Goal: Task Accomplishment & Management: Manage account settings

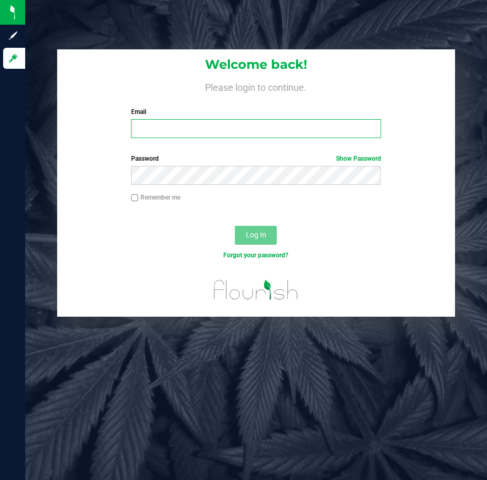
click at [370, 129] on input "Email" at bounding box center [256, 128] width 250 height 19
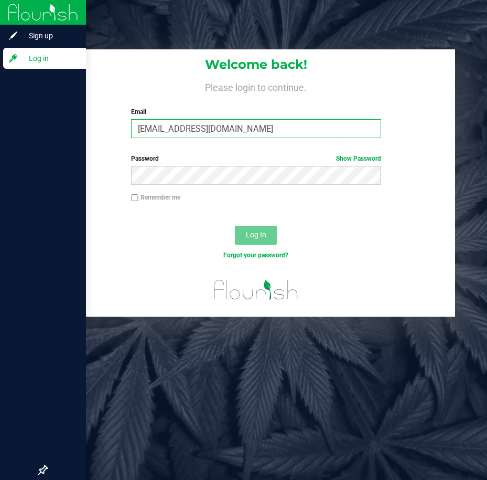
drag, startPoint x: 272, startPoint y: 130, endPoint x: 9, endPoint y: 127, distance: 262.3
click at [11, 129] on div "Sign up Log in Welcome back! Please login to continue. Email [EMAIL_ADDRESS][DO…" at bounding box center [243, 240] width 487 height 480
type input "C"
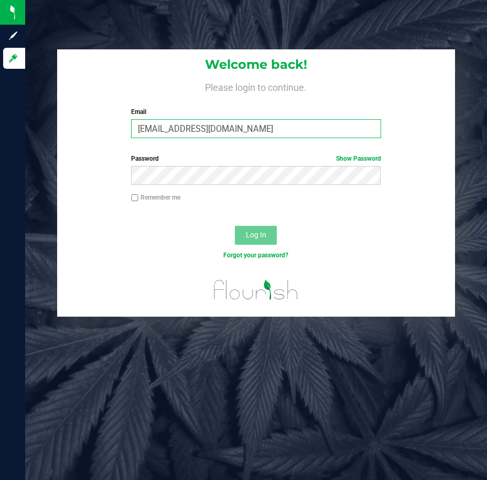
click at [230, 123] on input "[EMAIL_ADDRESS][DOMAIN_NAME]" at bounding box center [256, 128] width 250 height 19
drag, startPoint x: 238, startPoint y: 129, endPoint x: 94, endPoint y: 126, distance: 143.8
click at [94, 126] on div "Welcome back! Please login to continue. Email [EMAIL_ADDRESS][DOMAIN_NAME] Requ…" at bounding box center [256, 97] width 398 height 97
click at [185, 129] on input "[EMAIL_ADDRESS][DOMAIN_NAME]" at bounding box center [256, 128] width 250 height 19
type input "[EMAIL_ADDRESS][DOMAIN_NAME]"
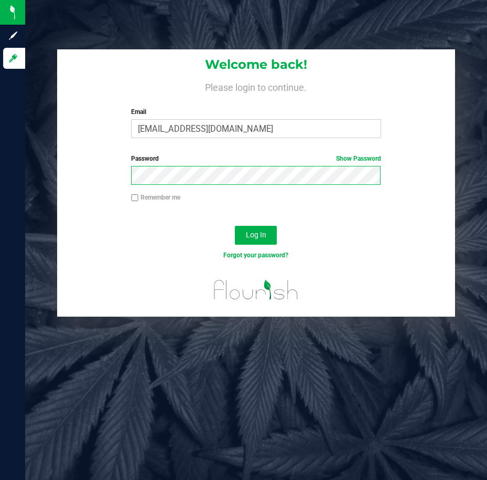
click at [235, 226] on button "Log In" at bounding box center [256, 235] width 42 height 19
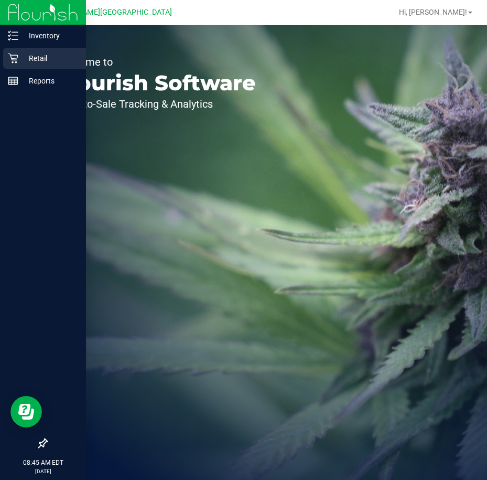
click at [17, 62] on icon at bounding box center [13, 59] width 10 height 10
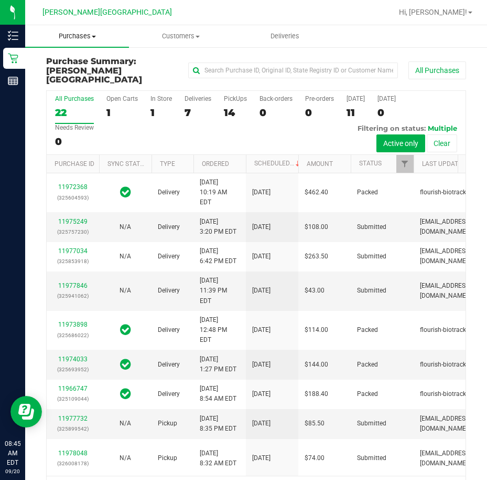
click at [99, 40] on span "Purchases" at bounding box center [77, 35] width 104 height 9
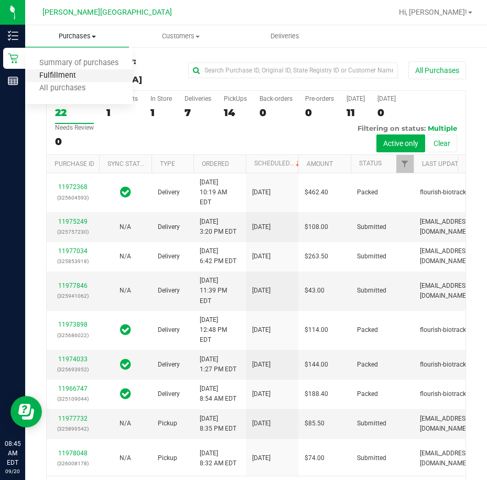
click at [81, 73] on span "Fulfillment" at bounding box center [57, 75] width 65 height 9
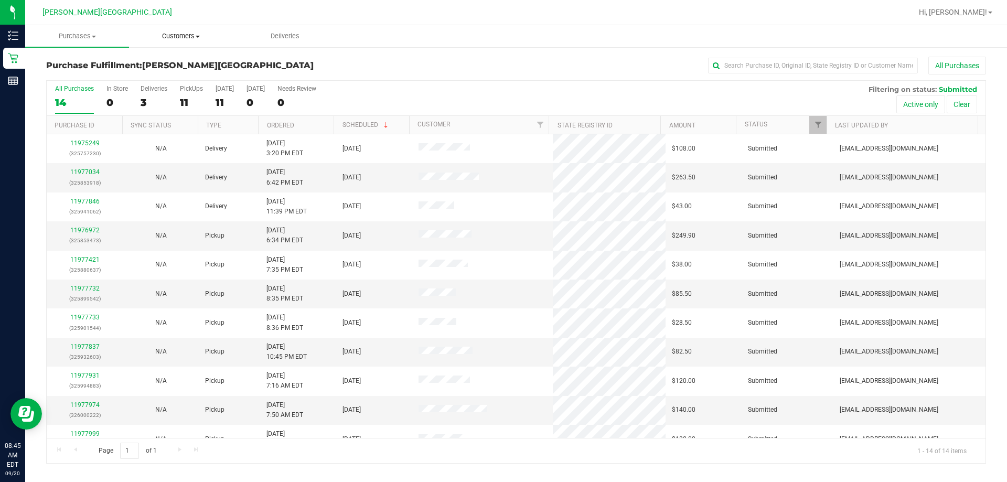
click at [173, 33] on span "Customers" at bounding box center [181, 35] width 103 height 9
click at [95, 39] on span "Purchases" at bounding box center [77, 35] width 103 height 9
click at [72, 76] on span "Fulfillment" at bounding box center [57, 75] width 65 height 9
click at [314, 125] on th "Ordered" at bounding box center [296, 125] width 76 height 18
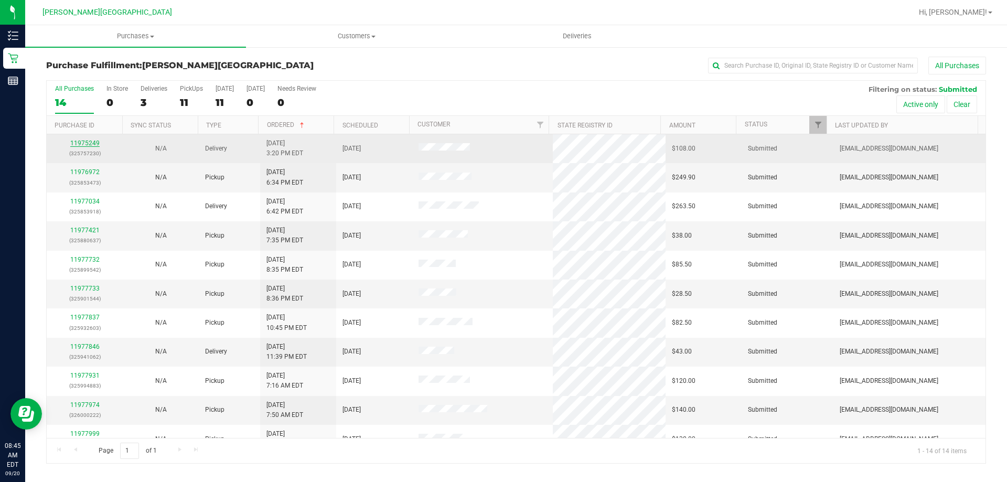
click at [79, 144] on link "11975249" at bounding box center [84, 143] width 29 height 7
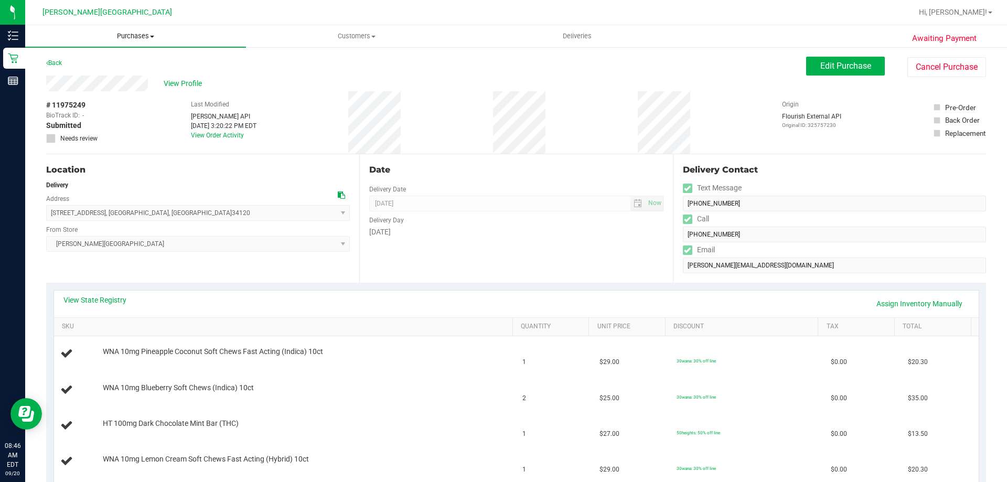
click at [123, 40] on span "Purchases" at bounding box center [135, 35] width 221 height 9
click at [84, 72] on span "Fulfillment" at bounding box center [57, 75] width 65 height 9
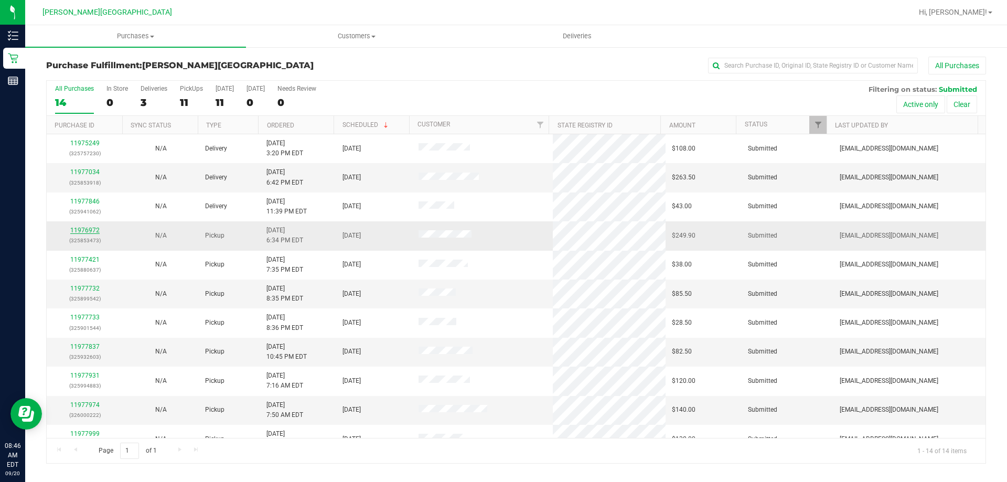
click at [83, 230] on link "11976972" at bounding box center [84, 230] width 29 height 7
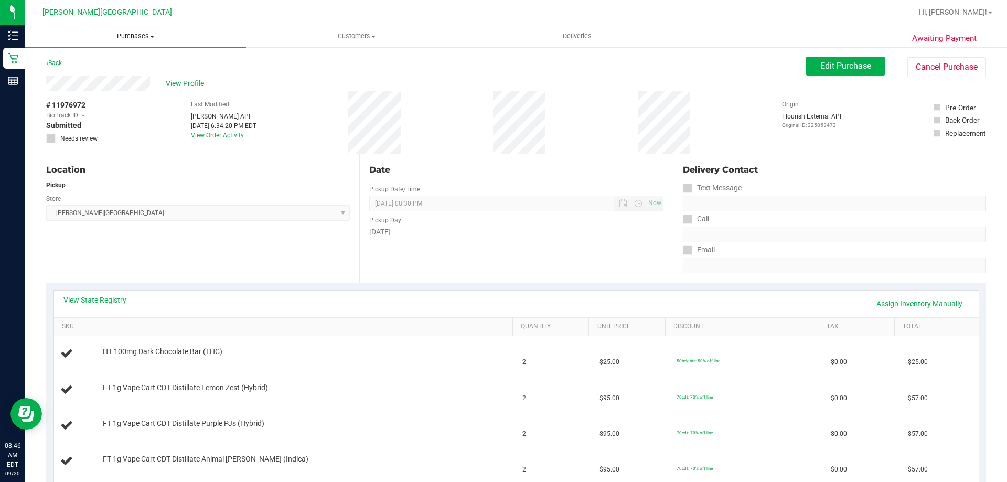
click at [132, 37] on span "Purchases" at bounding box center [135, 35] width 221 height 9
click at [96, 78] on li "Fulfillment" at bounding box center [135, 76] width 221 height 13
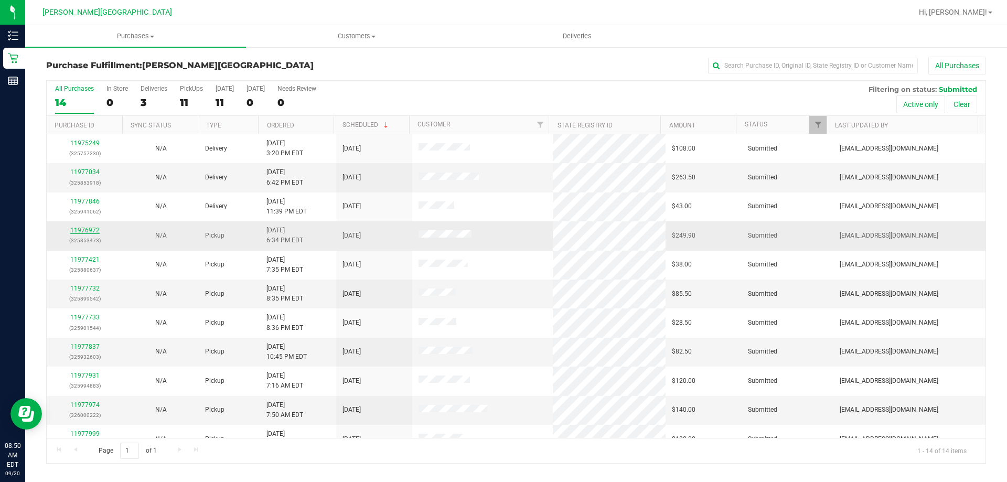
click at [83, 228] on link "11976972" at bounding box center [84, 230] width 29 height 7
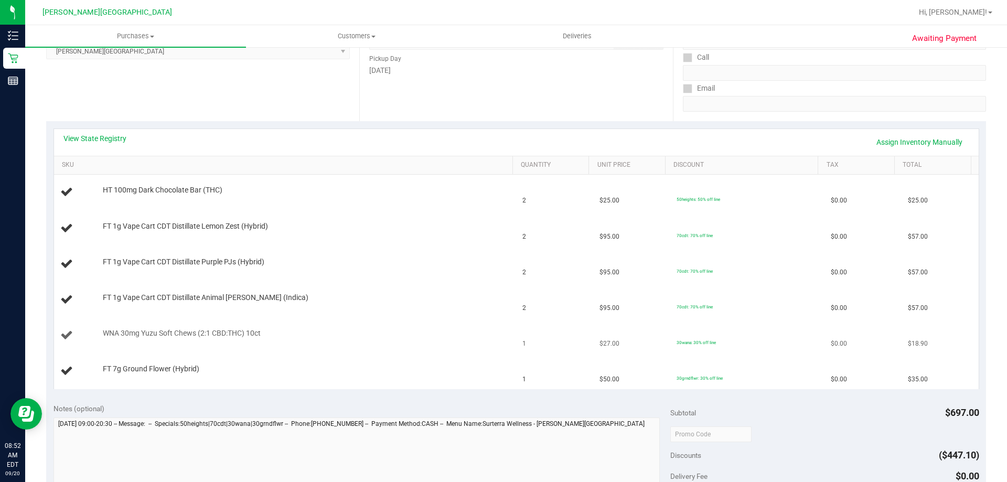
scroll to position [157, 0]
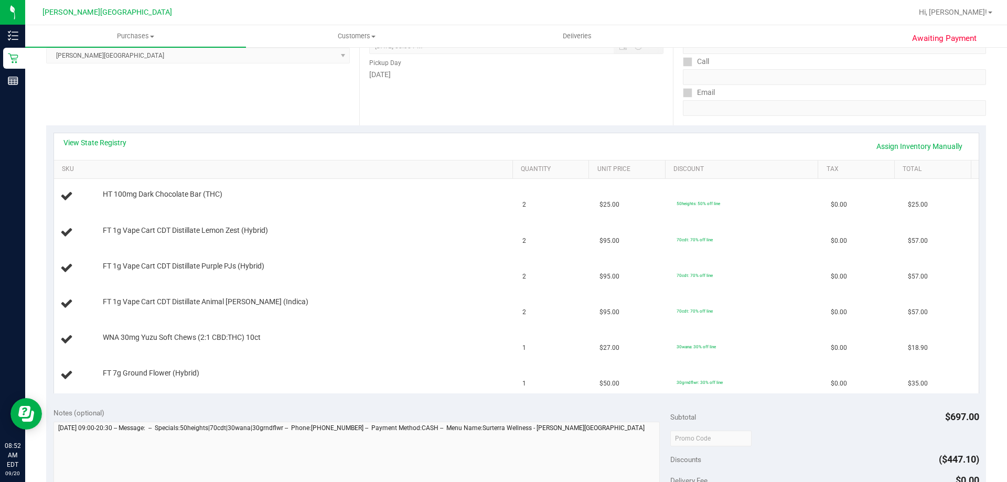
click at [352, 413] on div "Notes (optional)" at bounding box center [363, 413] width 618 height 10
click at [339, 412] on div "Notes (optional)" at bounding box center [363, 413] width 618 height 10
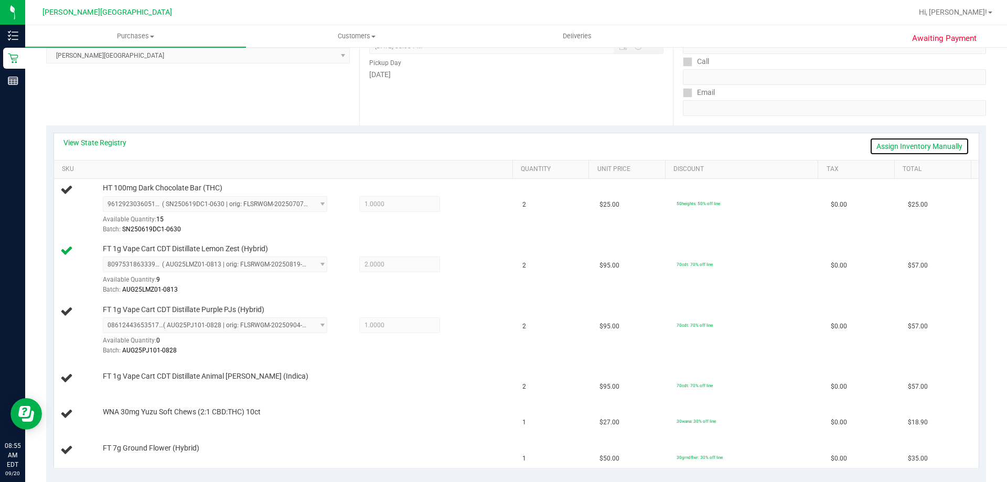
click at [487, 149] on link "Assign Inventory Manually" at bounding box center [920, 146] width 100 height 18
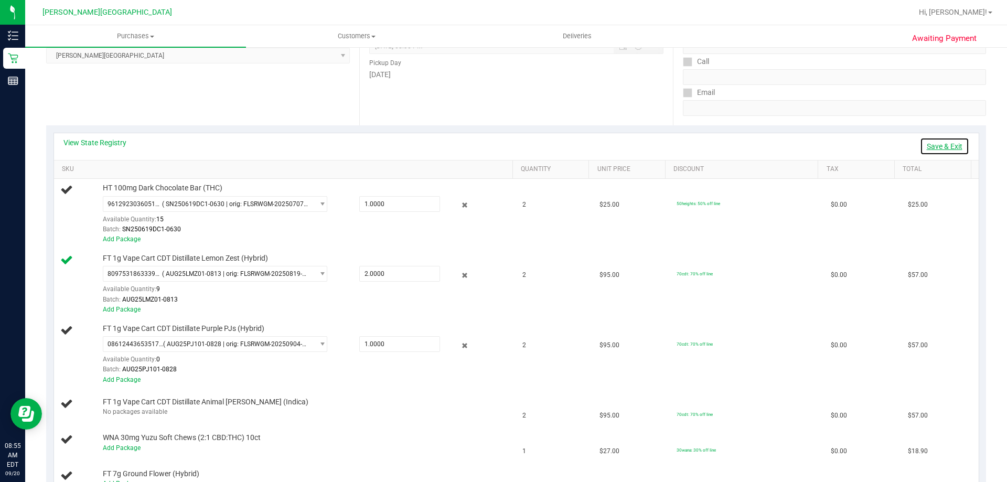
click at [487, 149] on link "Save & Exit" at bounding box center [944, 146] width 49 height 18
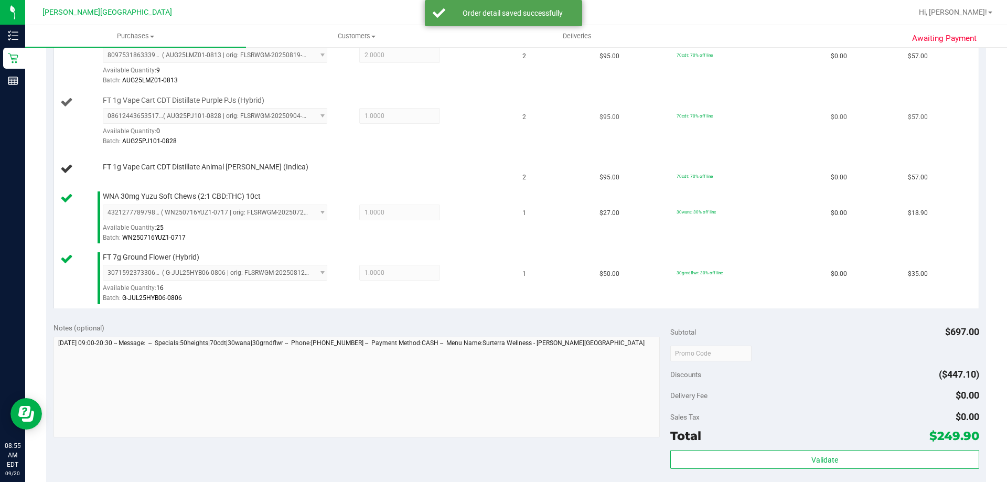
scroll to position [472, 0]
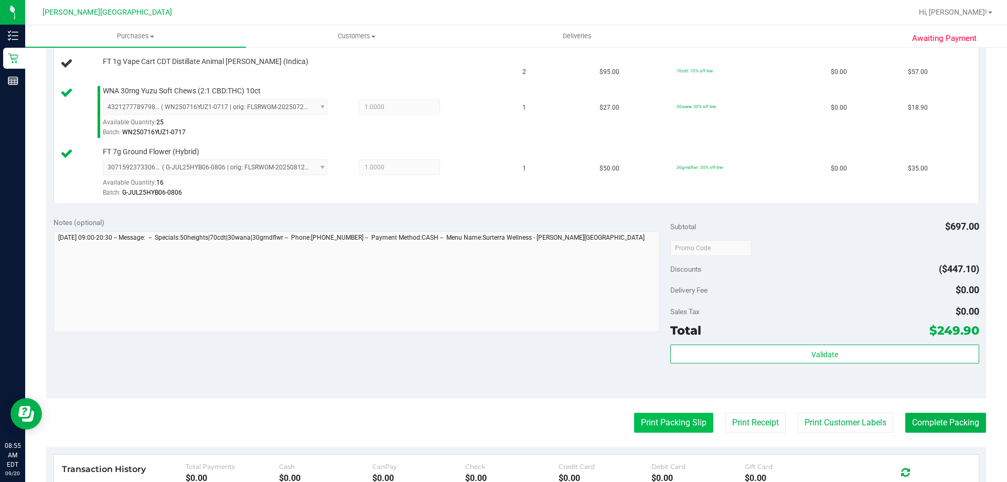
click at [487, 415] on button "Print Packing Slip" at bounding box center [673, 423] width 79 height 20
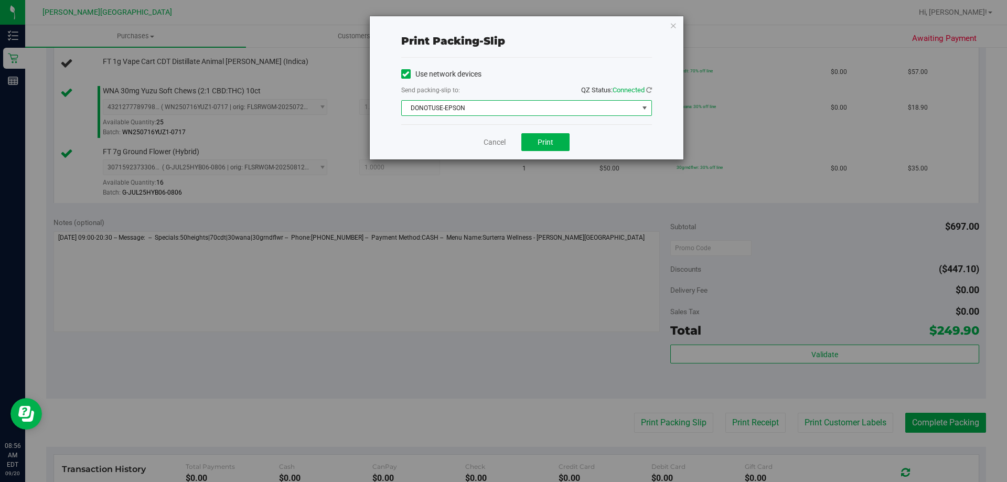
click at [476, 110] on span "DONOTUSE-EPSON" at bounding box center [520, 108] width 237 height 15
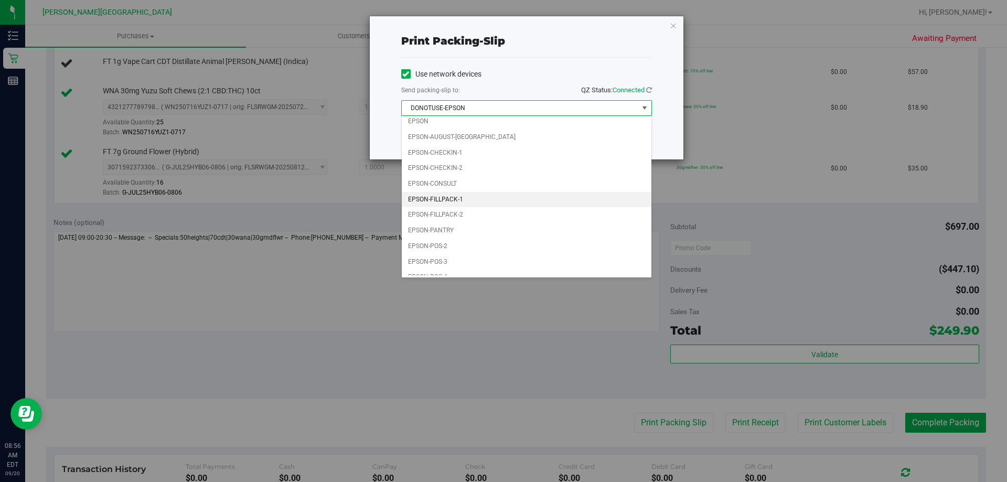
scroll to position [30, 0]
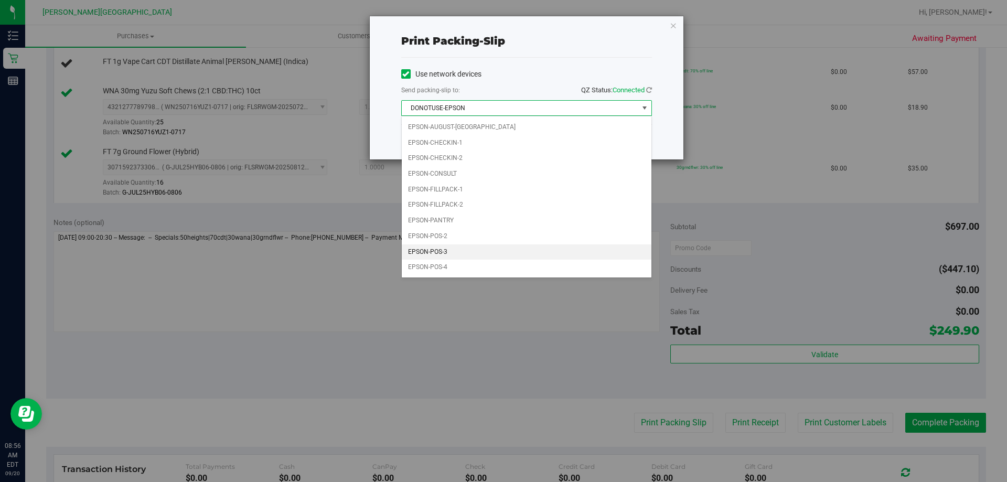
click at [462, 256] on li "EPSON-POS-3" at bounding box center [527, 252] width 250 height 16
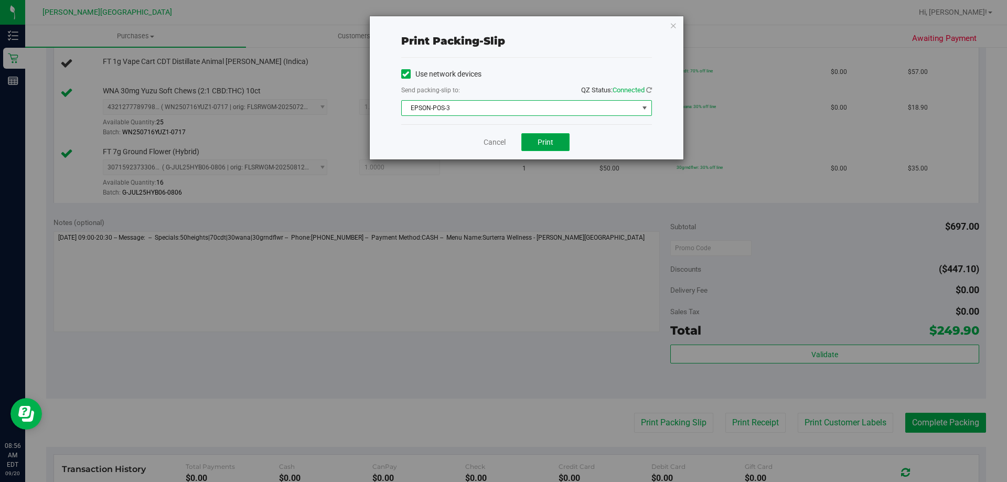
click at [487, 149] on button "Print" at bounding box center [546, 142] width 48 height 18
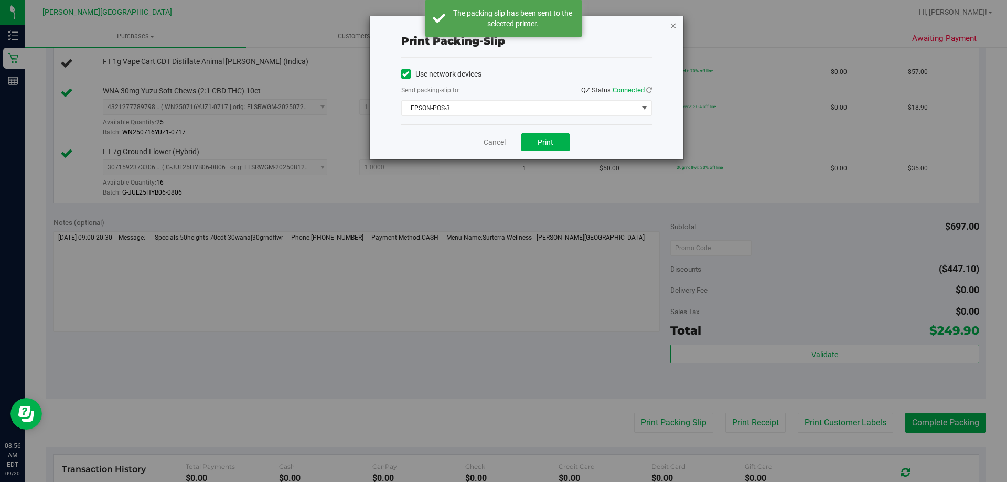
click at [487, 28] on icon "button" at bounding box center [673, 25] width 7 height 13
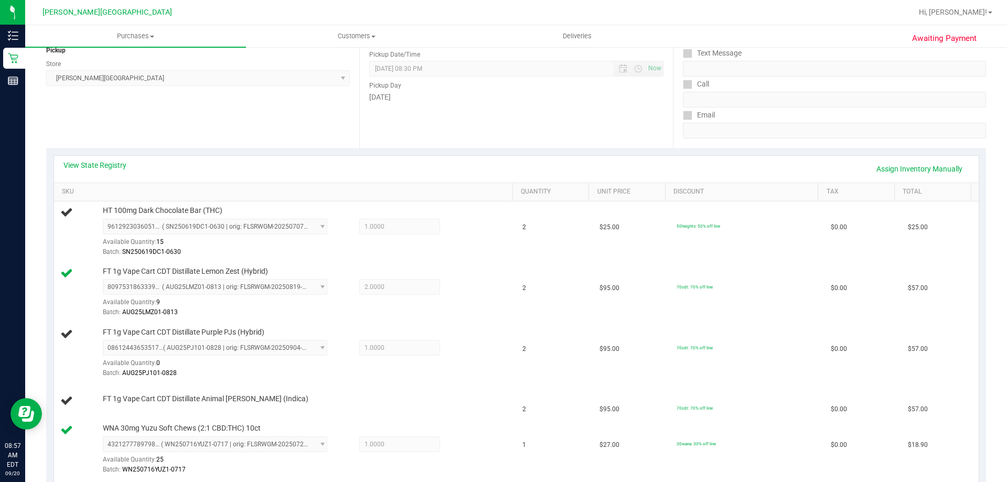
scroll to position [0, 0]
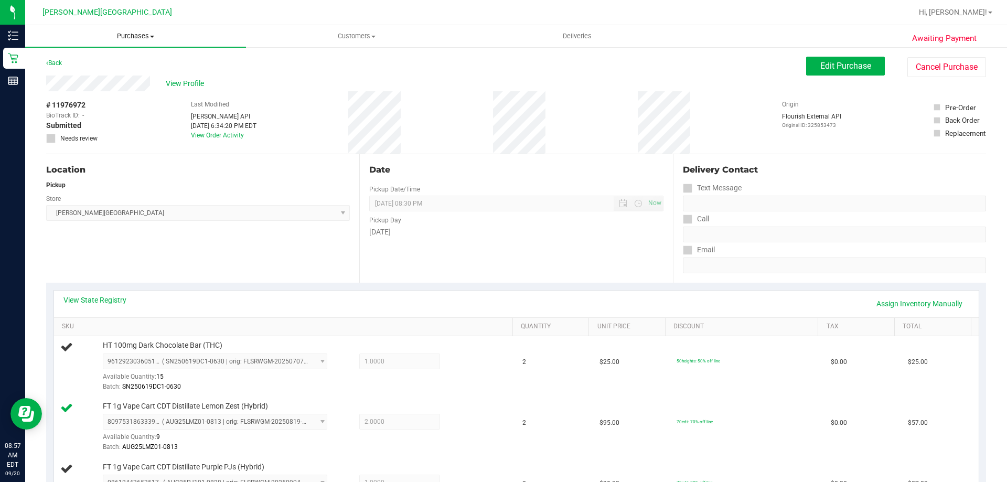
click at [146, 38] on span "Purchases" at bounding box center [135, 35] width 221 height 9
click at [127, 78] on li "Fulfillment" at bounding box center [135, 76] width 221 height 13
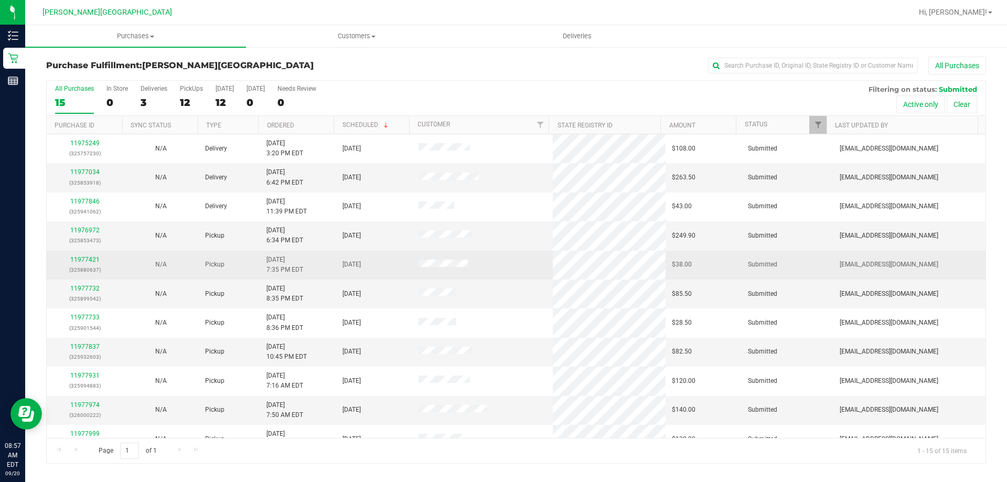
click at [85, 263] on div "11977421 (325880637)" at bounding box center [84, 265] width 63 height 20
click at [92, 260] on link "11977421" at bounding box center [84, 259] width 29 height 7
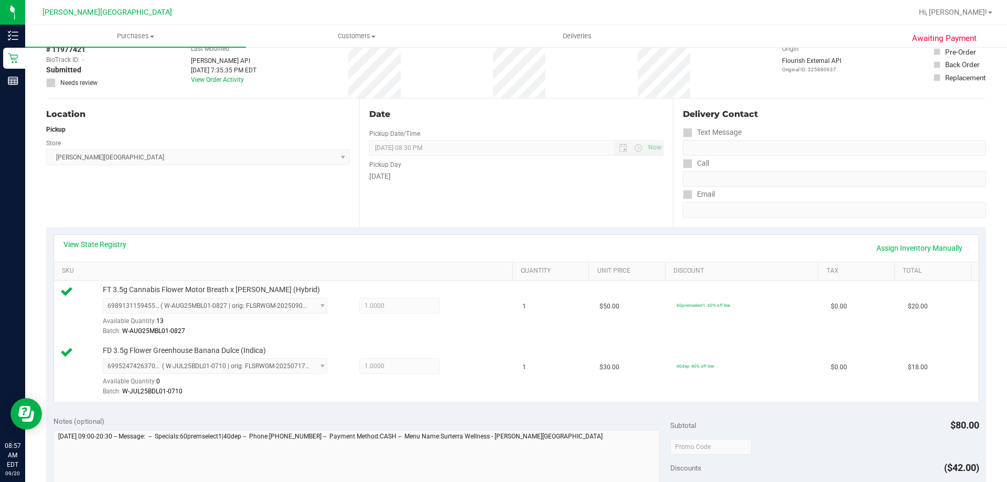
scroll to position [210, 0]
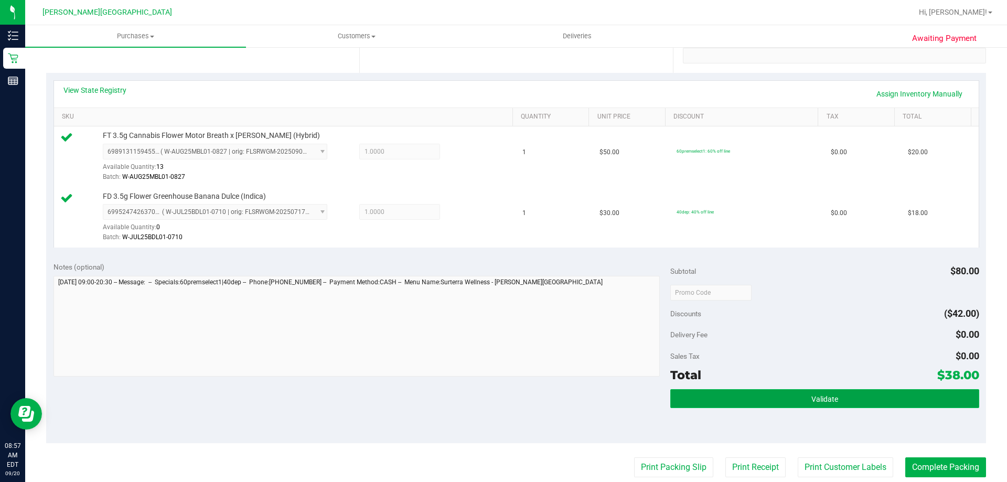
click at [487, 403] on button "Validate" at bounding box center [825, 398] width 309 height 19
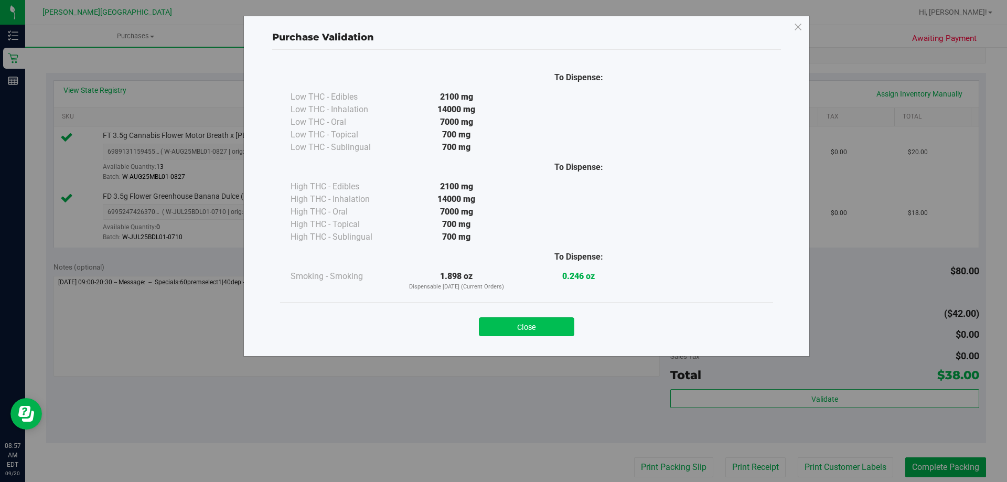
click at [487, 318] on button "Close" at bounding box center [526, 326] width 95 height 19
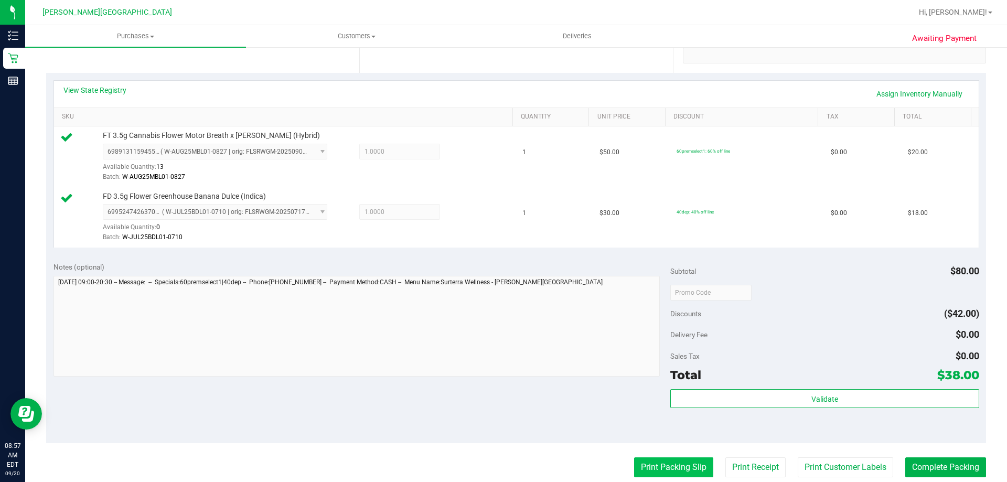
click at [487, 459] on button "Print Packing Slip" at bounding box center [673, 468] width 79 height 20
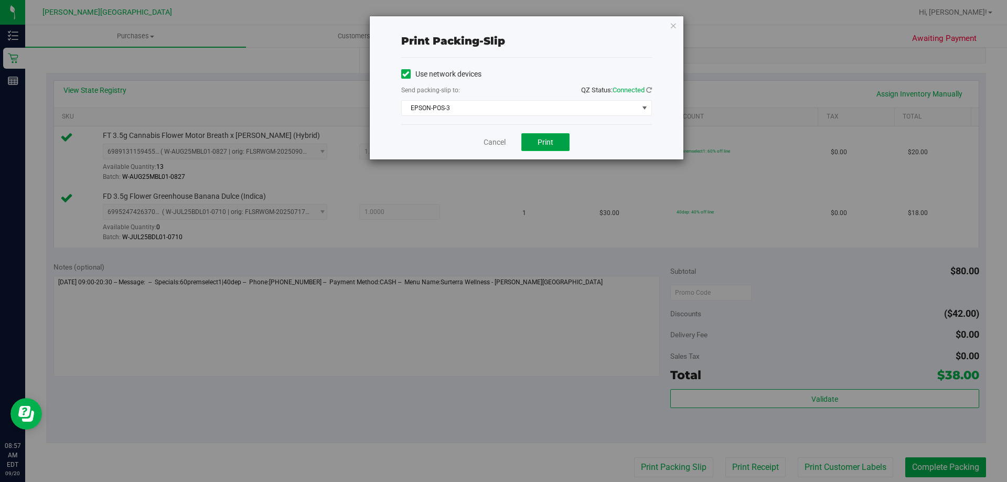
click at [487, 142] on button "Print" at bounding box center [546, 142] width 48 height 18
click at [487, 23] on icon "button" at bounding box center [673, 25] width 7 height 13
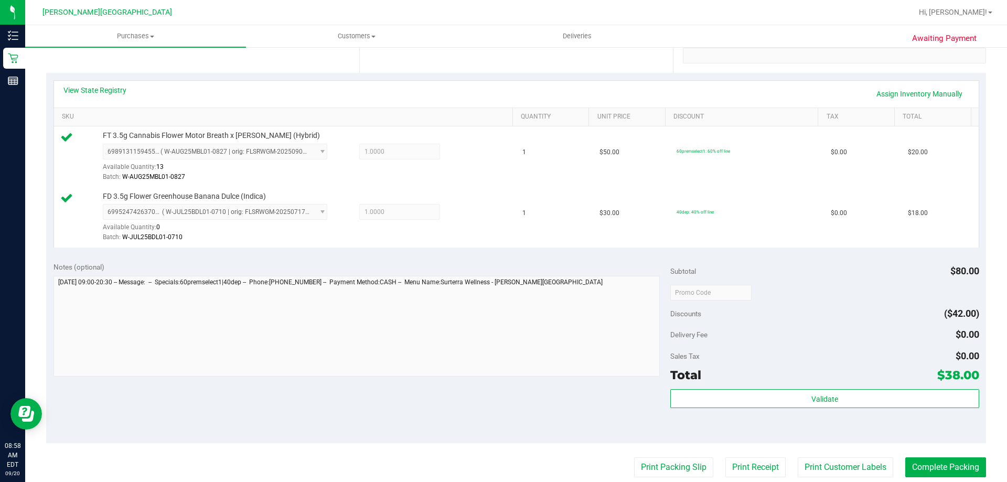
click at [487, 387] on div "Subtotal $80.00 Discounts ($42.00) Delivery Fee $0.00 Sales Tax $0.00 Total $38…" at bounding box center [825, 349] width 309 height 175
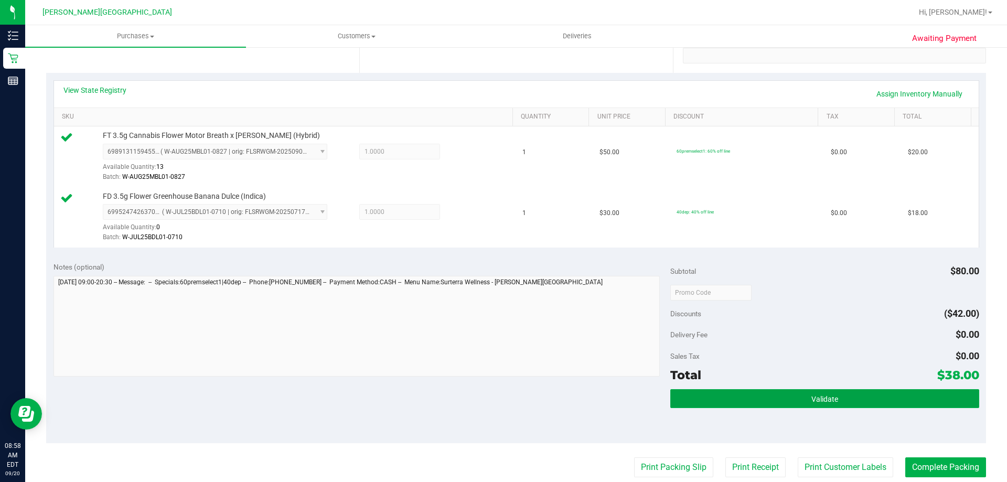
drag, startPoint x: 949, startPoint y: 397, endPoint x: 929, endPoint y: 412, distance: 24.7
click at [487, 397] on button "Validate" at bounding box center [825, 398] width 309 height 19
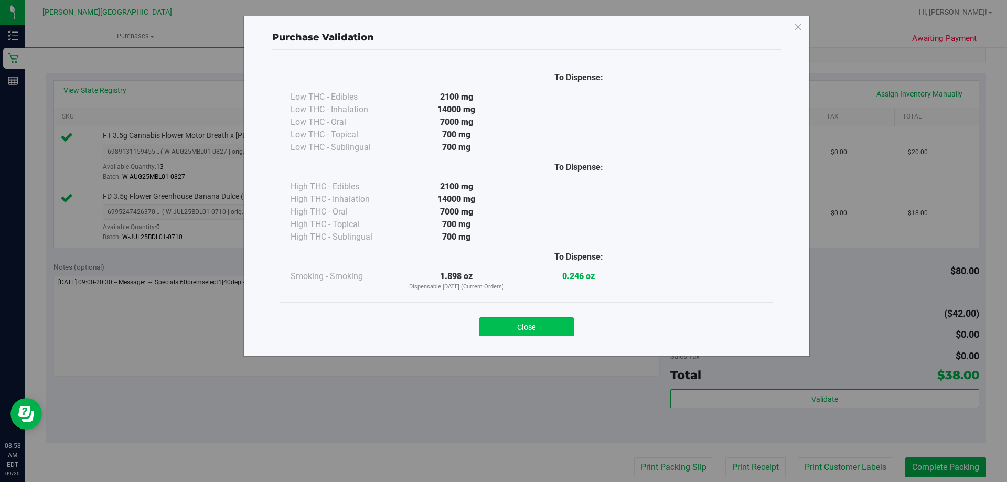
click at [487, 322] on button "Close" at bounding box center [526, 326] width 95 height 19
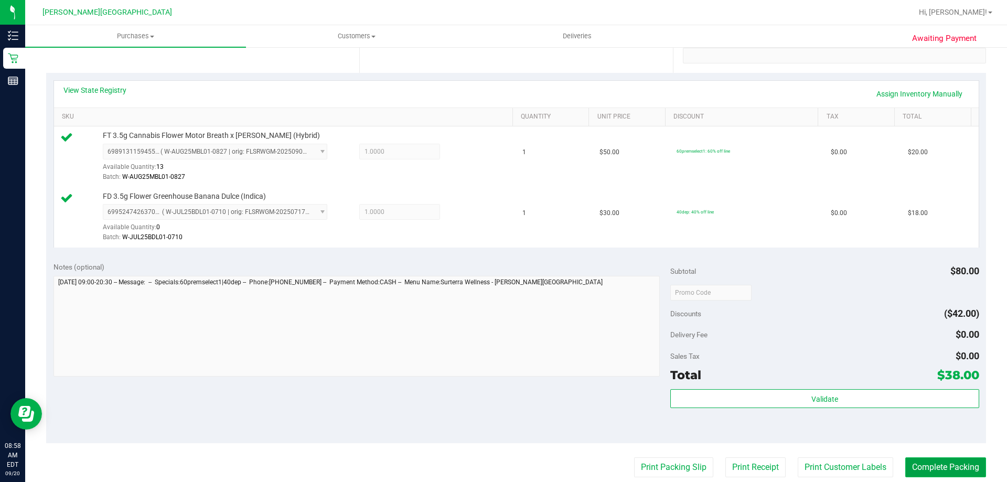
click at [487, 476] on button "Complete Packing" at bounding box center [946, 468] width 81 height 20
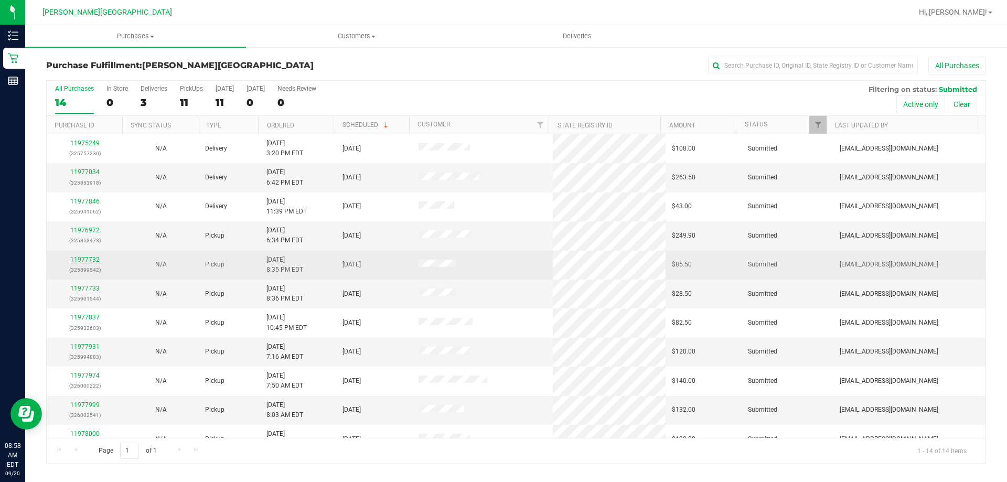
click at [91, 261] on link "11977732" at bounding box center [84, 259] width 29 height 7
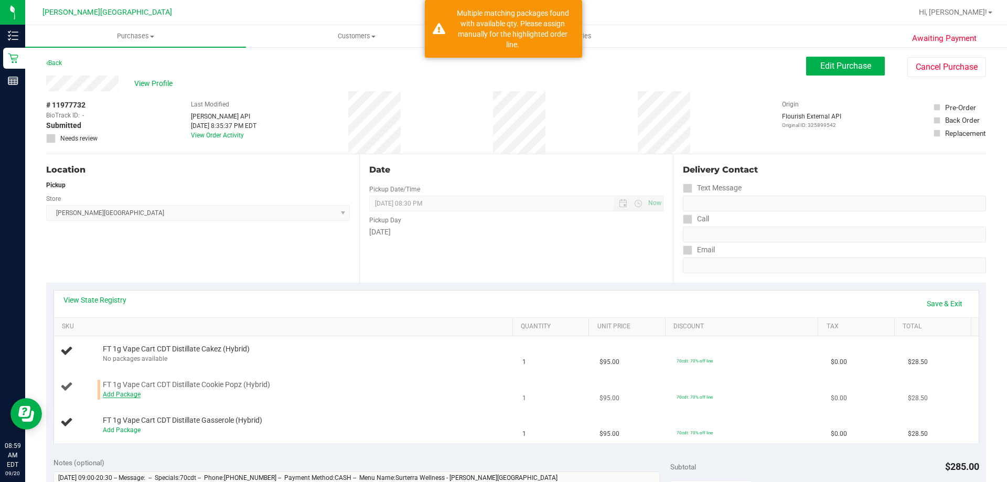
click at [125, 391] on link "Add Package" at bounding box center [122, 394] width 38 height 7
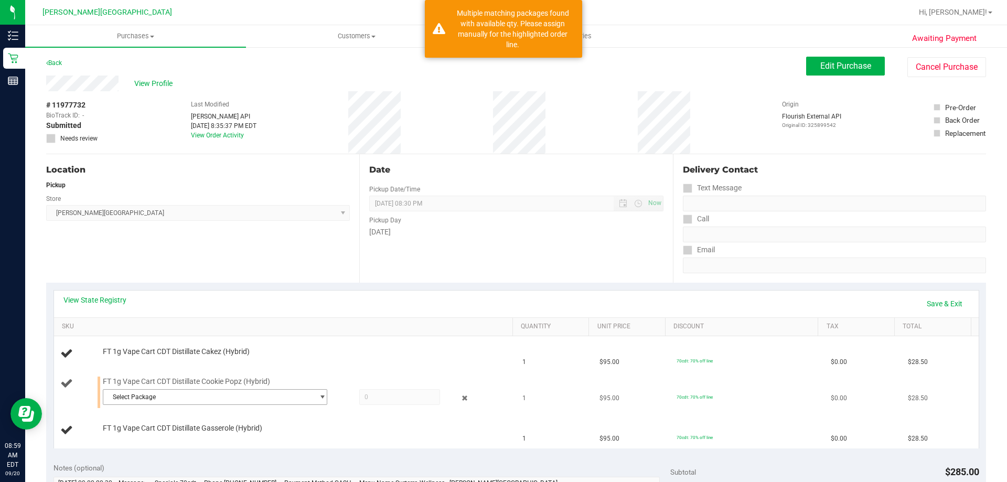
click at [129, 392] on span "Select Package" at bounding box center [208, 397] width 210 height 15
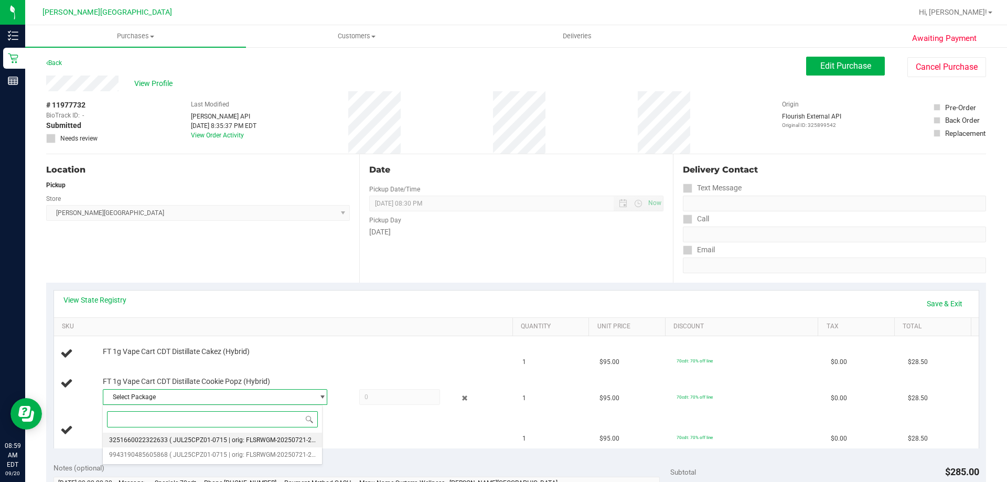
click at [280, 439] on span "( JUL25CPZ01-0715 | orig: FLSRWGM-20250721-2920 )" at bounding box center [247, 440] width 157 height 7
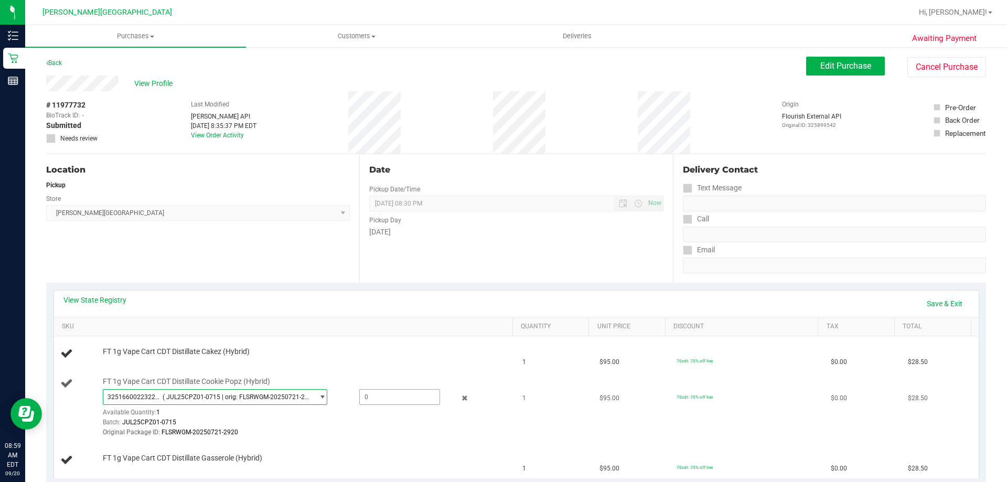
click at [393, 394] on span at bounding box center [399, 397] width 81 height 16
type input "1"
type input "1.0000"
click at [361, 431] on div "Original Package ID: FLSRWGM-20250721-2920" at bounding box center [305, 433] width 405 height 10
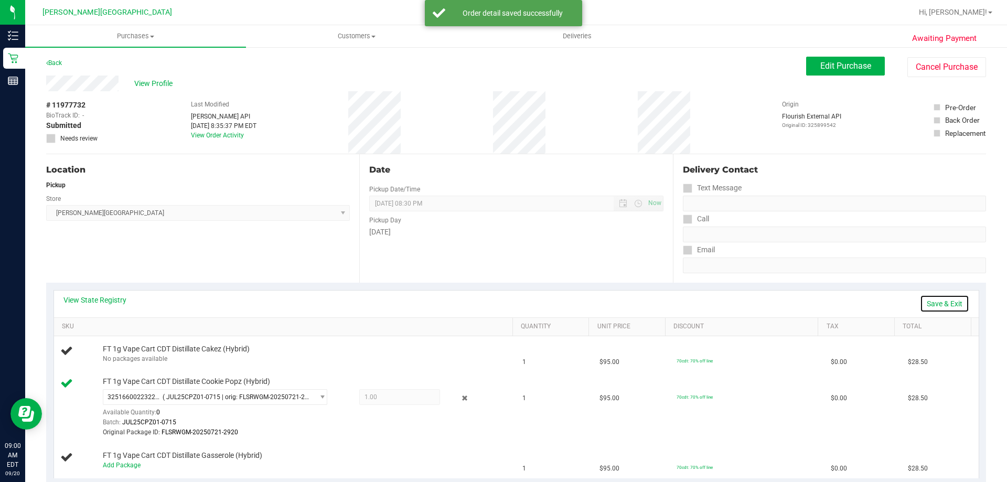
click at [487, 299] on link "Save & Exit" at bounding box center [944, 304] width 49 height 18
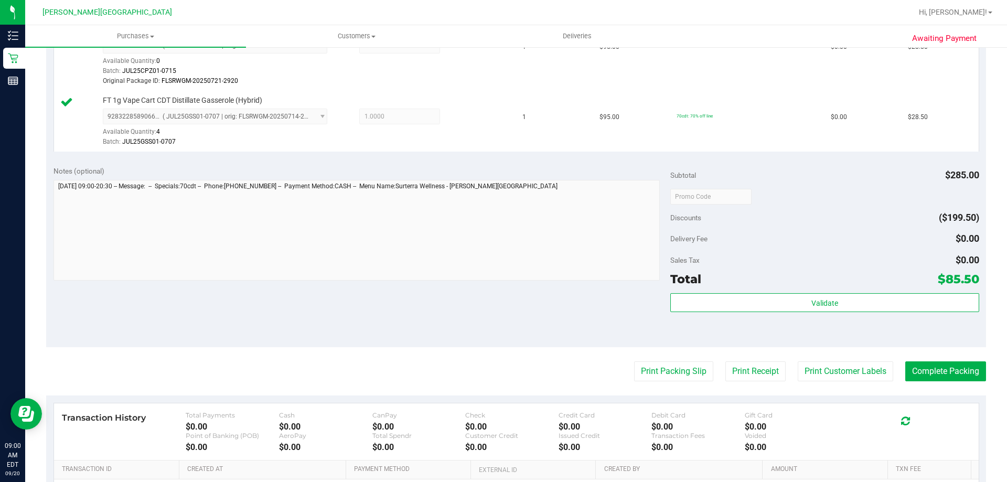
scroll to position [367, 0]
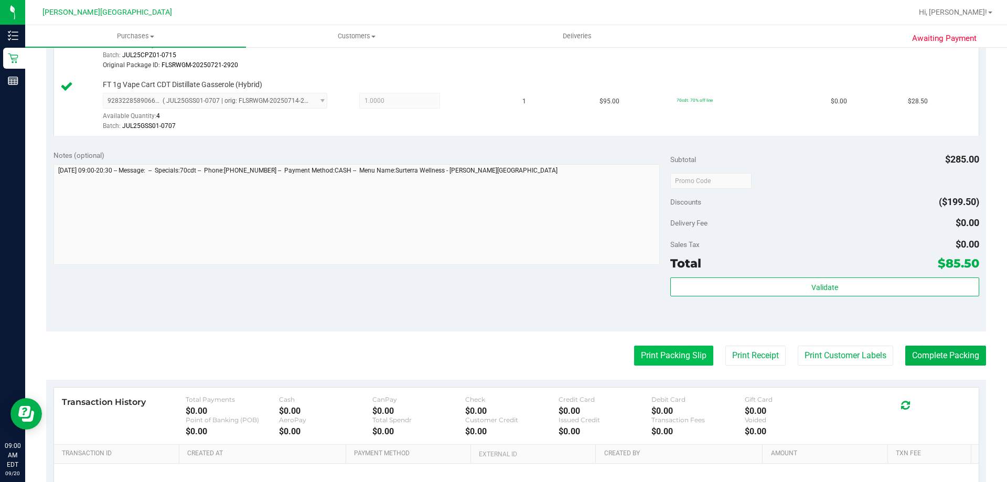
click at [487, 358] on button "Print Packing Slip" at bounding box center [673, 356] width 79 height 20
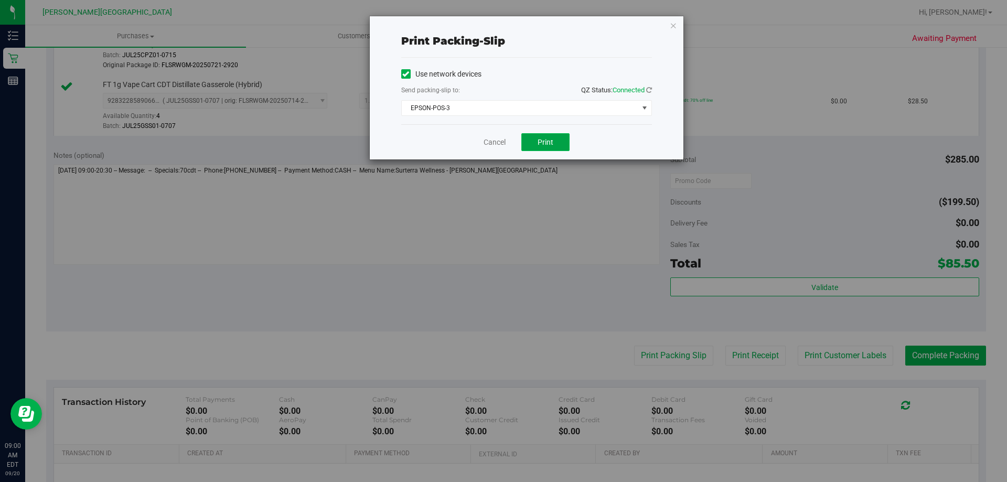
click at [487, 142] on button "Print" at bounding box center [546, 142] width 48 height 18
click at [487, 29] on icon "button" at bounding box center [673, 25] width 7 height 13
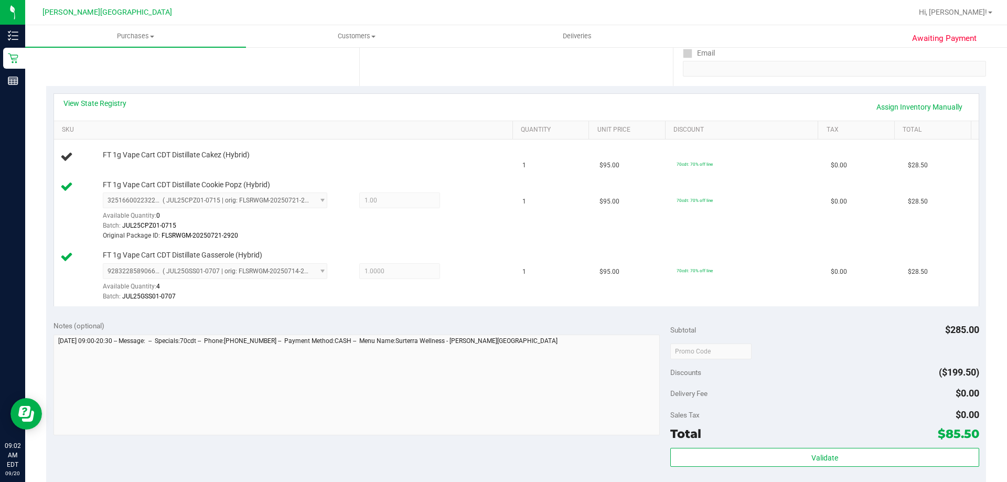
scroll to position [0, 0]
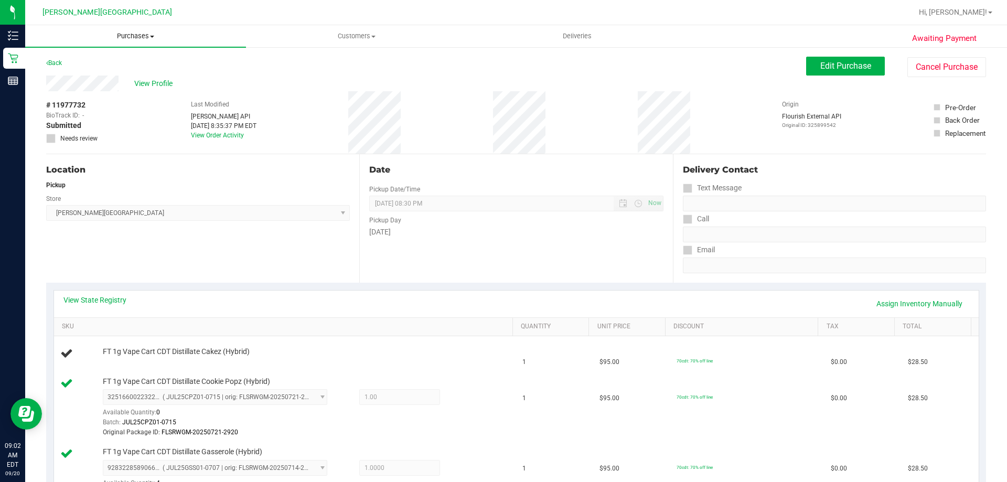
click at [150, 40] on span "Purchases" at bounding box center [135, 35] width 221 height 9
click at [129, 71] on li "Fulfillment" at bounding box center [135, 76] width 221 height 13
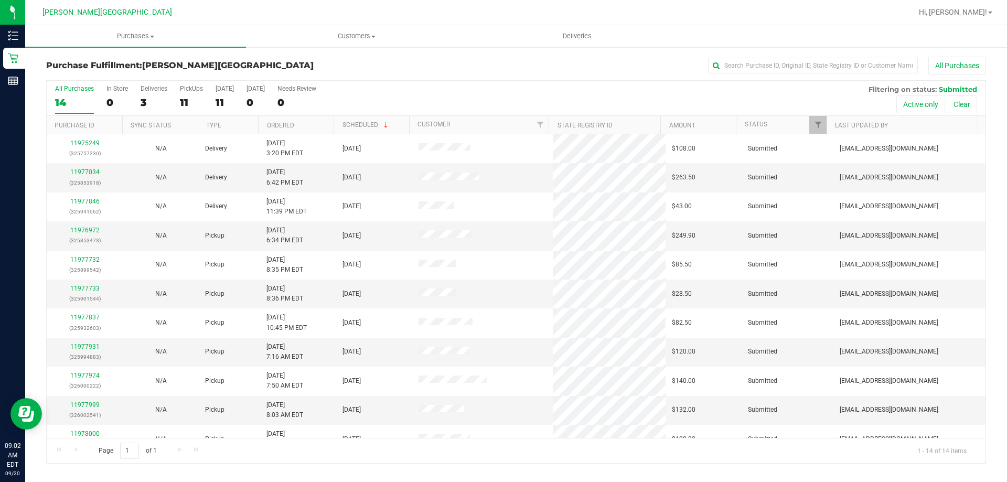
click at [313, 126] on th "Ordered" at bounding box center [296, 125] width 76 height 18
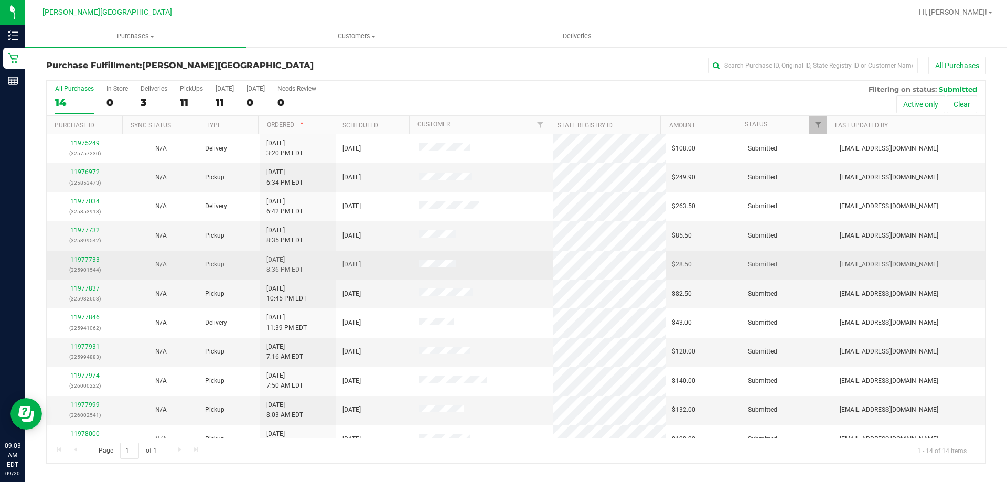
click at [88, 257] on link "11977733" at bounding box center [84, 259] width 29 height 7
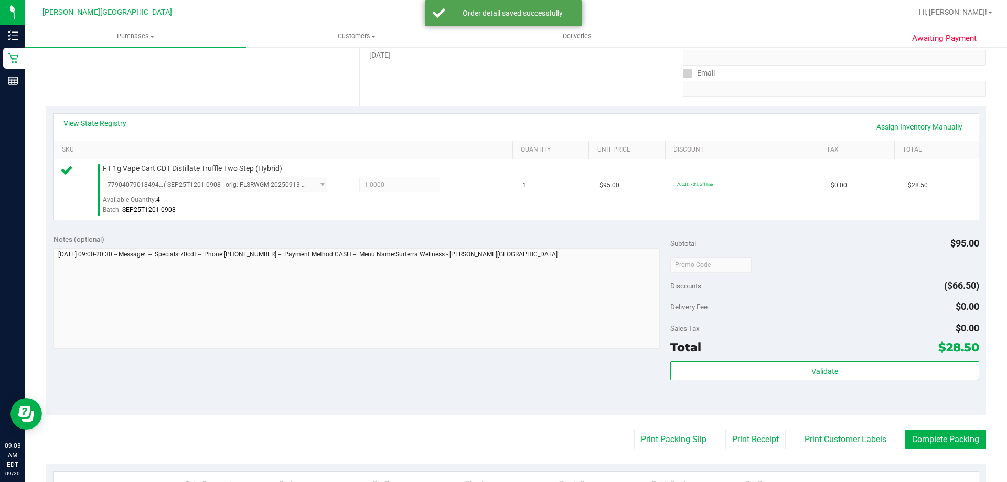
scroll to position [262, 0]
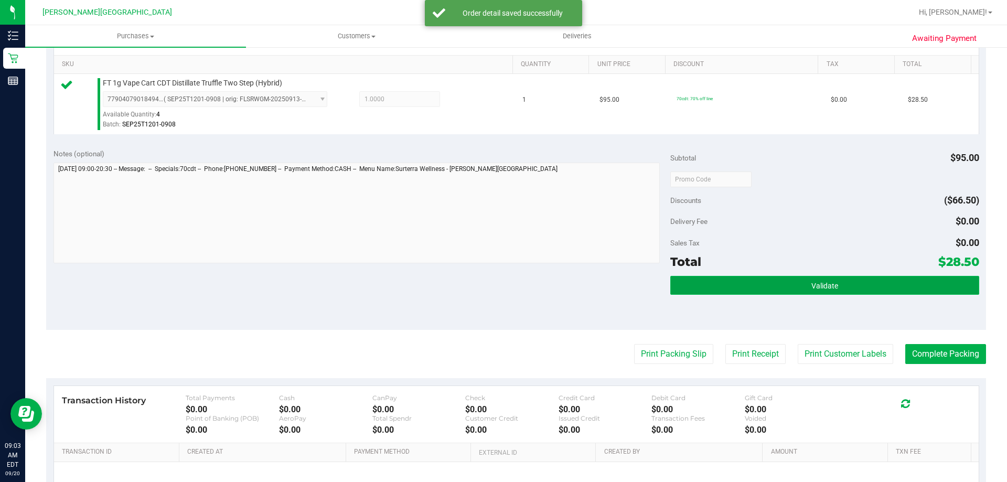
click at [487, 282] on button "Validate" at bounding box center [825, 285] width 309 height 19
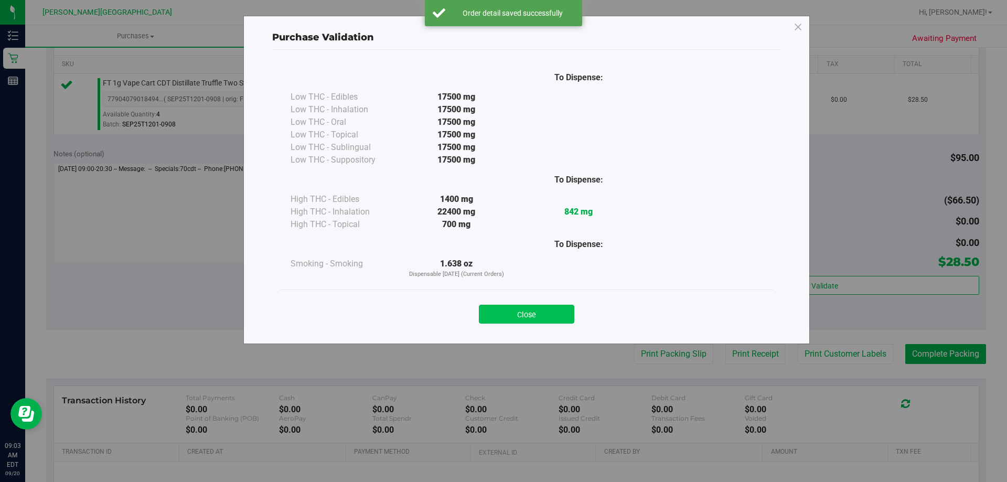
click at [487, 321] on button "Close" at bounding box center [526, 314] width 95 height 19
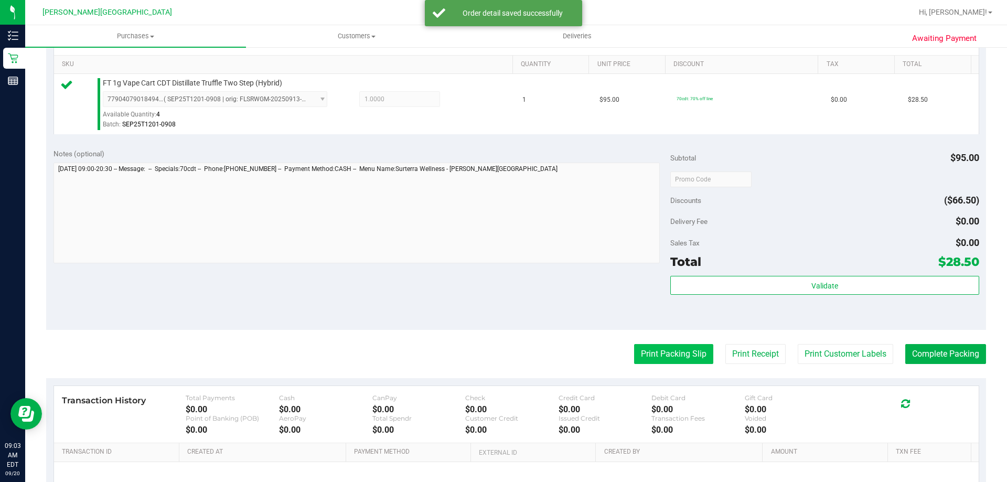
click at [487, 357] on button "Print Packing Slip" at bounding box center [673, 354] width 79 height 20
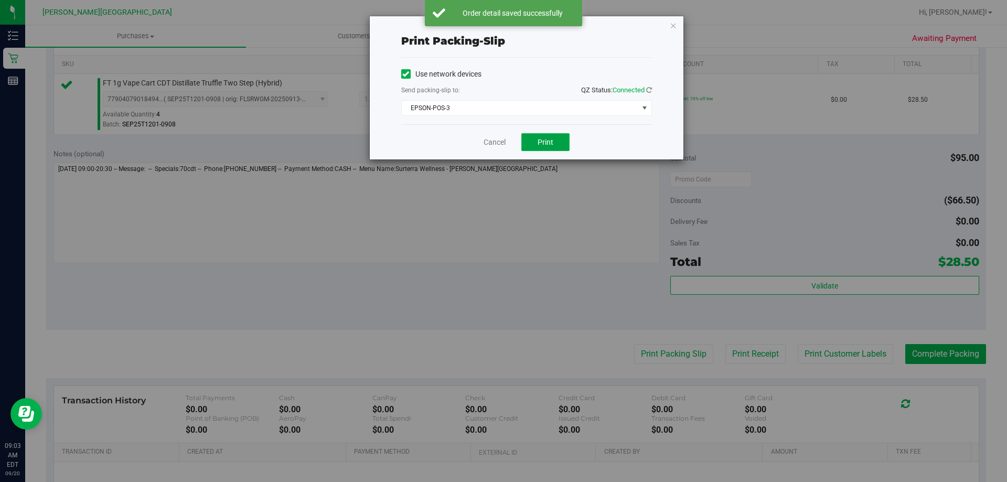
click at [487, 145] on span "Print" at bounding box center [546, 142] width 16 height 8
click at [487, 25] on icon "button" at bounding box center [673, 25] width 7 height 13
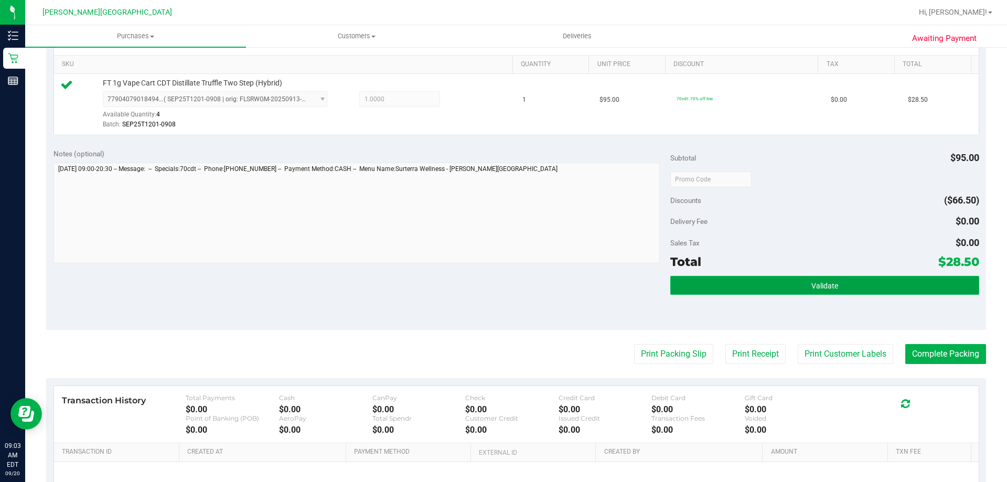
click at [487, 292] on button "Validate" at bounding box center [825, 285] width 309 height 19
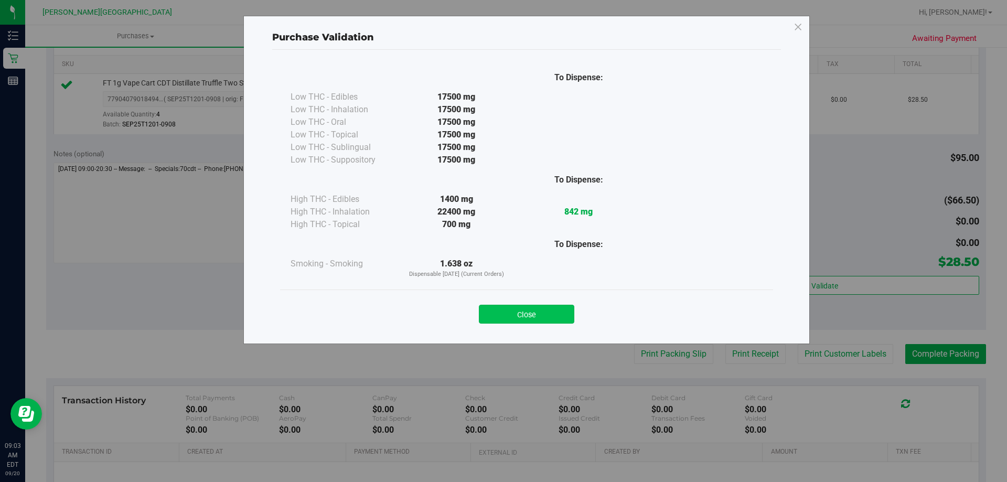
click at [487, 314] on button "Close" at bounding box center [526, 314] width 95 height 19
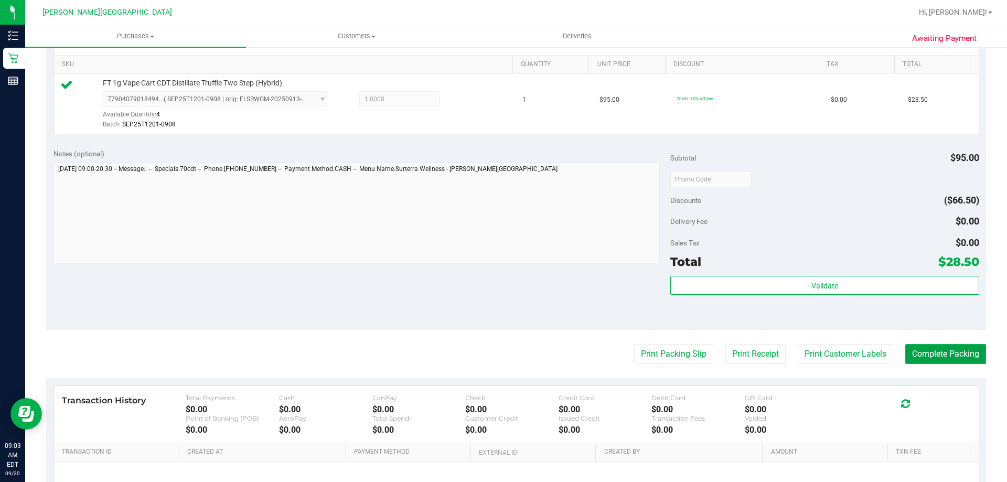
click at [487, 356] on button "Complete Packing" at bounding box center [946, 354] width 81 height 20
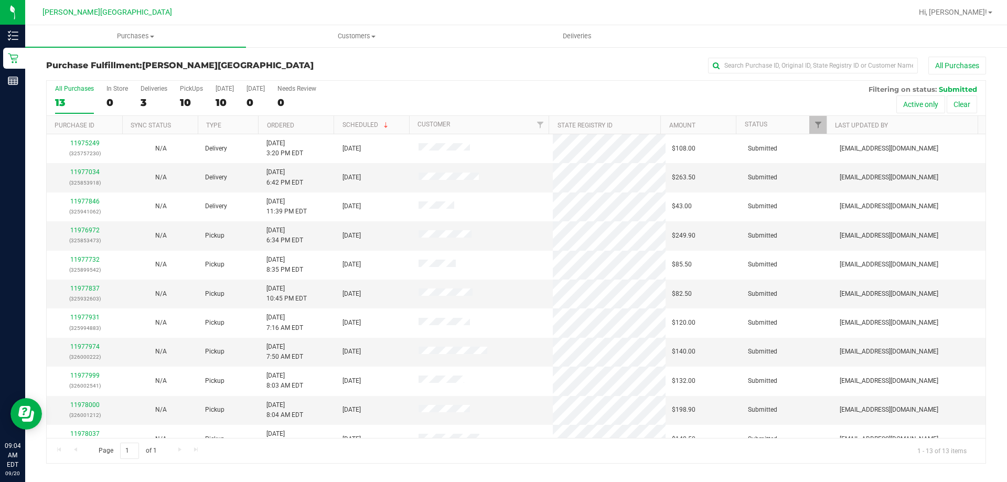
click at [418, 67] on div "All Purchases" at bounding box center [672, 66] width 627 height 18
click at [94, 229] on link "11976972" at bounding box center [84, 230] width 29 height 7
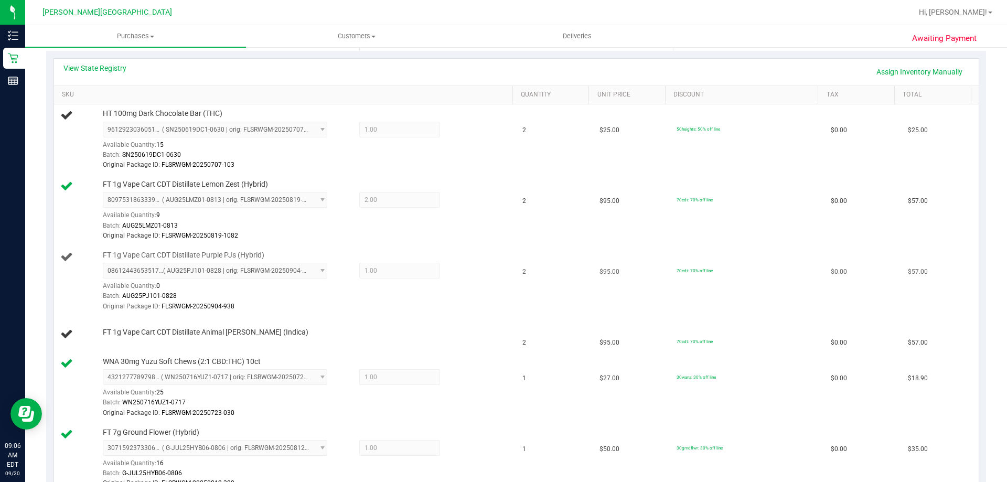
scroll to position [210, 0]
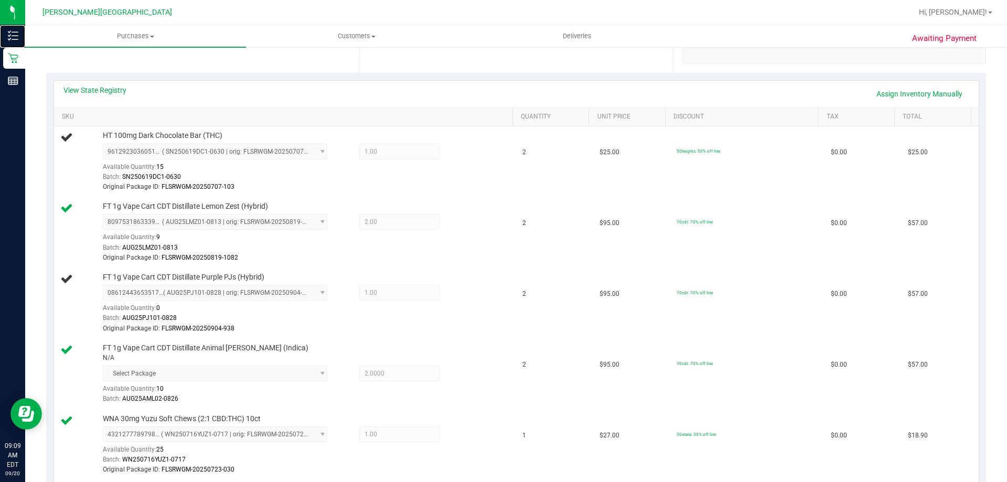
click at [0, 25] on link "Inventory" at bounding box center [12, 36] width 25 height 23
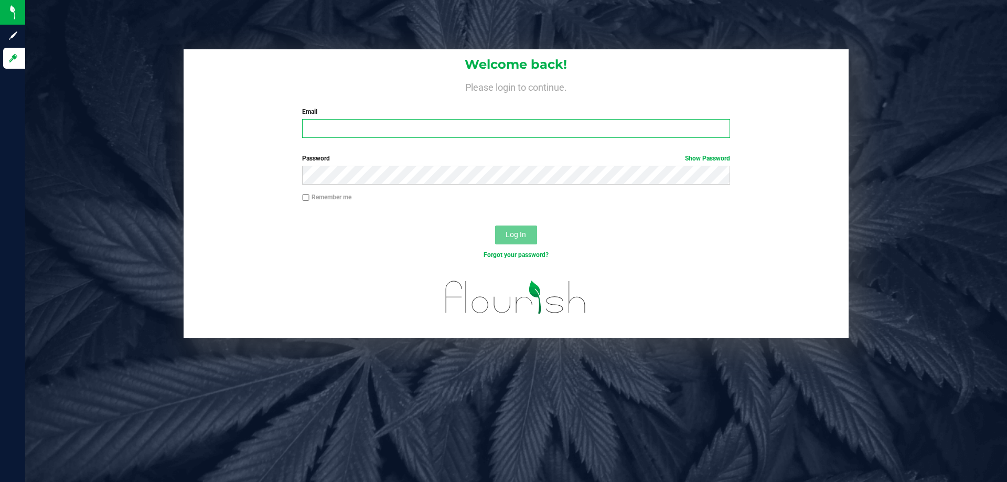
click at [335, 126] on input "Email" at bounding box center [516, 128] width 428 height 19
type input "[EMAIL_ADDRESS][DOMAIN_NAME]"
click at [487, 226] on button "Log In" at bounding box center [516, 235] width 42 height 19
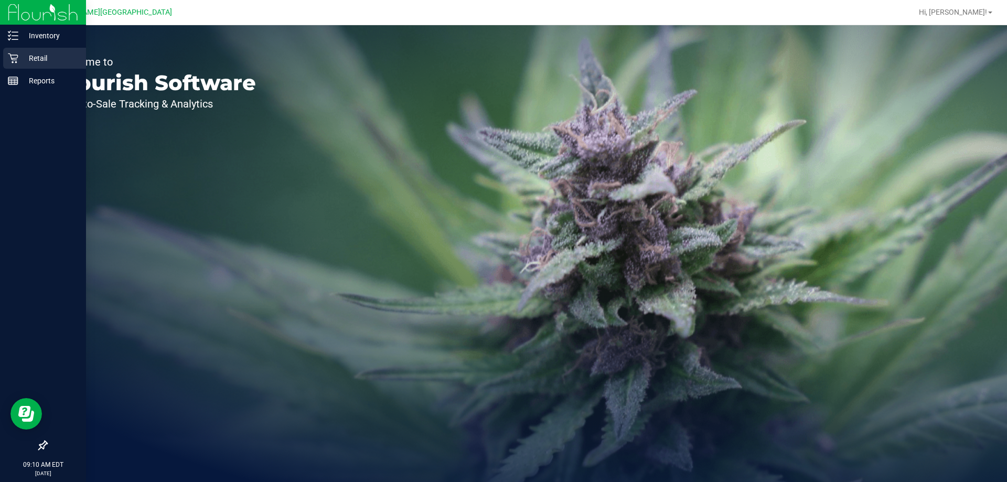
click at [21, 60] on p "Retail" at bounding box center [49, 58] width 63 height 13
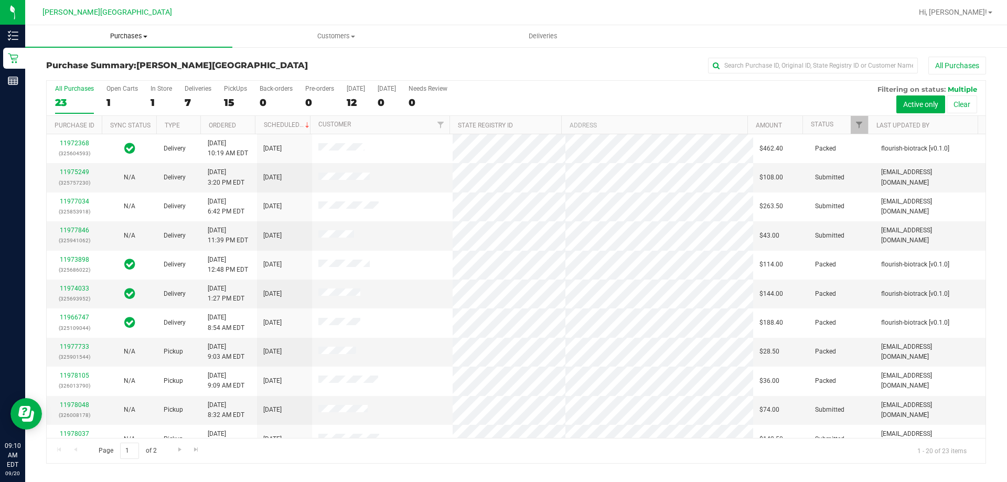
click at [95, 42] on uib-tab-heading "Purchases Summary of purchases Fulfillment All purchases" at bounding box center [128, 36] width 207 height 22
click at [79, 70] on li "Fulfillment" at bounding box center [128, 76] width 207 height 13
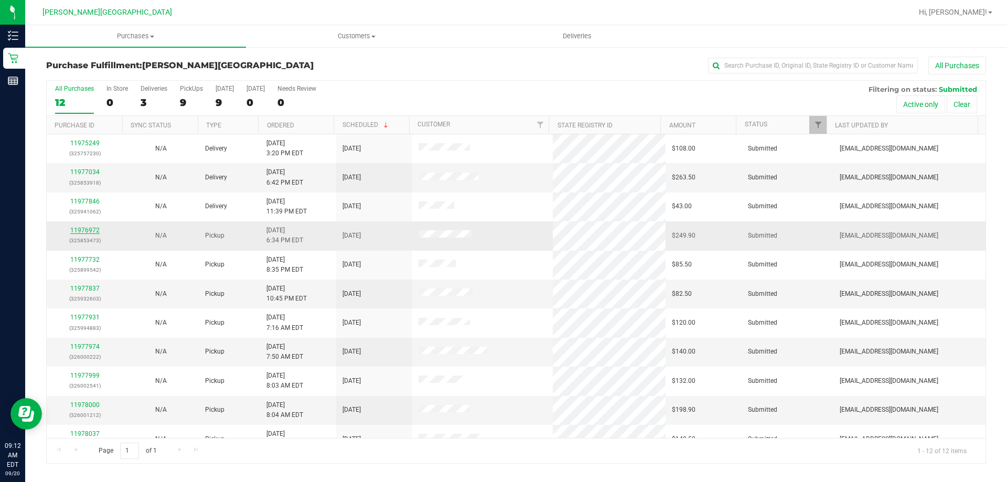
click at [93, 230] on link "11976972" at bounding box center [84, 230] width 29 height 7
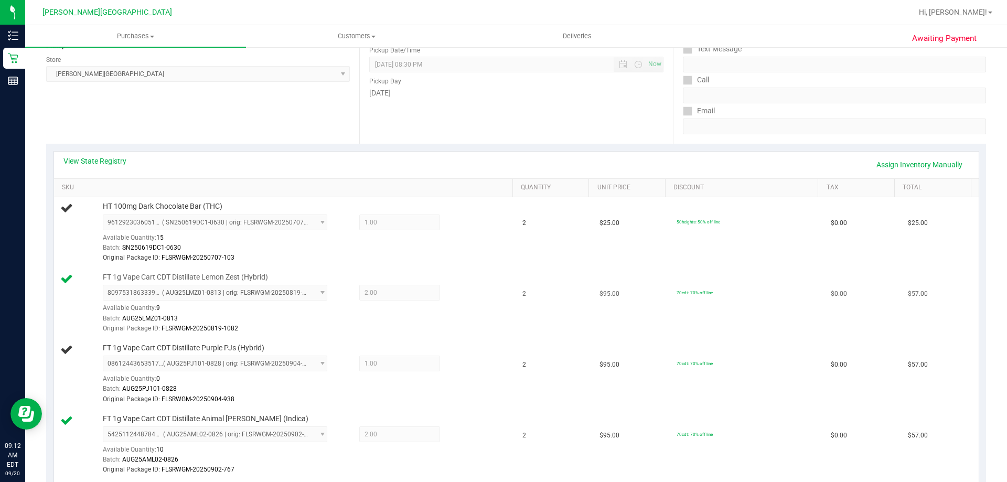
scroll to position [157, 0]
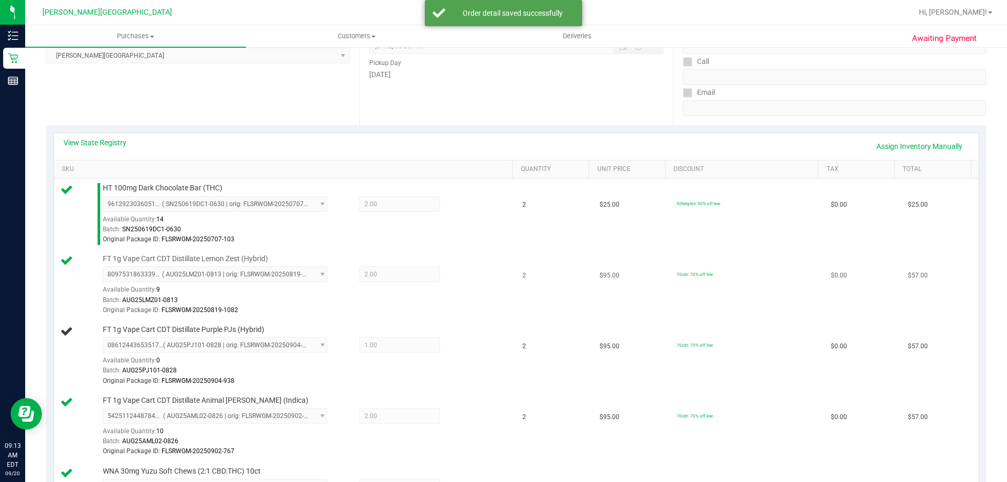
drag, startPoint x: 505, startPoint y: 315, endPoint x: 515, endPoint y: 315, distance: 9.4
click at [487, 315] on tr "FT 1g Vape Cart CDT Distillate Lemon Zest (Hybrid) 8097531863339717 ( AUG25LMZ0…" at bounding box center [516, 285] width 925 height 71
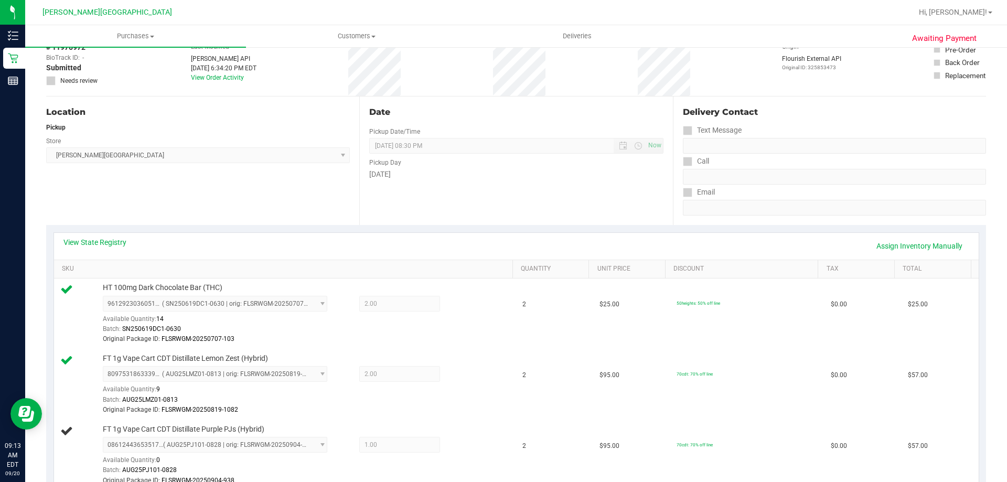
scroll to position [0, 0]
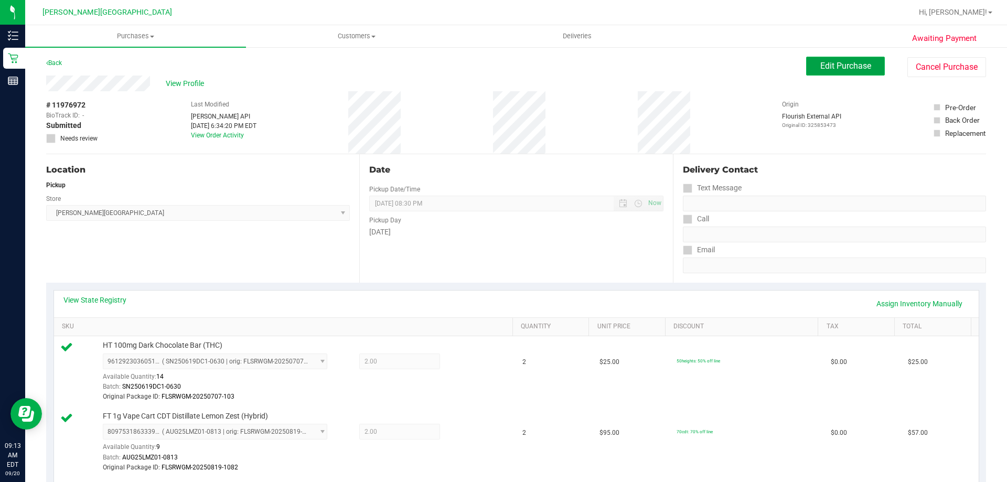
click at [487, 65] on span "Edit Purchase" at bounding box center [846, 66] width 51 height 10
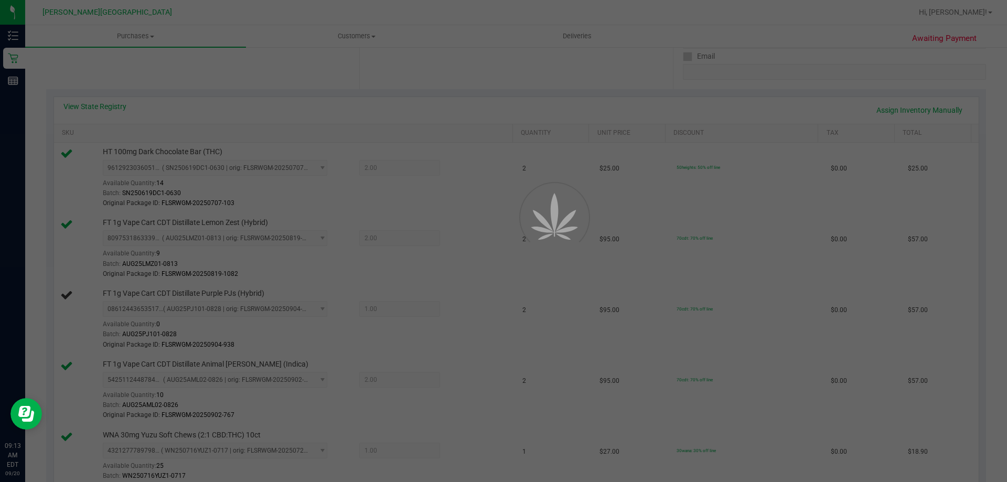
scroll to position [210, 0]
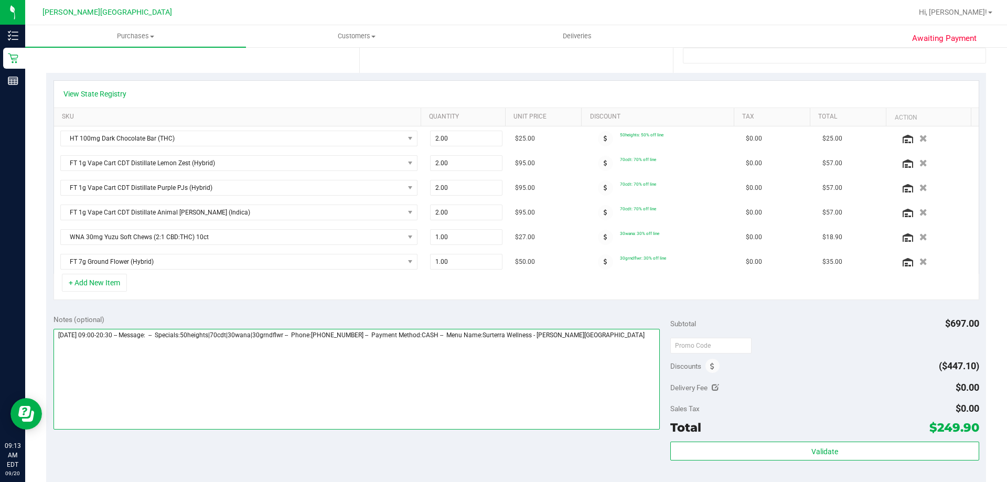
click at [487, 339] on textarea at bounding box center [357, 379] width 607 height 101
click at [157, 361] on textarea at bounding box center [357, 379] width 607 height 101
click at [110, 352] on textarea at bounding box center [357, 379] width 607 height 101
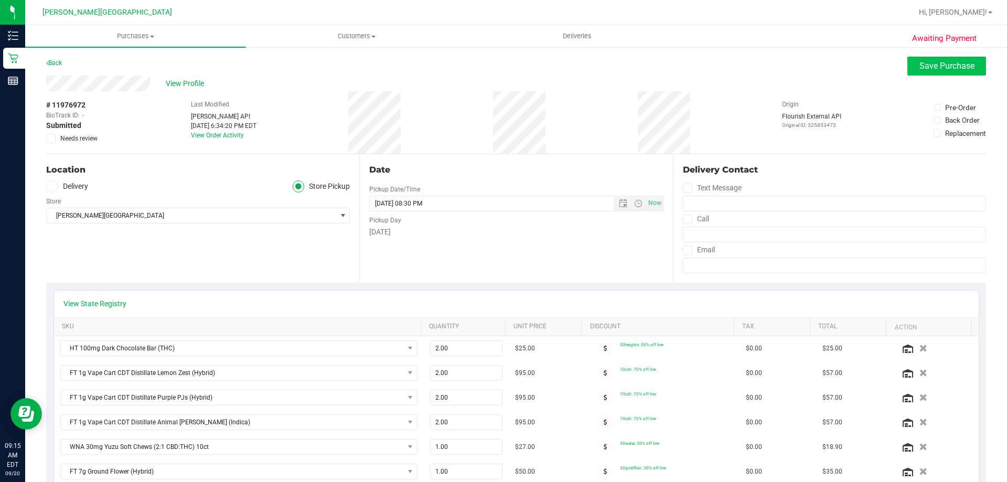
type textarea "[DATE] 09:00-20:30 -- Message: -- Specials:50heights|70cdt|30wana|30grndflwr --…"
click at [487, 70] on span "Save Purchase" at bounding box center [947, 66] width 55 height 10
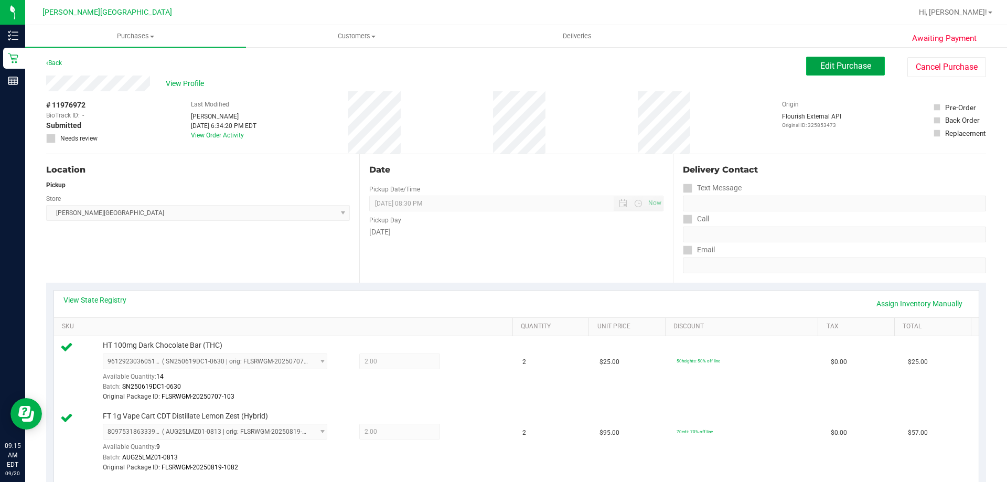
click at [487, 71] on button "Edit Purchase" at bounding box center [845, 66] width 79 height 19
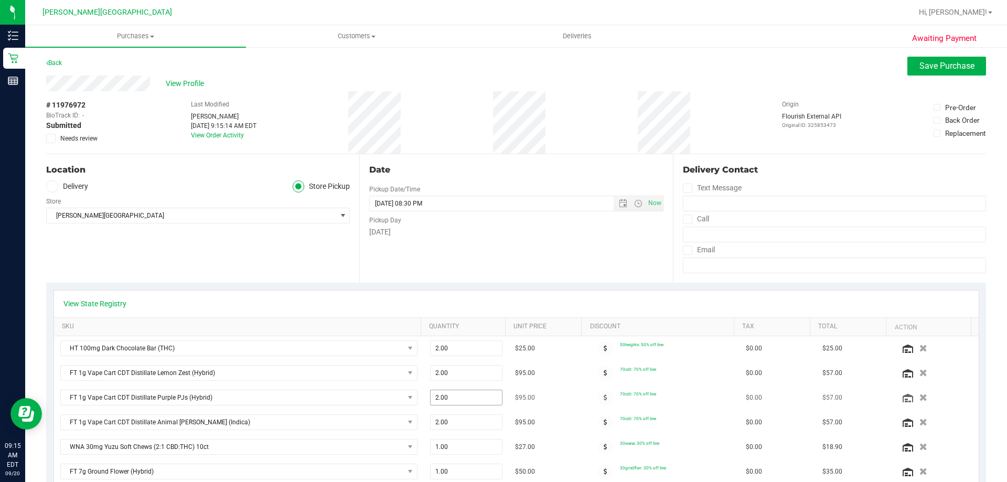
click at [472, 403] on span "2.00 2" at bounding box center [466, 398] width 73 height 16
type input "1"
type input "1.00"
click at [487, 297] on div "View State Registry" at bounding box center [516, 304] width 925 height 27
click at [487, 68] on span "Save Purchase" at bounding box center [947, 66] width 55 height 10
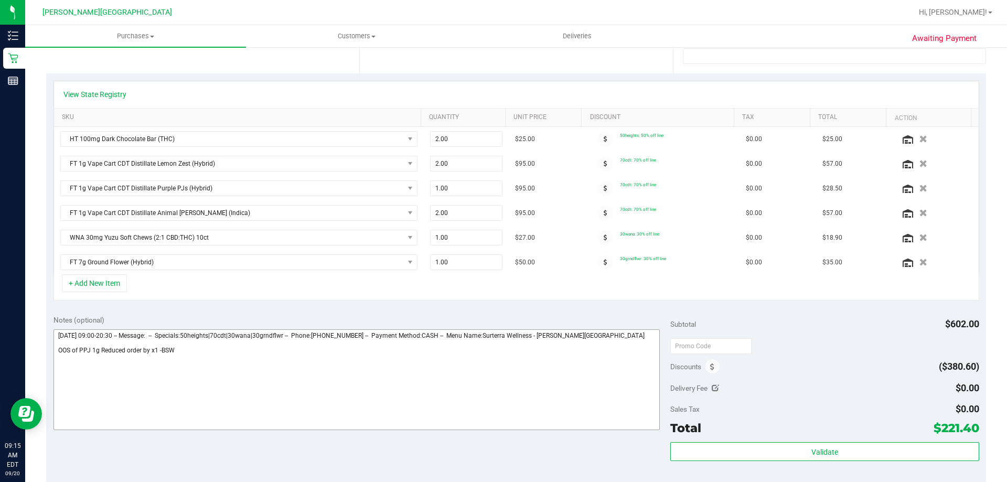
scroll to position [210, 0]
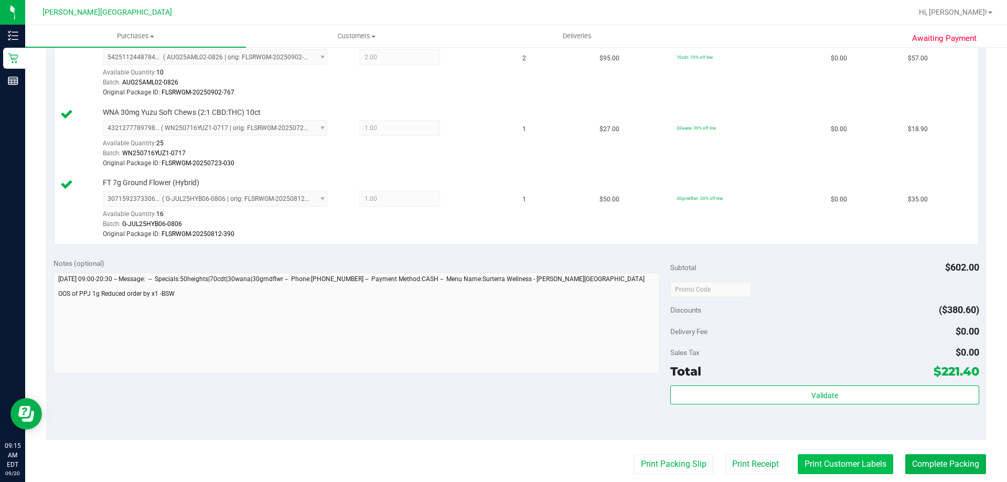
scroll to position [577, 0]
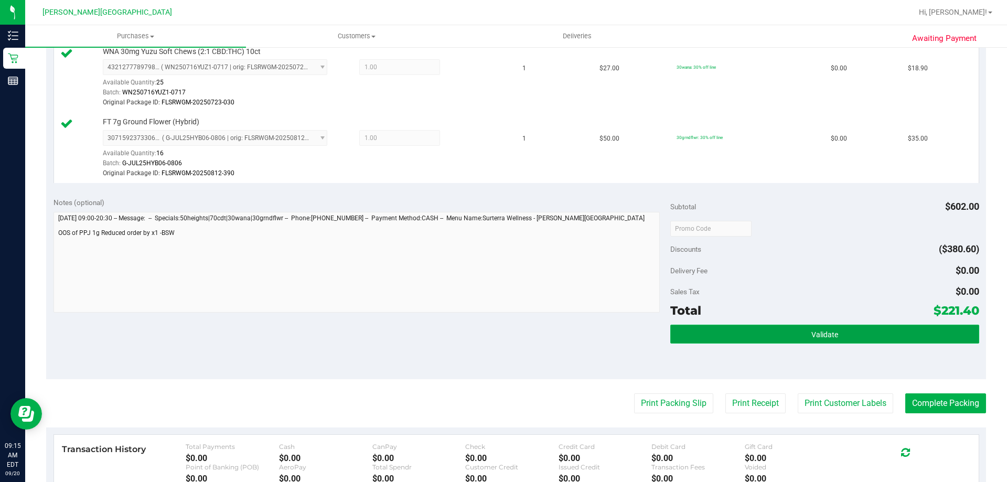
click at [487, 339] on span "Validate" at bounding box center [825, 335] width 27 height 8
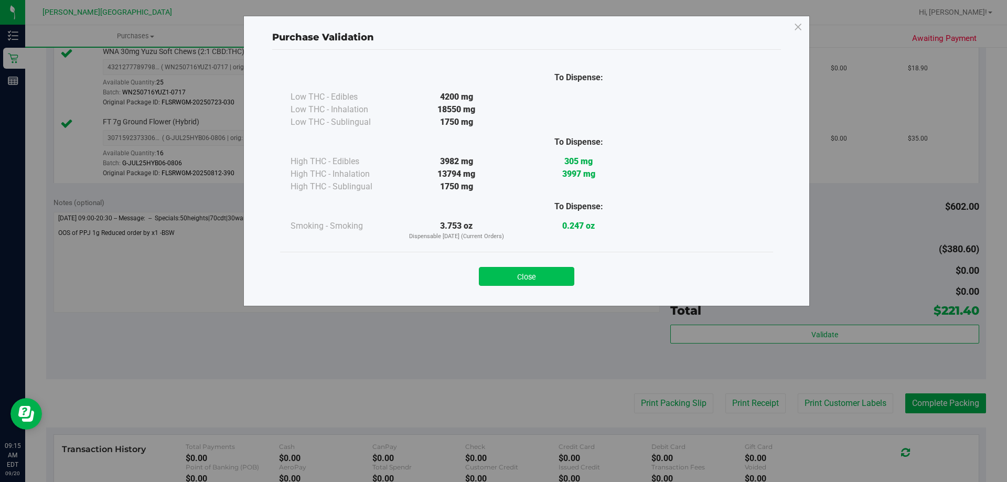
click at [487, 281] on button "Close" at bounding box center [526, 276] width 95 height 19
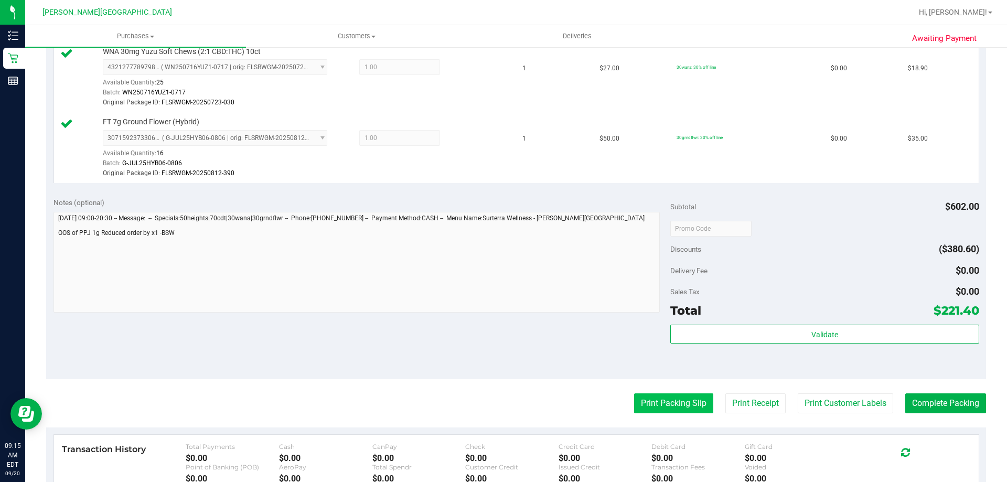
click at [487, 407] on button "Print Packing Slip" at bounding box center [673, 403] width 79 height 20
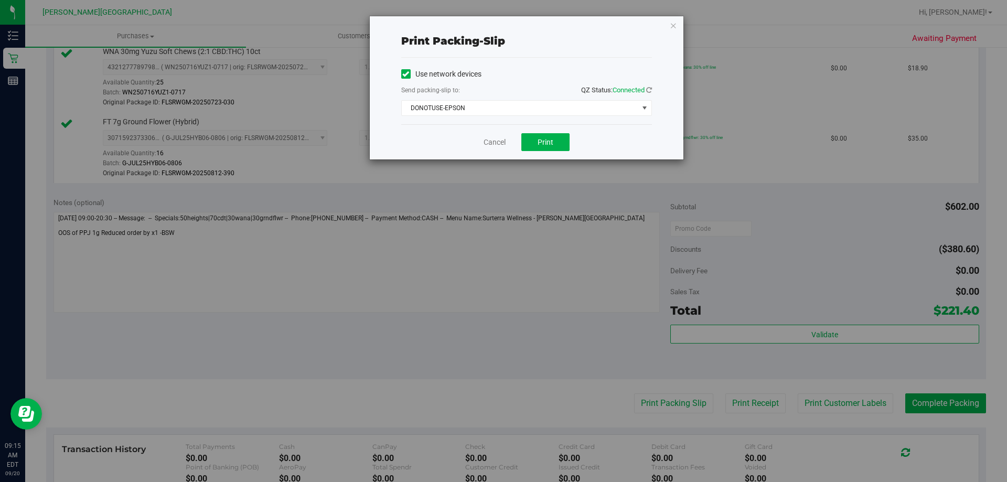
click at [487, 116] on div "Use network devices Send packing-slip to: QZ Status: Connected DONOTUSE-EPSON C…" at bounding box center [526, 91] width 251 height 67
click at [487, 104] on span "DONOTUSE-EPSON" at bounding box center [520, 108] width 237 height 15
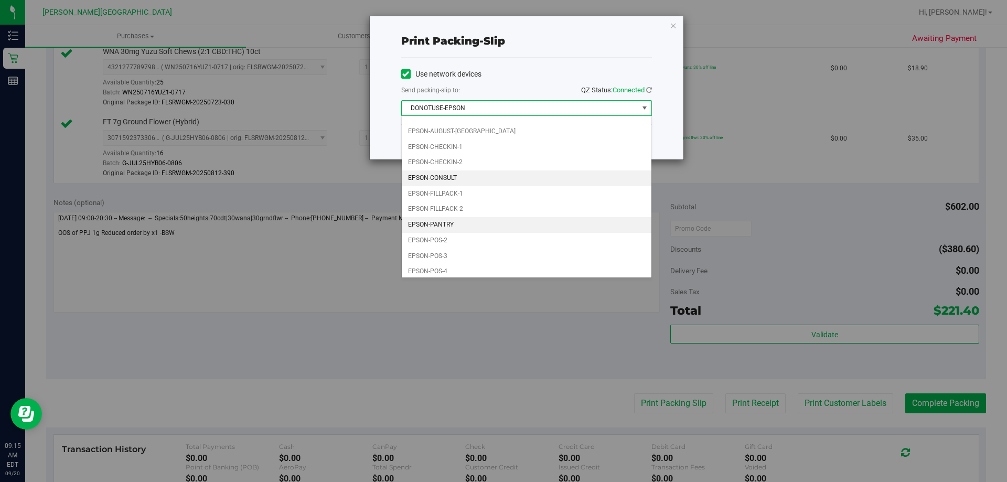
scroll to position [30, 0]
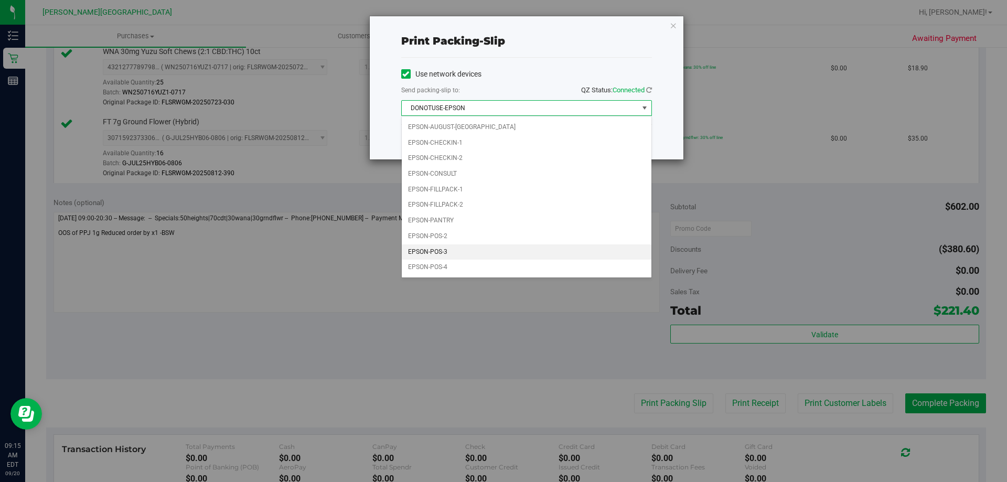
click at [438, 252] on li "EPSON-POS-3" at bounding box center [527, 252] width 250 height 16
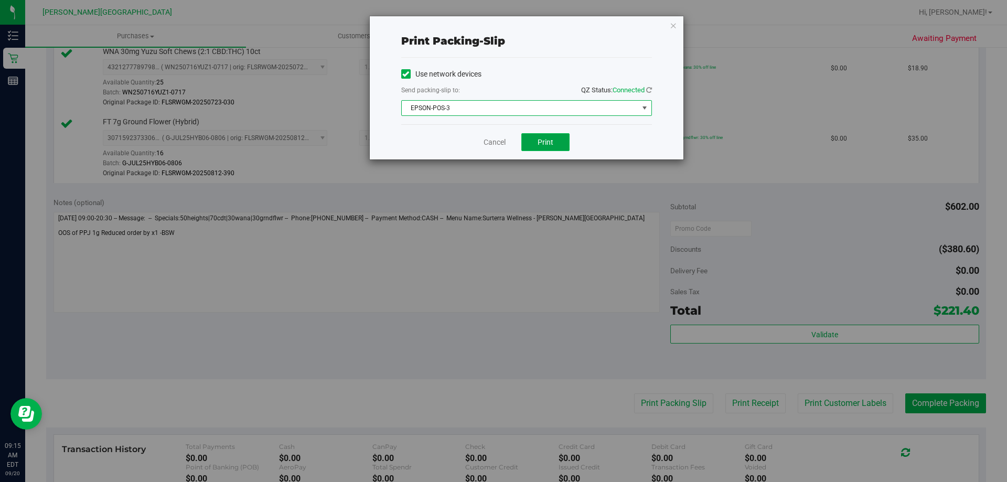
click at [487, 147] on button "Print" at bounding box center [546, 142] width 48 height 18
click at [487, 22] on div "Print packing-slip Use network devices Send packing-slip to: QZ Status: Connect…" at bounding box center [527, 87] width 314 height 143
click at [487, 22] on icon "button" at bounding box center [673, 25] width 7 height 13
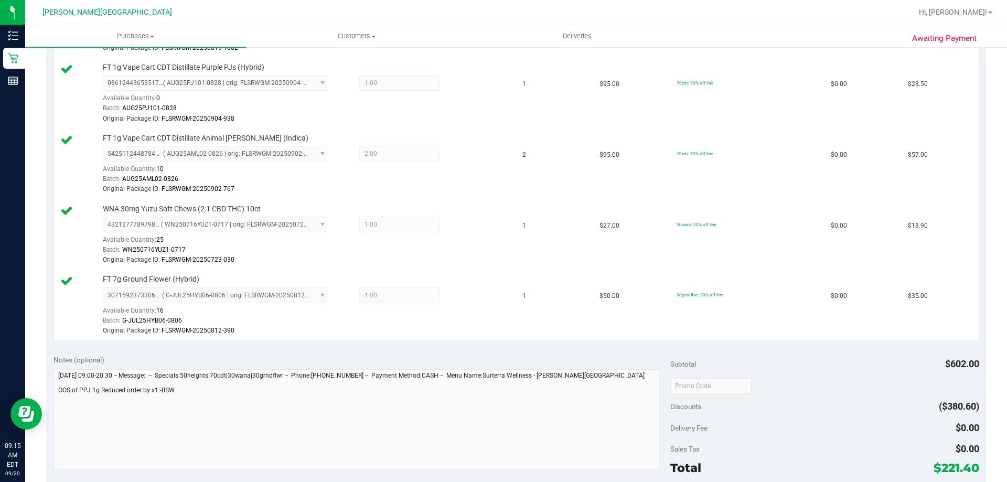
scroll to position [682, 0]
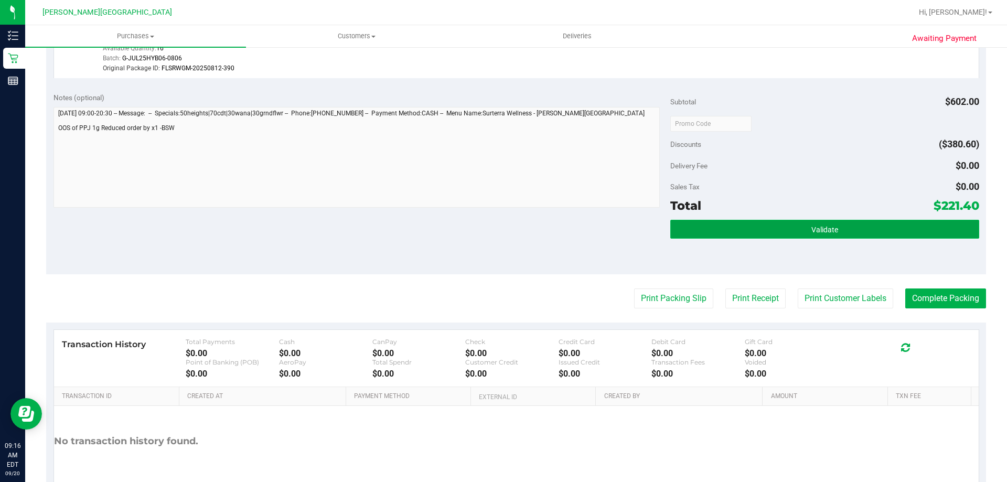
click at [487, 231] on button "Validate" at bounding box center [825, 229] width 309 height 19
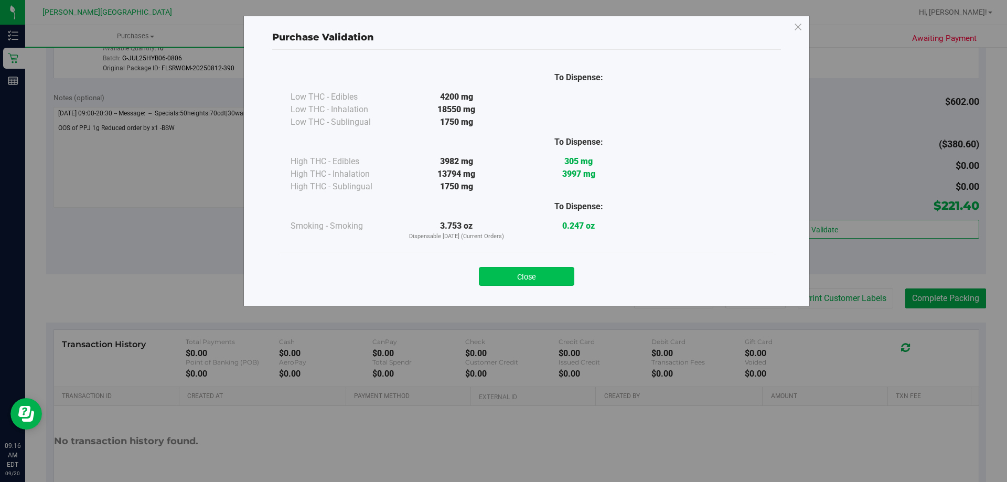
click at [487, 275] on button "Close" at bounding box center [526, 276] width 95 height 19
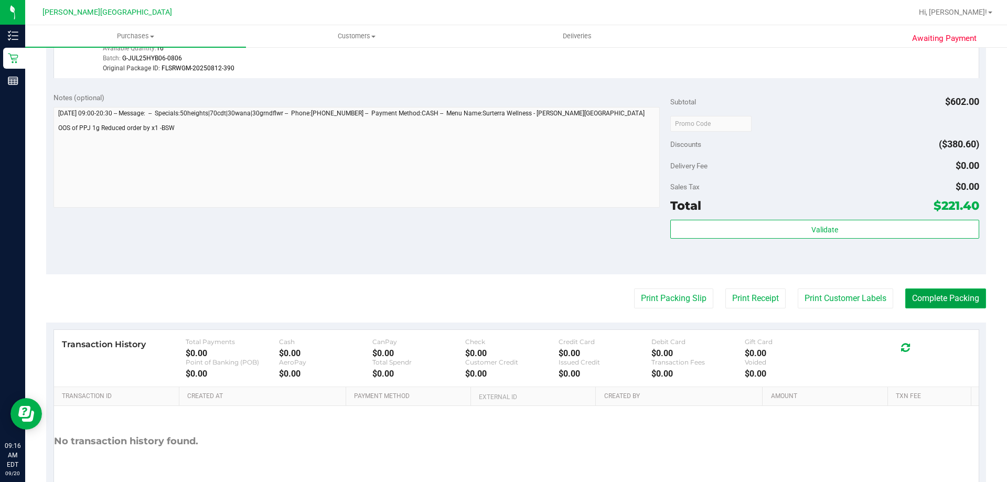
drag, startPoint x: 917, startPoint y: 299, endPoint x: 927, endPoint y: 293, distance: 11.1
click at [487, 293] on button "Complete Packing" at bounding box center [946, 299] width 81 height 20
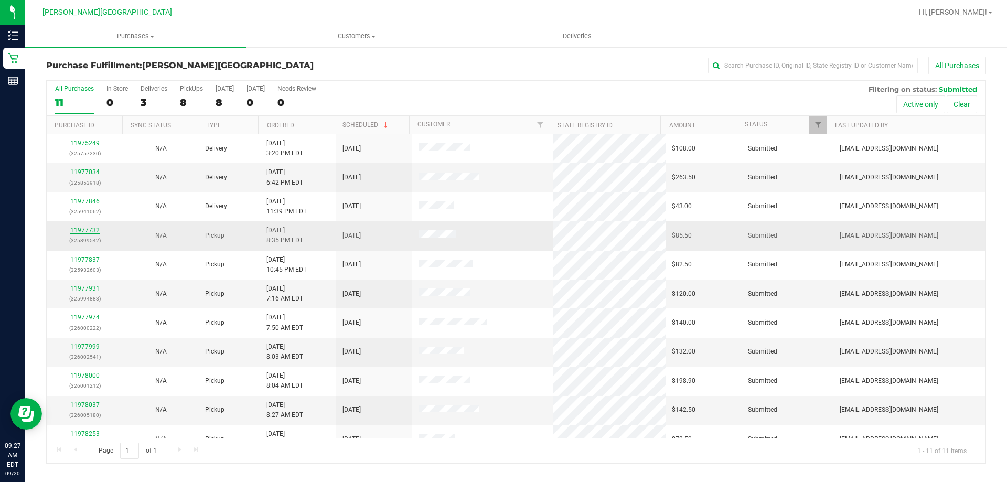
click at [93, 233] on link "11977732" at bounding box center [84, 230] width 29 height 7
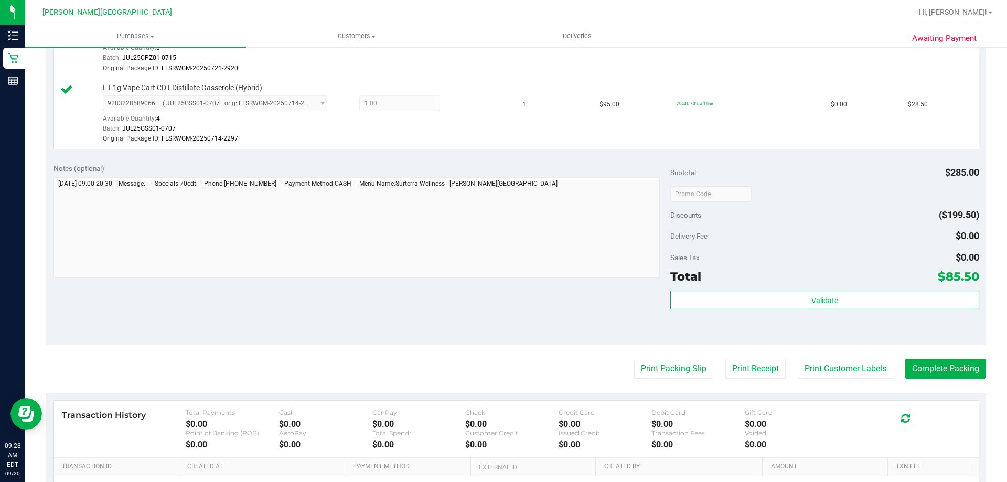
scroll to position [420, 0]
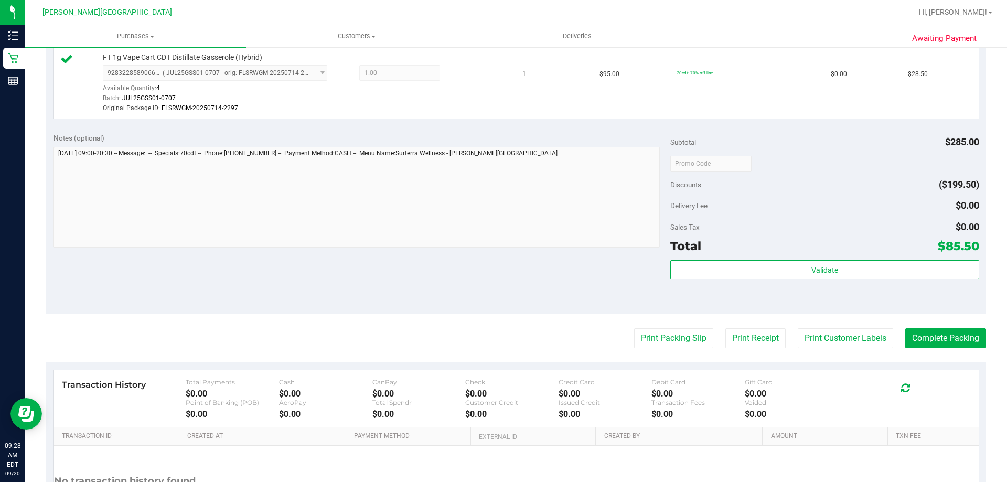
click at [487, 258] on div "Subtotal $285.00 Discounts ($199.50) Delivery Fee $0.00 Sales Tax $0.00 Total $…" at bounding box center [825, 220] width 309 height 175
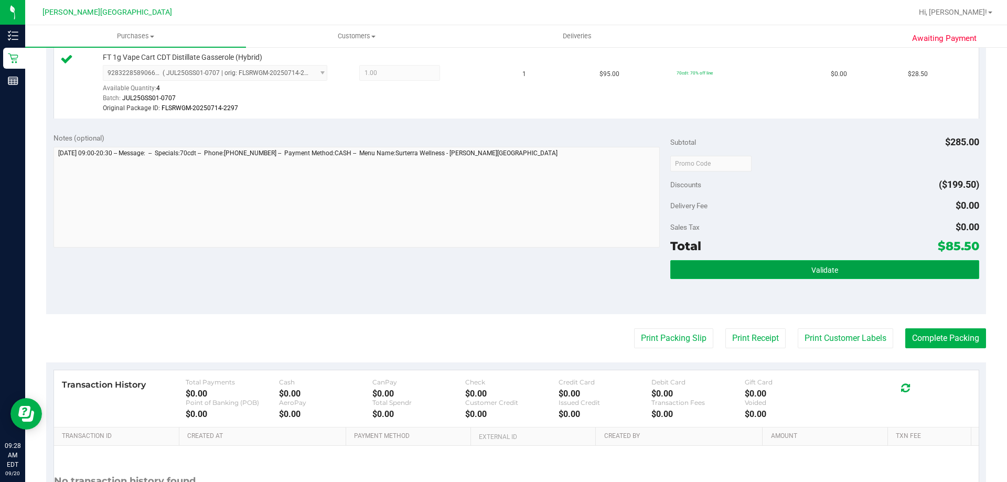
click at [487, 273] on button "Validate" at bounding box center [825, 269] width 309 height 19
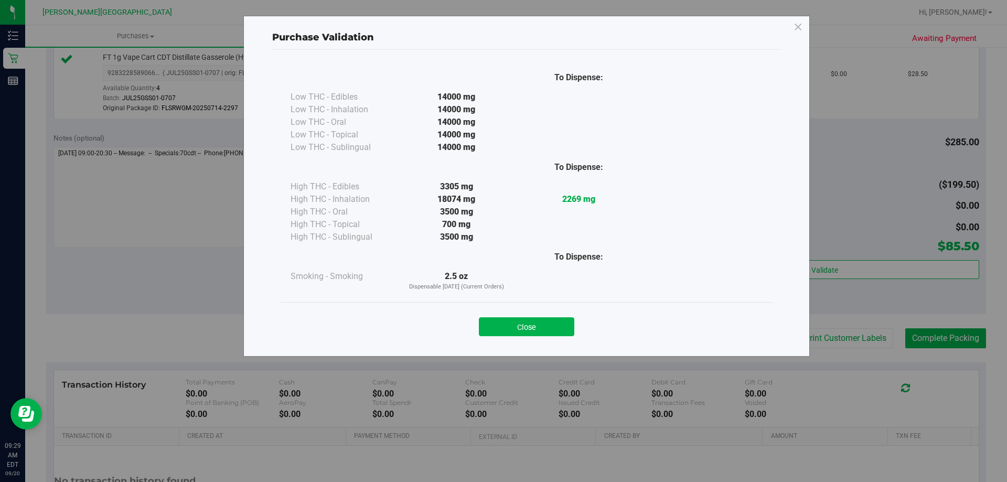
click at [487, 319] on button "Close" at bounding box center [526, 326] width 95 height 19
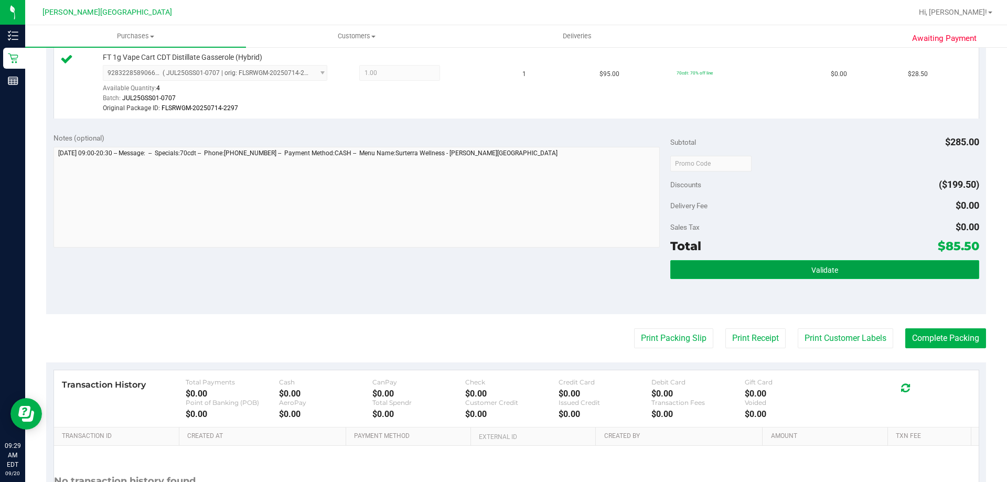
click at [487, 266] on button "Validate" at bounding box center [825, 269] width 309 height 19
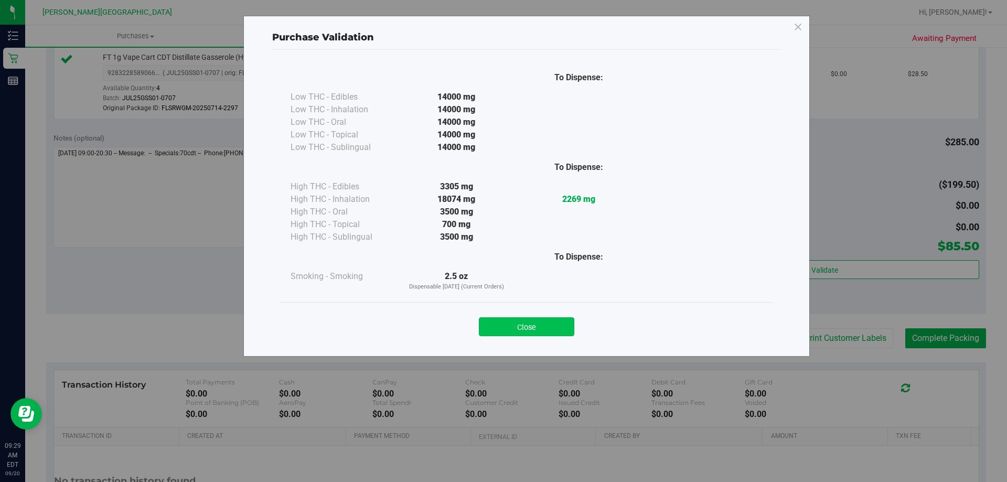
click at [487, 324] on button "Close" at bounding box center [526, 326] width 95 height 19
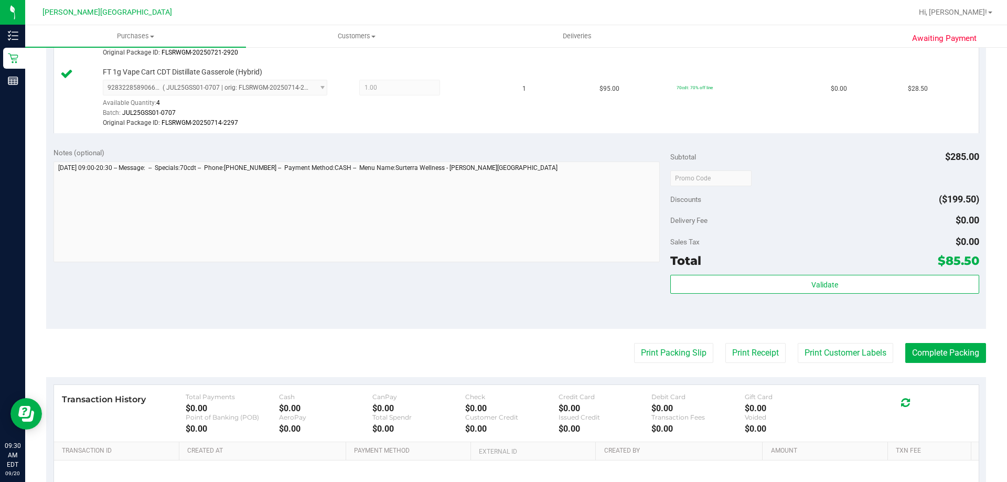
scroll to position [412, 0]
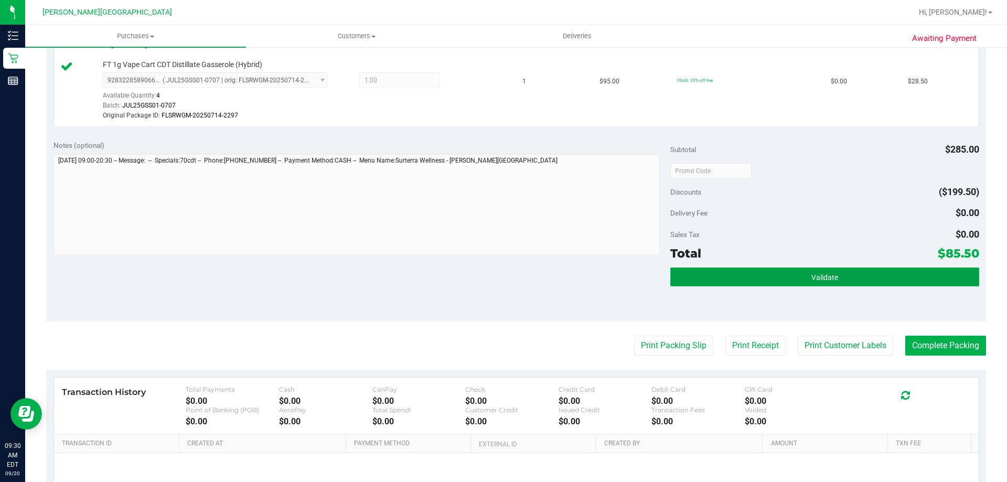
click at [487, 283] on button "Validate" at bounding box center [825, 277] width 309 height 19
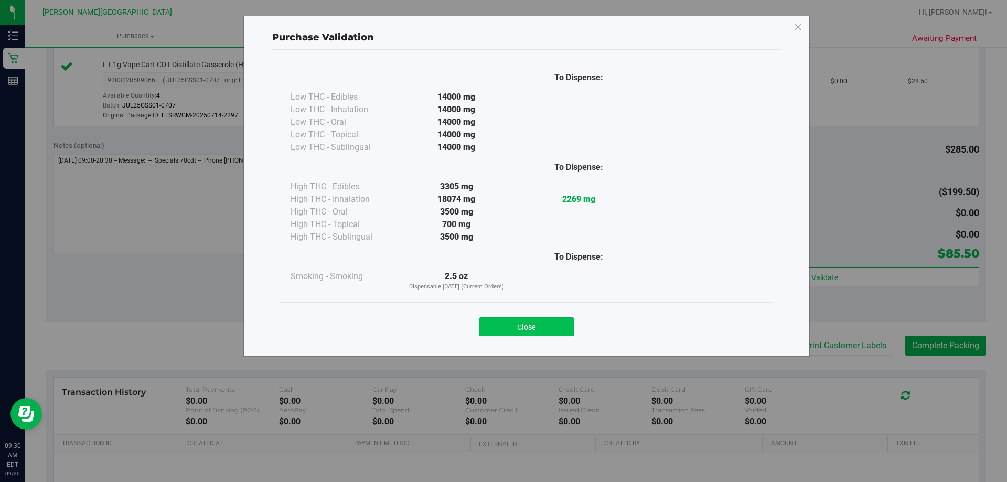
click at [487, 328] on button "Close" at bounding box center [526, 326] width 95 height 19
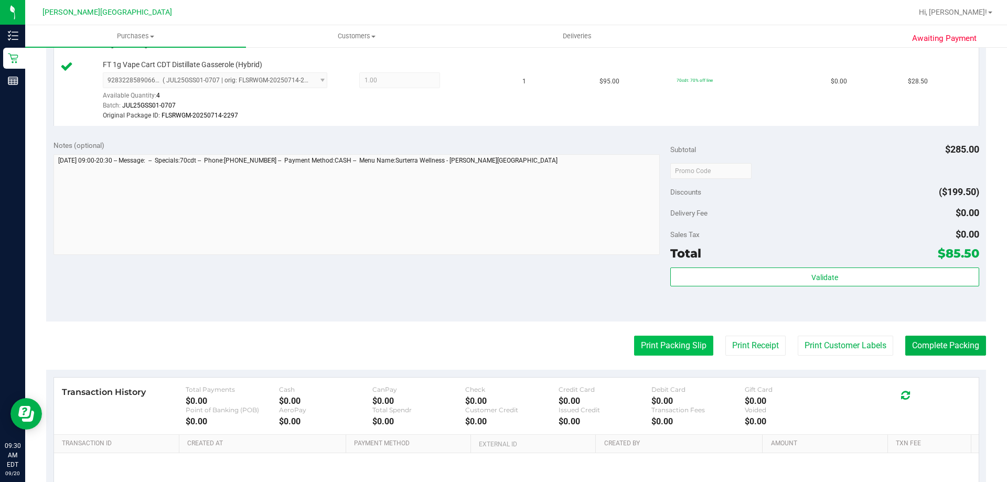
click at [487, 342] on button "Print Packing Slip" at bounding box center [673, 346] width 79 height 20
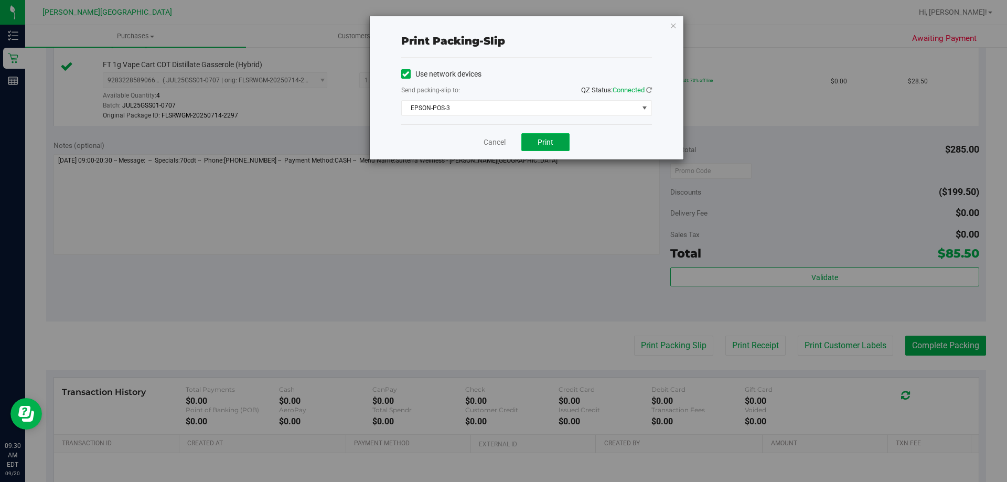
click at [487, 142] on button "Print" at bounding box center [546, 142] width 48 height 18
click at [487, 28] on icon "button" at bounding box center [673, 25] width 7 height 13
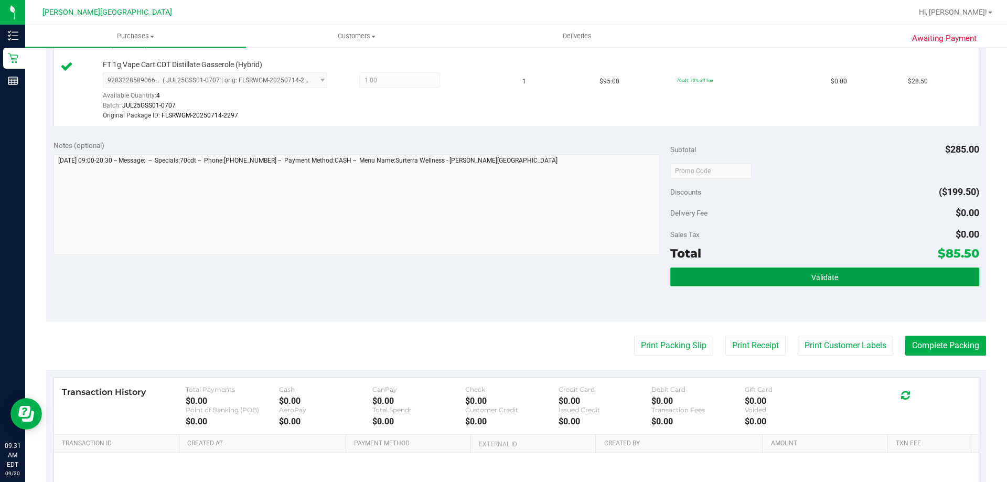
click at [487, 276] on button "Validate" at bounding box center [825, 277] width 309 height 19
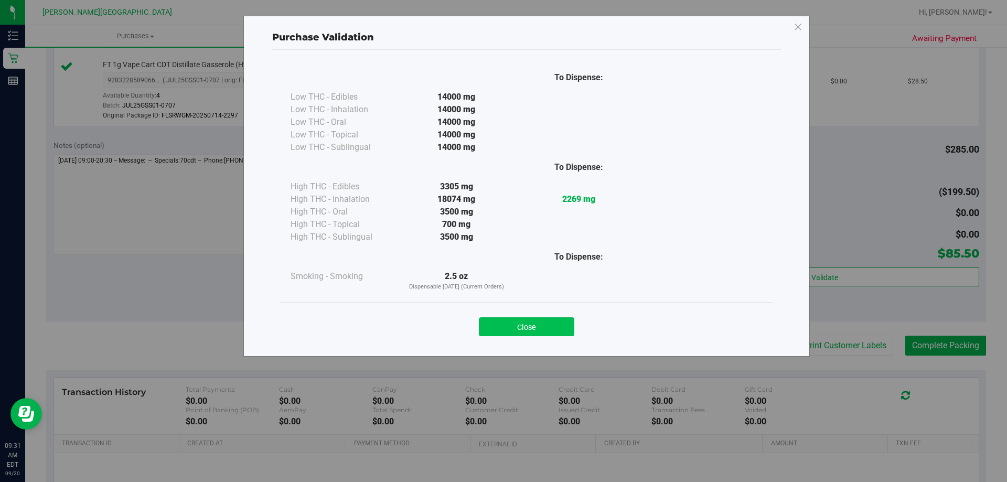
click at [487, 325] on button "Close" at bounding box center [526, 326] width 95 height 19
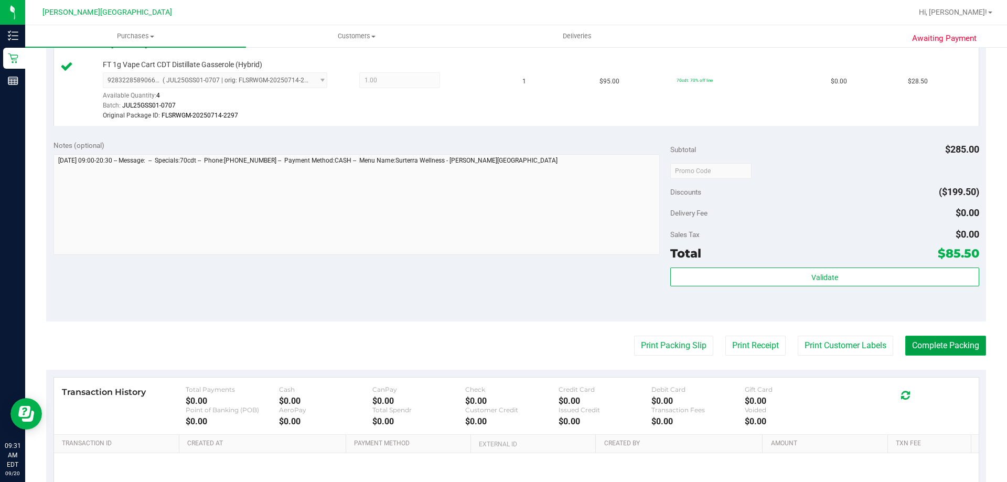
click at [487, 343] on button "Complete Packing" at bounding box center [946, 346] width 81 height 20
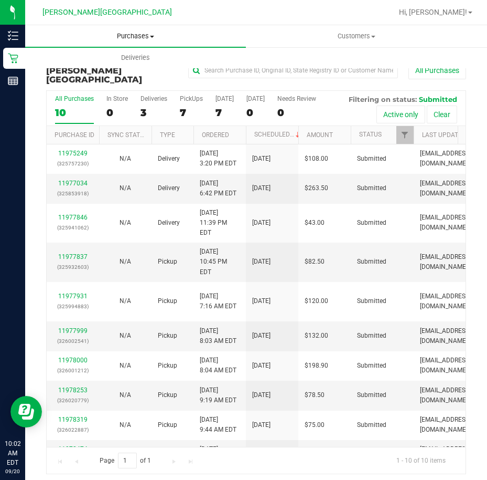
click at [101, 41] on uib-tab-heading "Purchases Summary of purchases Fulfillment All purchases" at bounding box center [135, 36] width 221 height 22
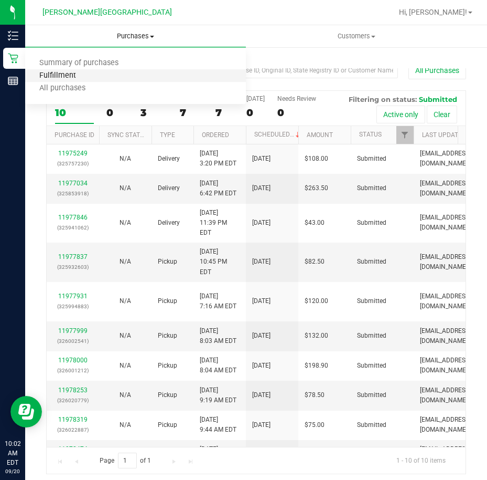
click at [77, 73] on span "Fulfillment" at bounding box center [57, 75] width 65 height 9
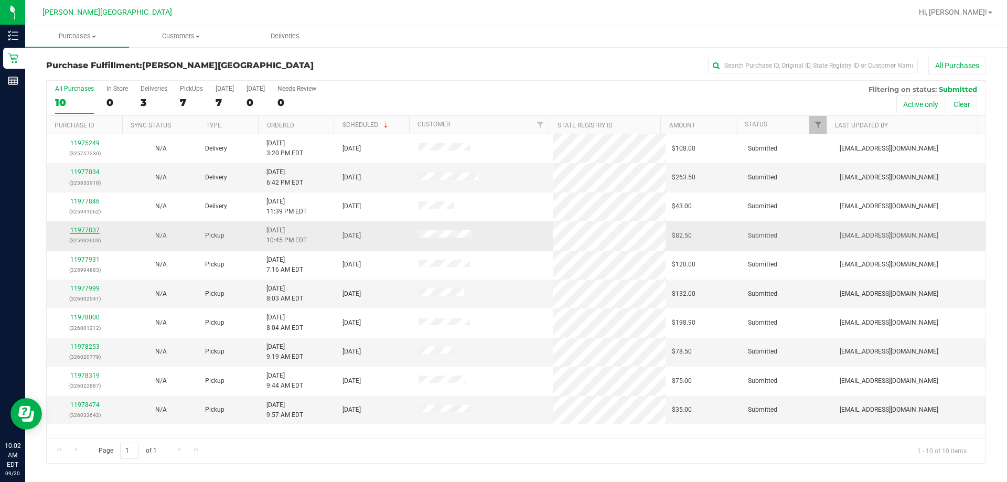
click at [89, 230] on link "11977837" at bounding box center [84, 230] width 29 height 7
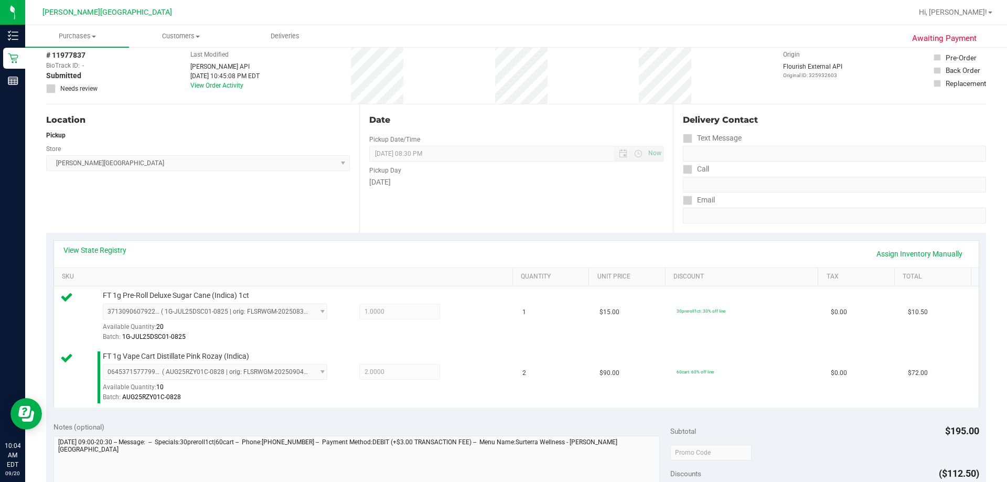
scroll to position [262, 0]
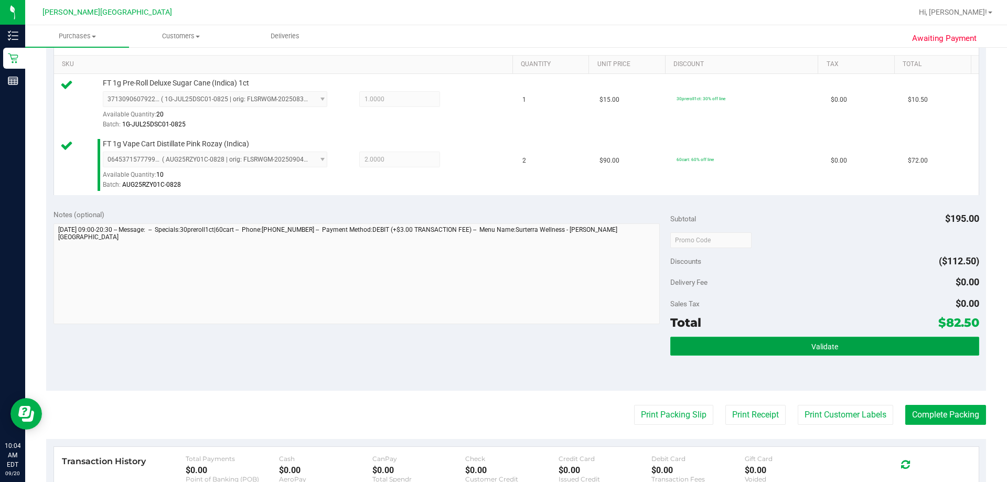
click at [487, 343] on button "Validate" at bounding box center [825, 346] width 309 height 19
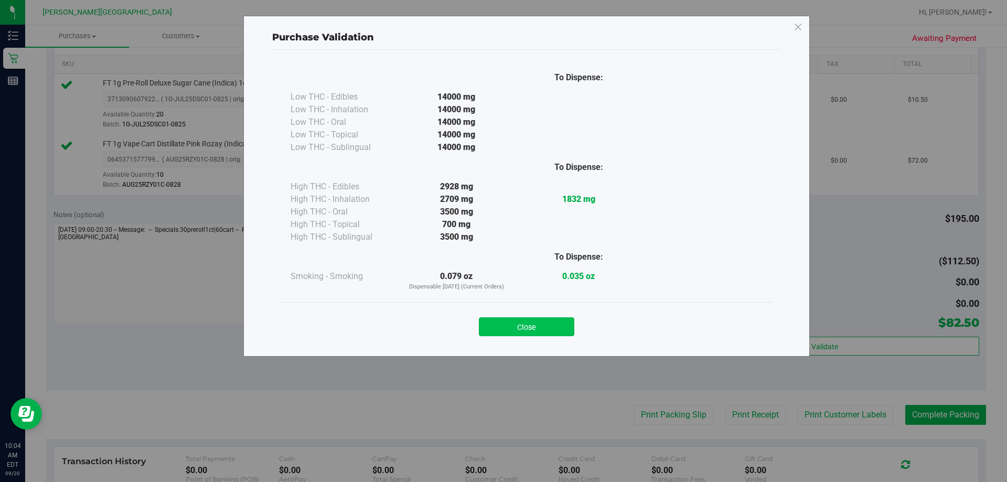
click at [487, 333] on button "Close" at bounding box center [526, 326] width 95 height 19
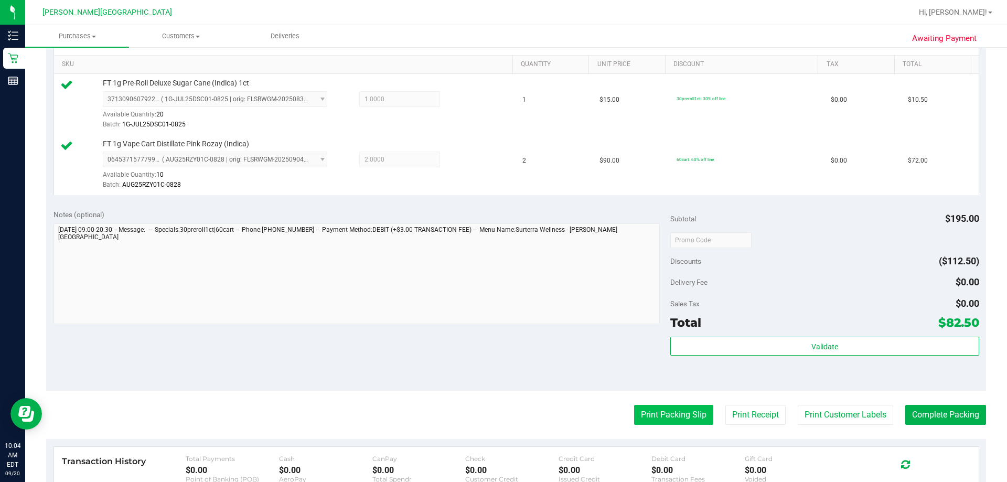
click at [487, 413] on button "Print Packing Slip" at bounding box center [673, 415] width 79 height 20
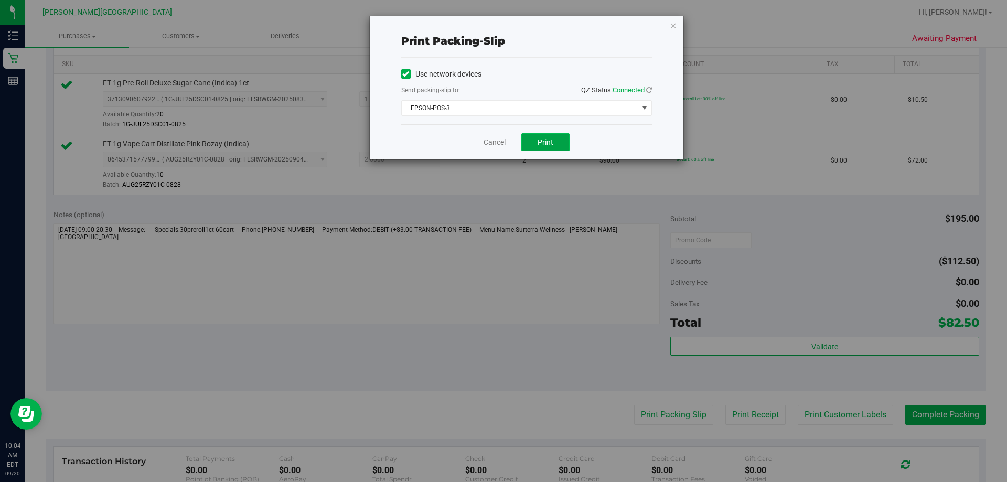
click at [487, 144] on span "Print" at bounding box center [546, 142] width 16 height 8
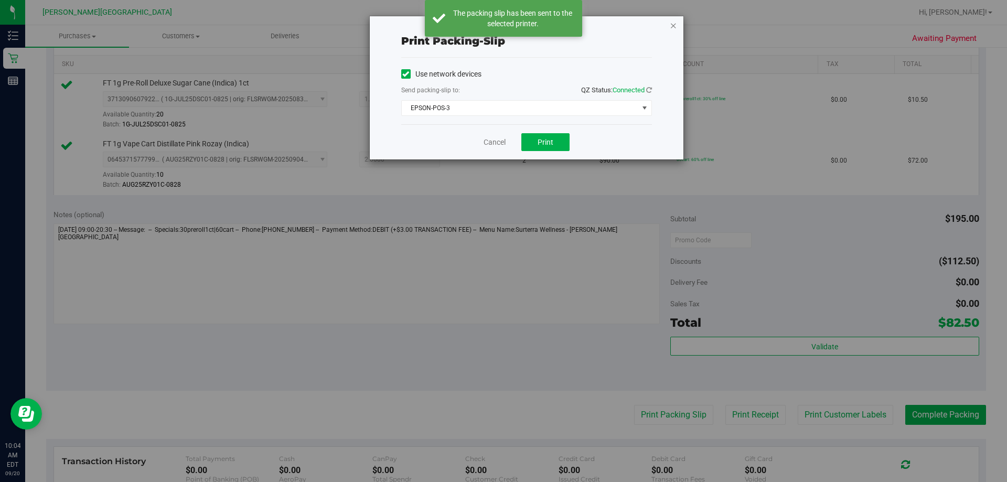
click at [487, 27] on icon "button" at bounding box center [673, 25] width 7 height 13
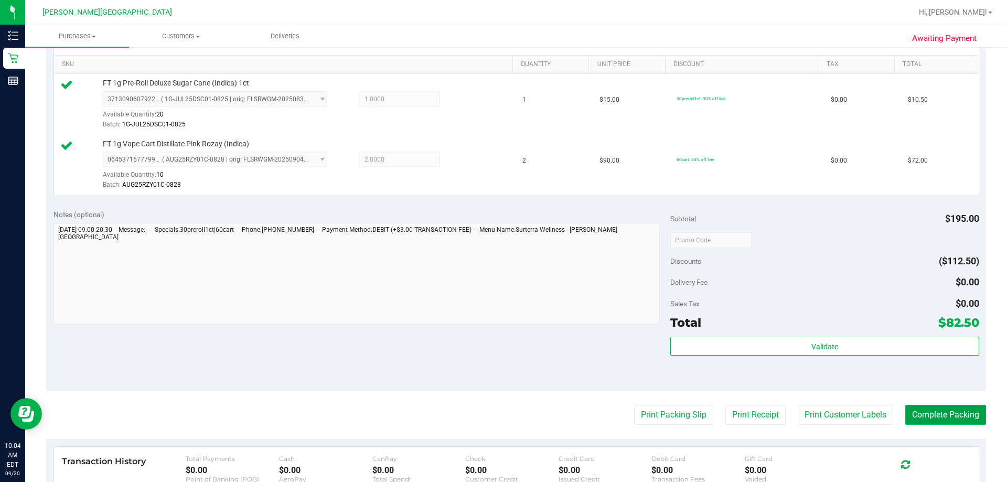
click at [487, 418] on button "Complete Packing" at bounding box center [946, 415] width 81 height 20
click at [487, 384] on div "Notes (optional) Subtotal $195.00 Discounts ($112.50) Delivery Fee $0.00 Sales …" at bounding box center [516, 296] width 940 height 189
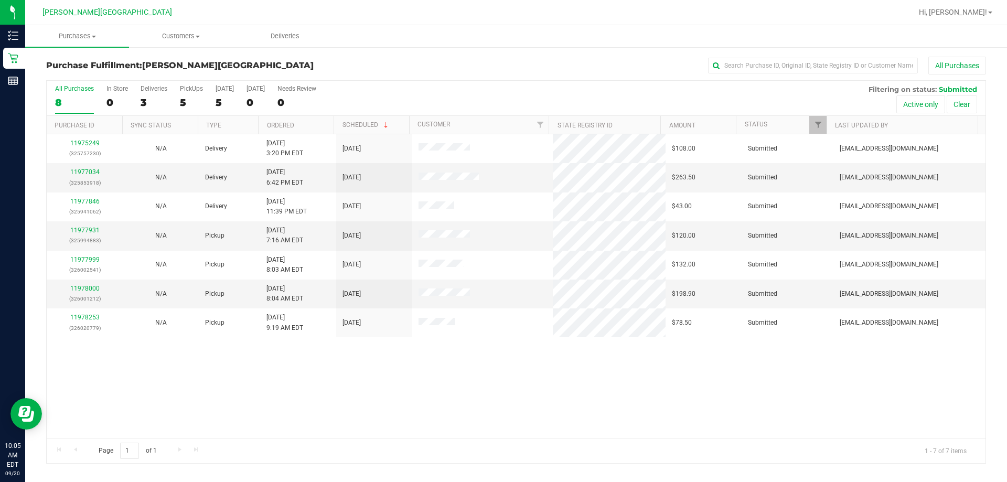
click at [487, 396] on div "11975249 (325757230) N/A Delivery [DATE] 3:20 PM EDT 9/22/2025 $108.00 Submitte…" at bounding box center [516, 286] width 939 height 304
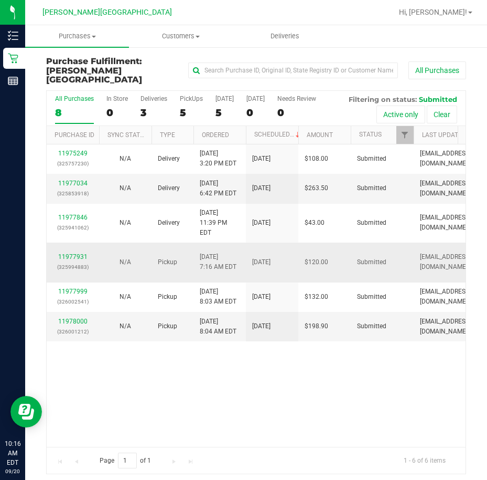
click at [73, 242] on td "11977931 (325994883)" at bounding box center [73, 262] width 52 height 40
click at [73, 253] on link "11977931" at bounding box center [72, 256] width 29 height 7
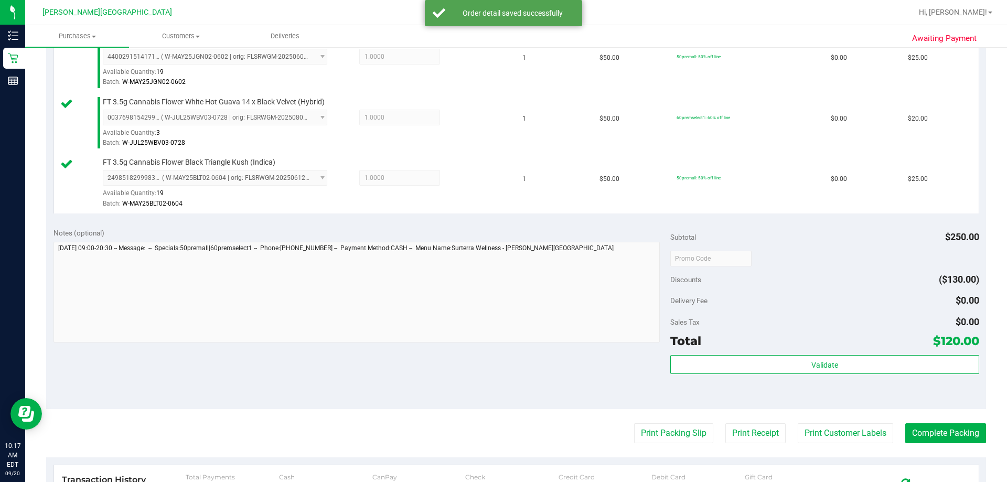
scroll to position [472, 0]
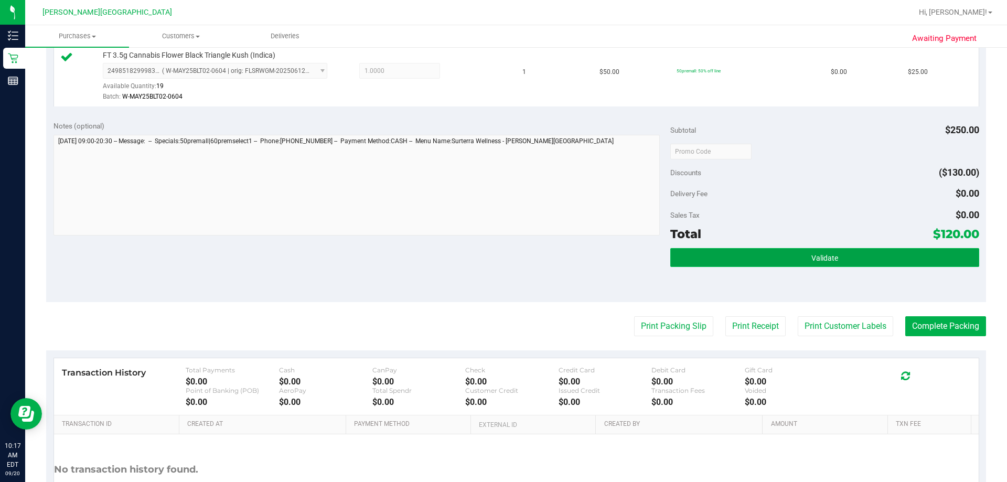
click at [487, 258] on button "Validate" at bounding box center [825, 257] width 309 height 19
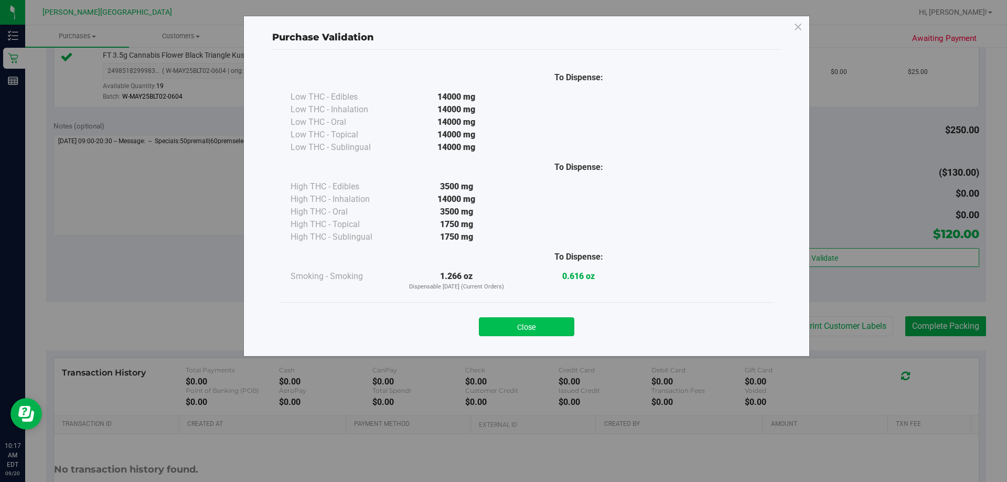
click at [487, 334] on button "Close" at bounding box center [526, 326] width 95 height 19
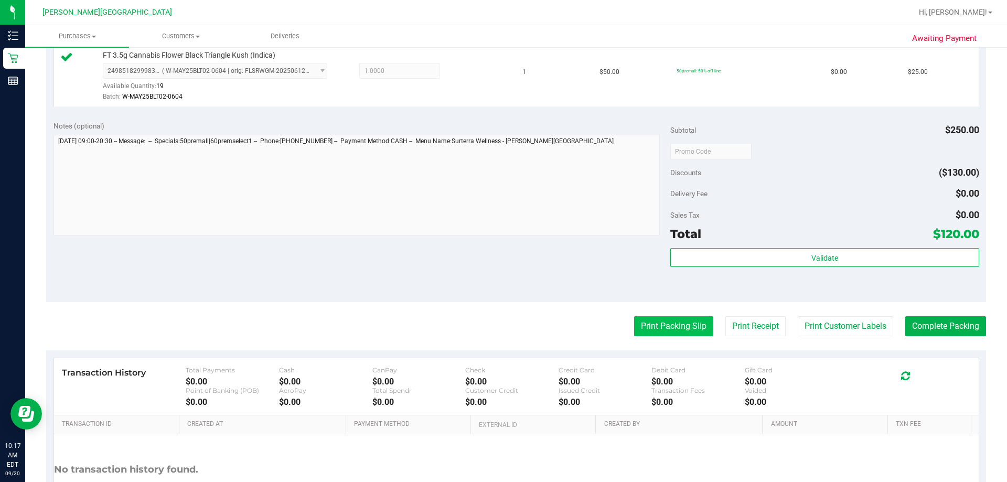
click at [487, 321] on button "Print Packing Slip" at bounding box center [673, 326] width 79 height 20
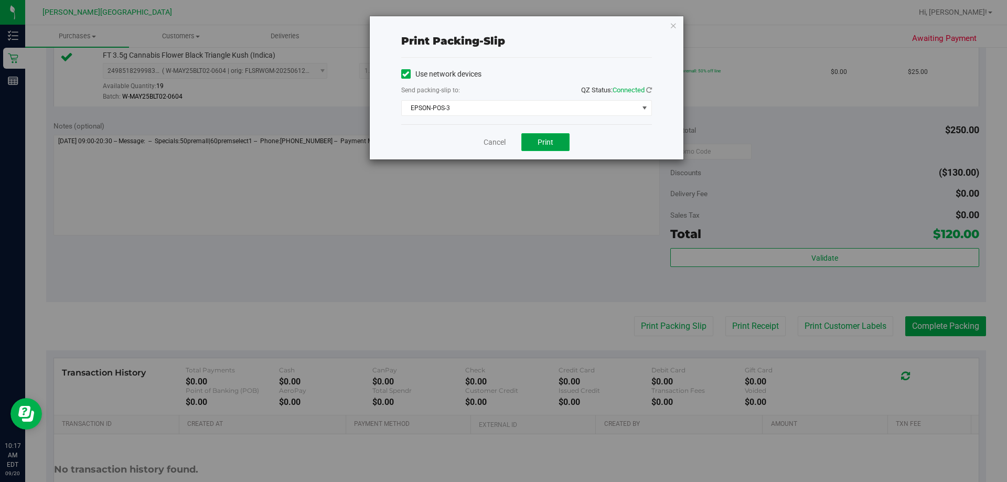
click at [487, 144] on span "Print" at bounding box center [546, 142] width 16 height 8
click at [487, 28] on div "Print packing-slip Use network devices Send packing-slip to: QZ Status: Connect…" at bounding box center [527, 87] width 314 height 143
click at [487, 28] on icon "button" at bounding box center [673, 25] width 7 height 13
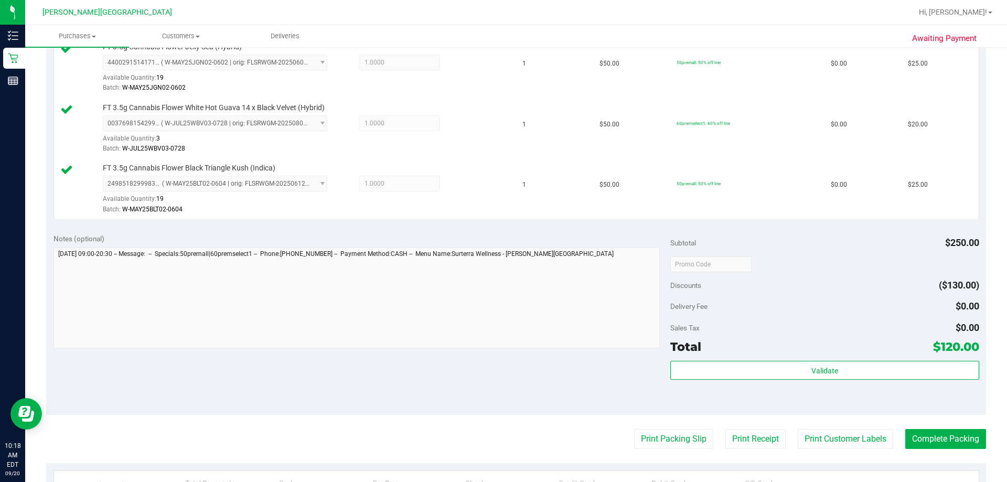
scroll to position [367, 0]
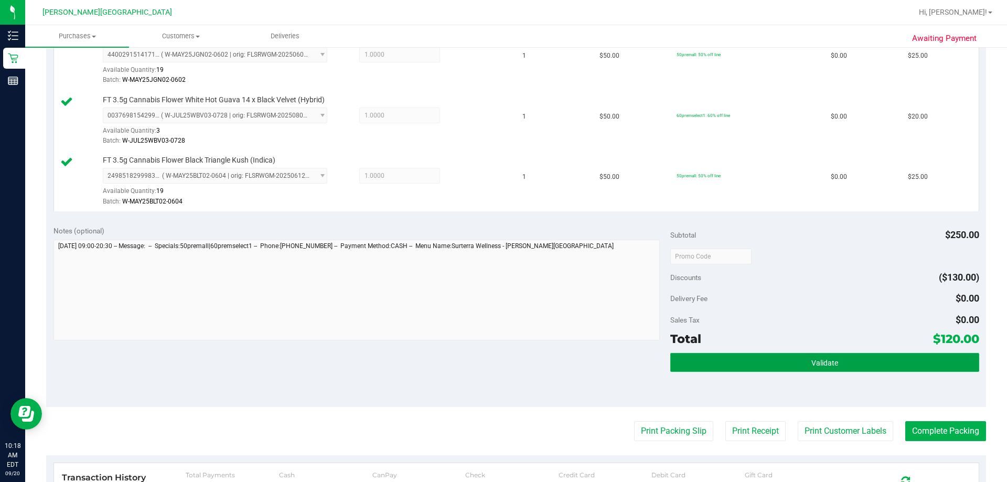
click at [487, 365] on button "Validate" at bounding box center [825, 362] width 309 height 19
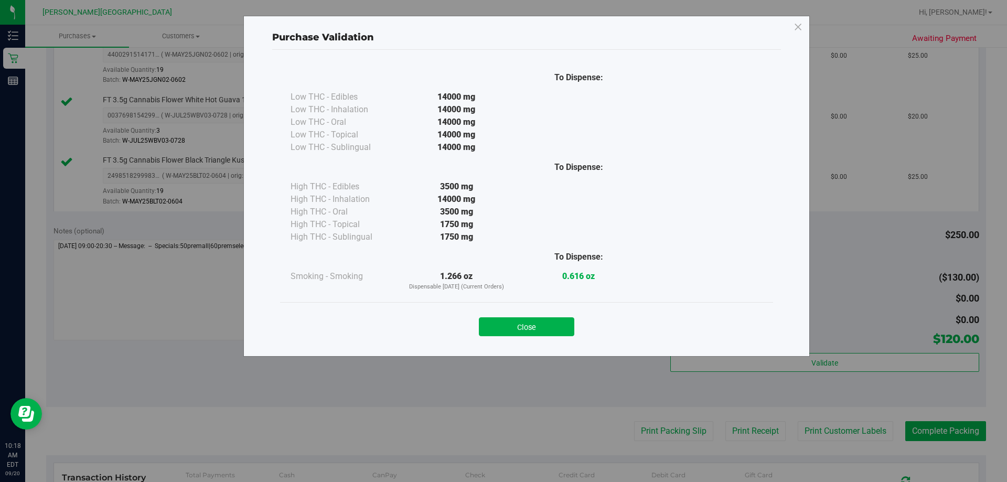
click at [487, 315] on div "Close" at bounding box center [526, 324] width 477 height 26
click at [487, 328] on button "Close" at bounding box center [526, 326] width 95 height 19
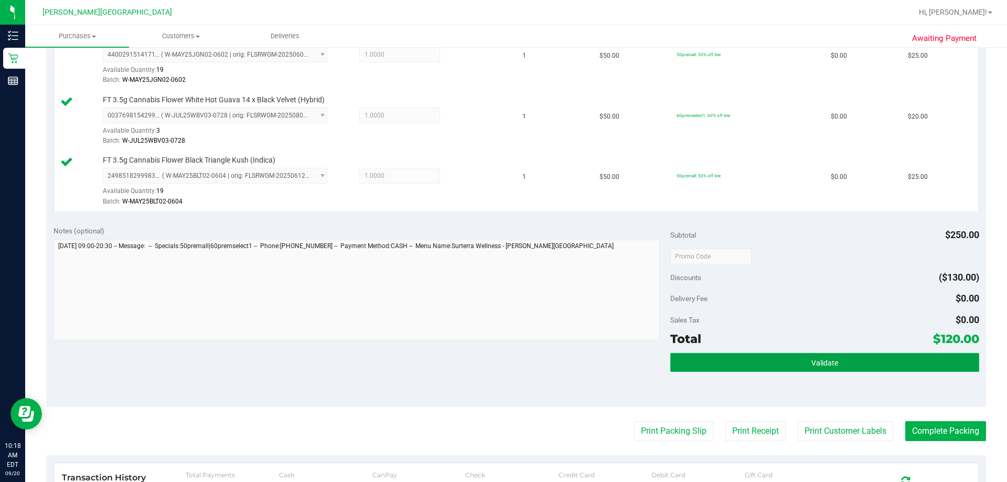
click at [487, 367] on button "Validate" at bounding box center [825, 362] width 309 height 19
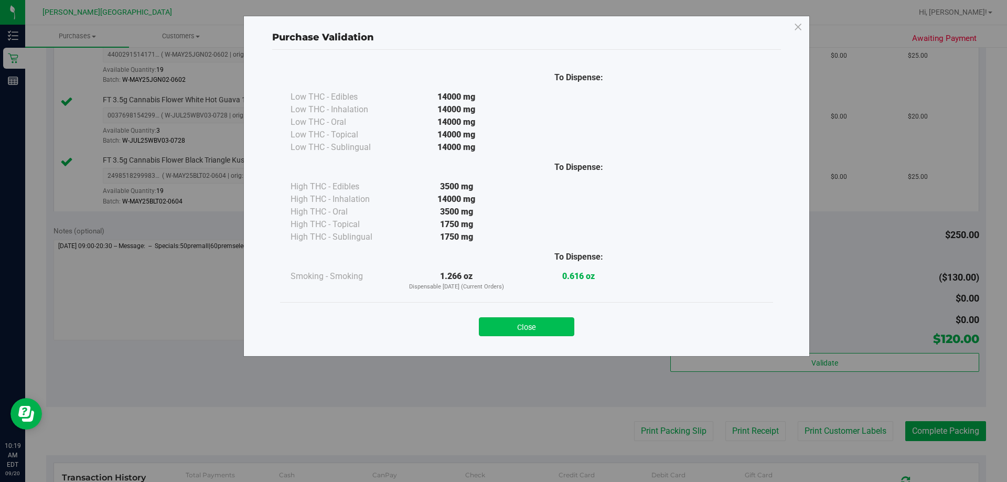
drag, startPoint x: 566, startPoint y: 328, endPoint x: 602, endPoint y: 339, distance: 37.8
click at [487, 328] on button "Close" at bounding box center [526, 326] width 95 height 19
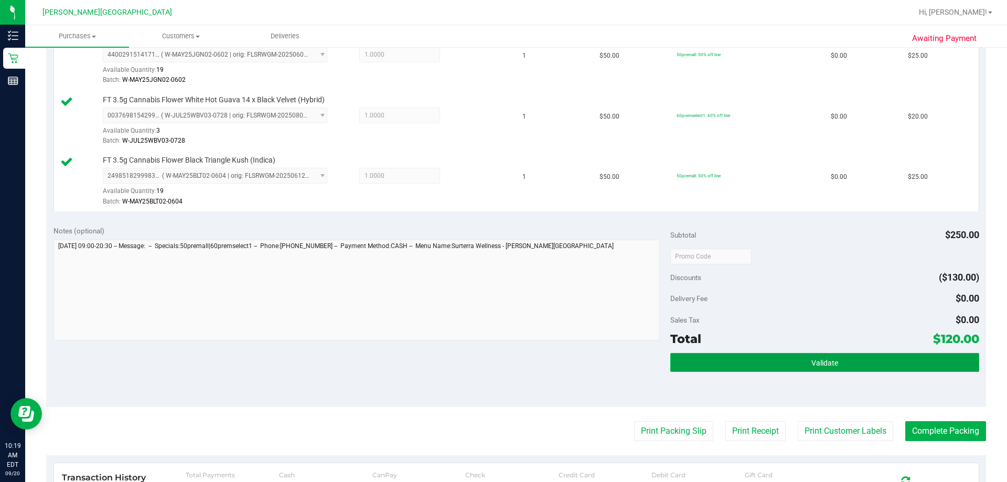
click at [487, 367] on button "Validate" at bounding box center [825, 362] width 309 height 19
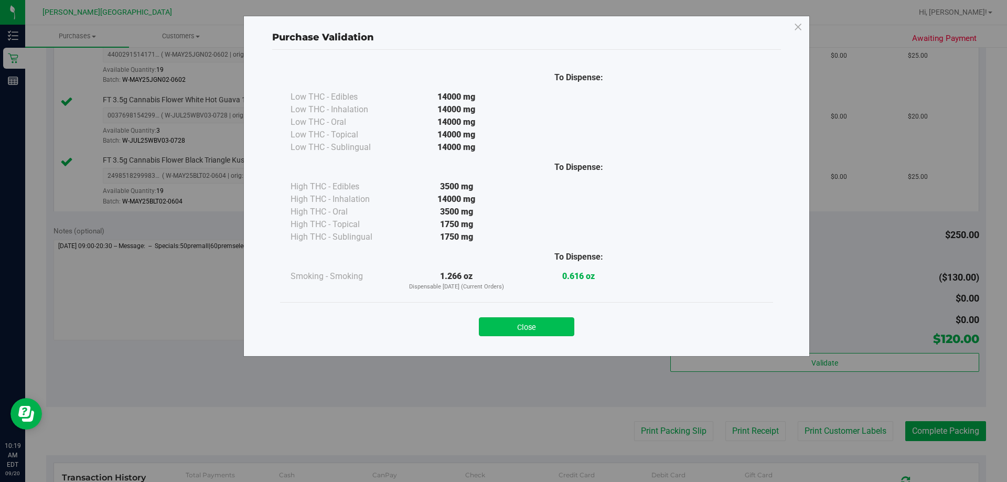
click at [487, 325] on button "Close" at bounding box center [526, 326] width 95 height 19
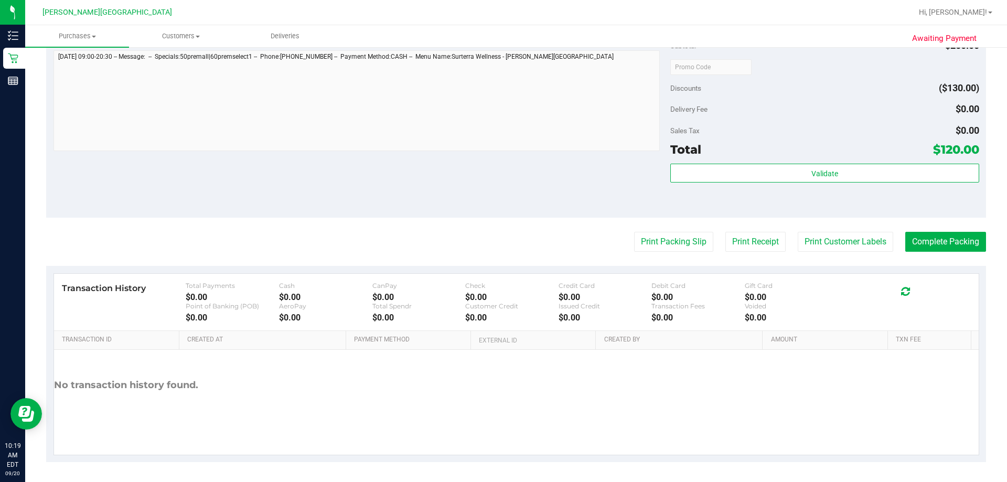
scroll to position [558, 0]
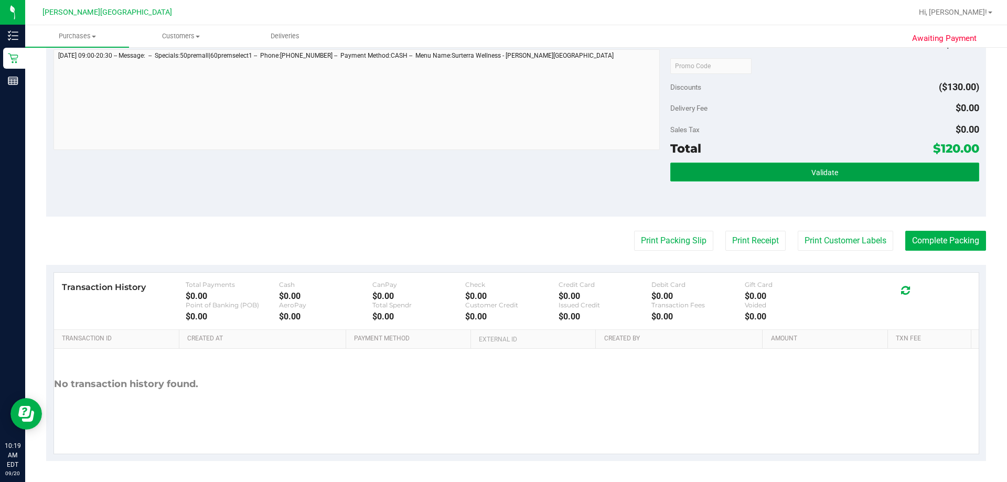
click at [487, 174] on button "Validate" at bounding box center [825, 172] width 309 height 19
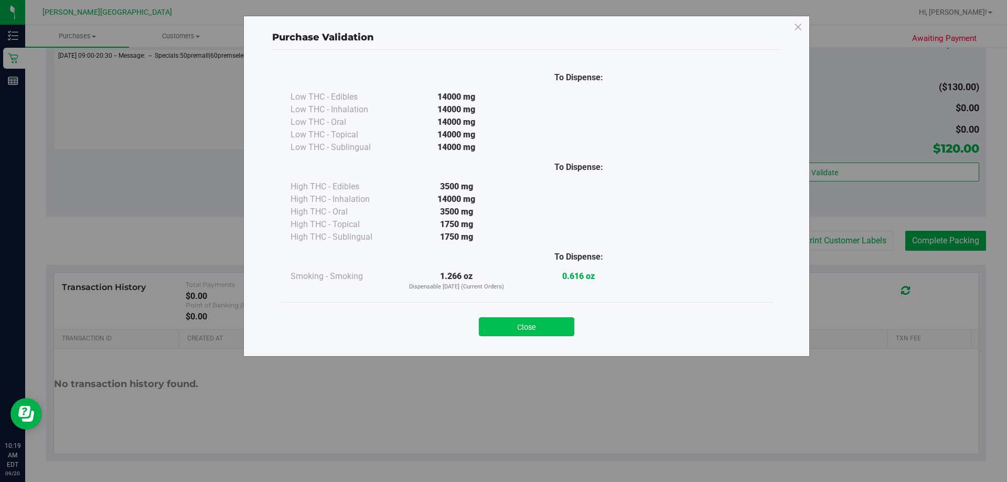
click at [487, 324] on button "Close" at bounding box center [526, 326] width 95 height 19
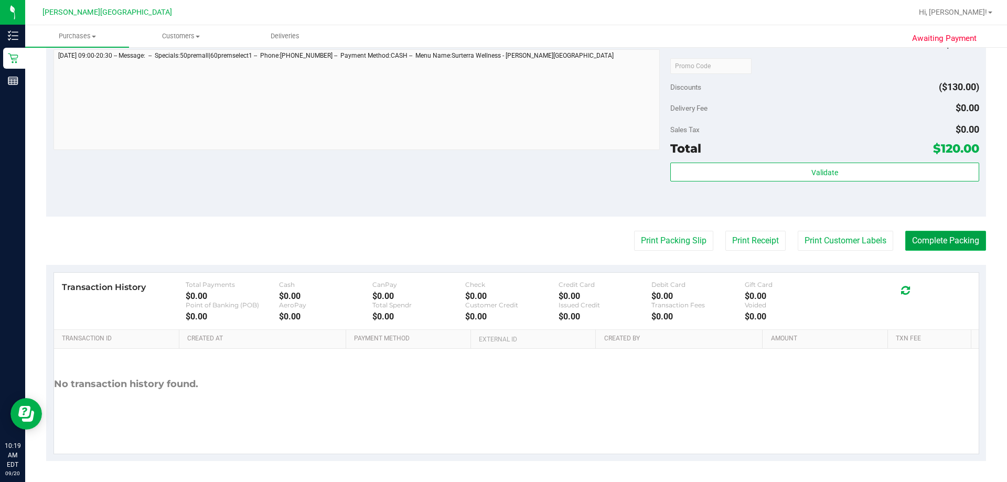
click at [487, 249] on button "Complete Packing" at bounding box center [946, 241] width 81 height 20
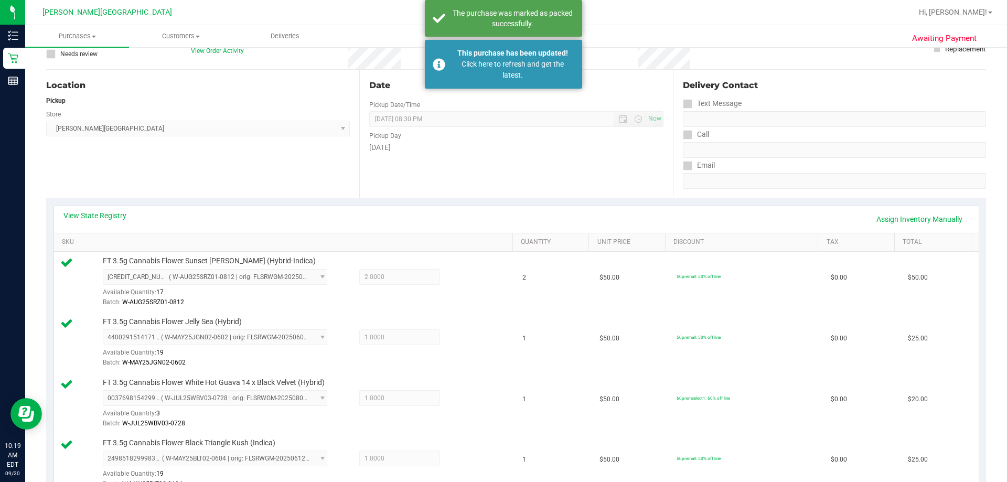
scroll to position [0, 0]
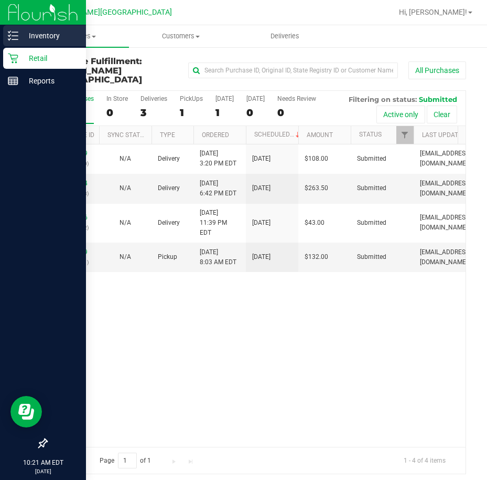
click at [36, 40] on p "Inventory" at bounding box center [49, 35] width 63 height 13
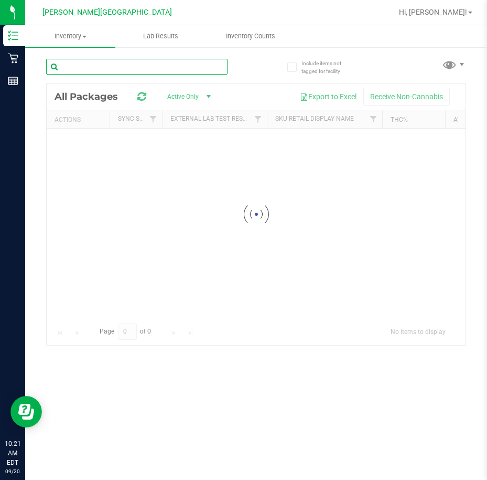
click at [168, 73] on div "Inventory All packages All inventory Waste log Lab Results Inventory Counts" at bounding box center [256, 252] width 462 height 454
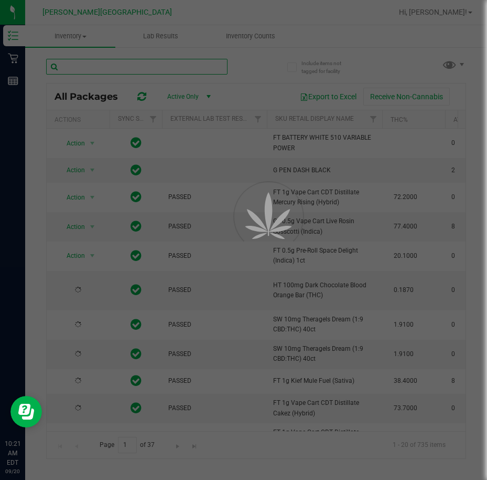
type input "[DATE]"
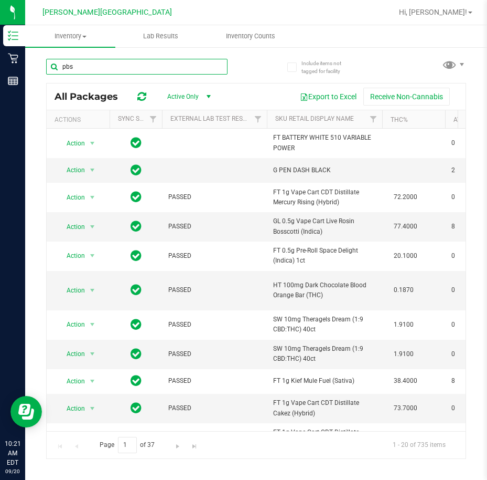
type input "pbs"
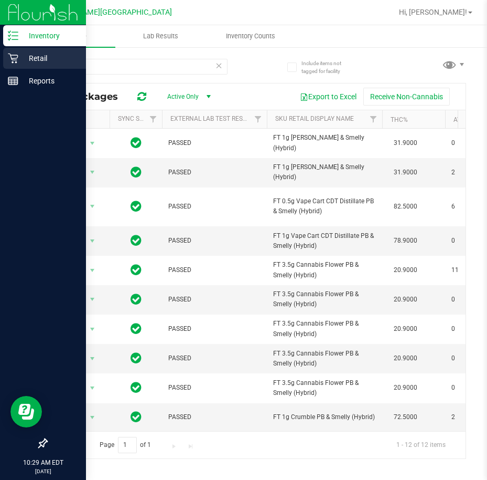
click at [14, 58] on icon at bounding box center [13, 59] width 10 height 10
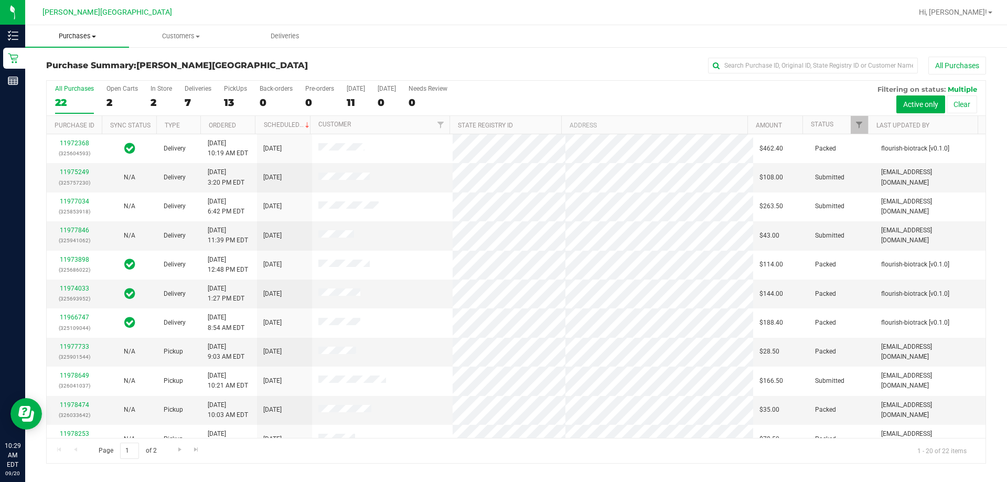
click at [83, 36] on span "Purchases" at bounding box center [77, 35] width 104 height 9
click at [66, 78] on span "Fulfillment" at bounding box center [57, 75] width 65 height 9
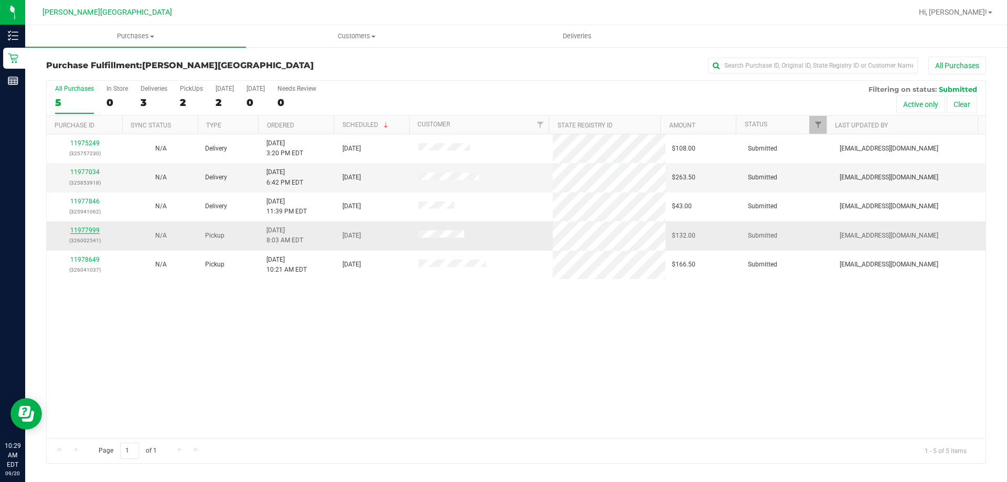
click at [72, 229] on link "11977999" at bounding box center [84, 230] width 29 height 7
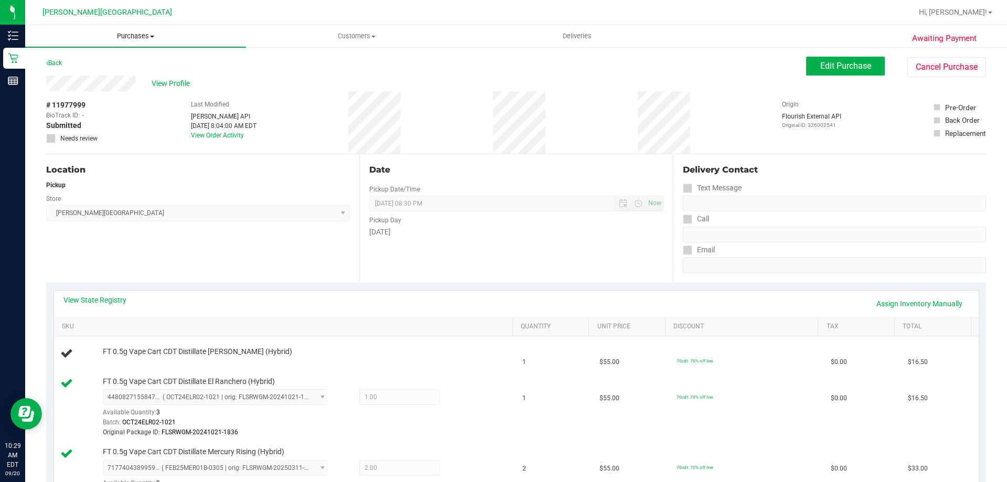
click at [139, 38] on span "Purchases" at bounding box center [135, 35] width 221 height 9
click at [113, 76] on li "Fulfillment" at bounding box center [135, 76] width 221 height 13
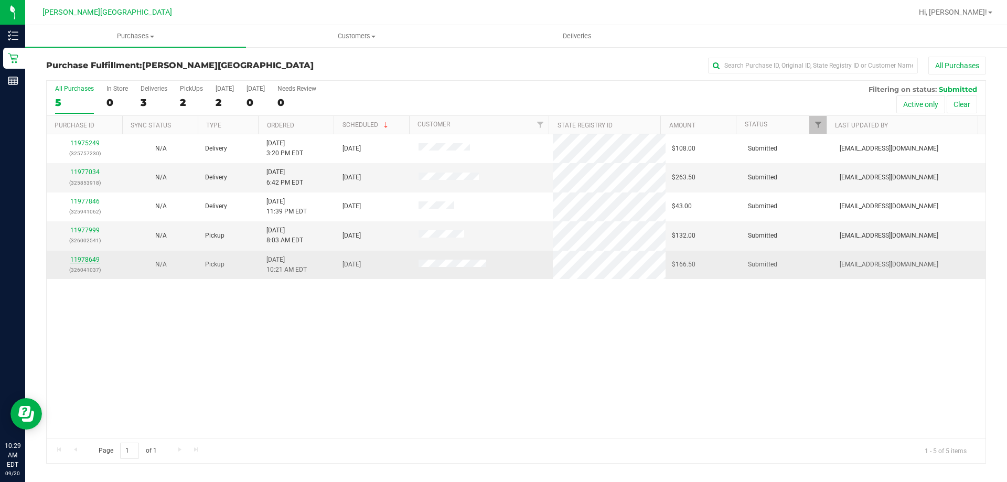
click at [81, 256] on link "11978649" at bounding box center [84, 259] width 29 height 7
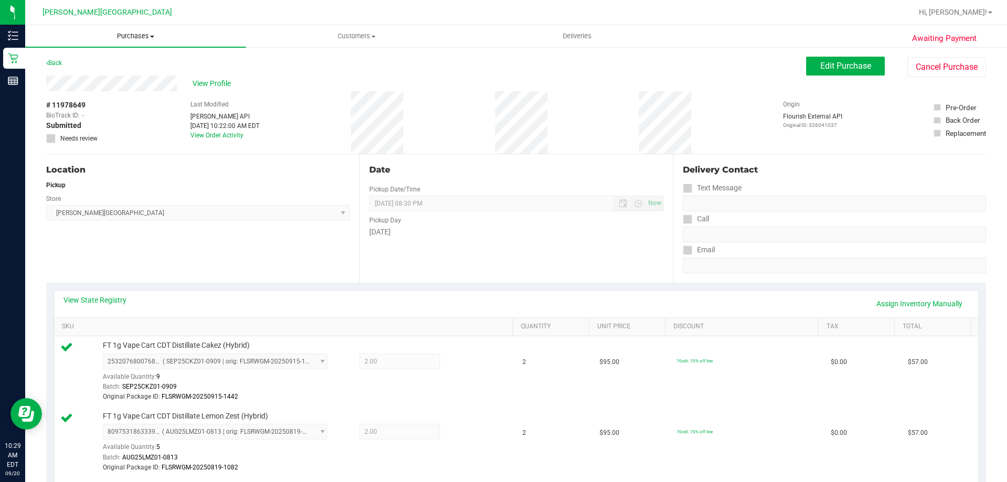
click at [139, 38] on span "Purchases" at bounding box center [135, 35] width 221 height 9
click at [120, 73] on li "Fulfillment" at bounding box center [135, 76] width 221 height 13
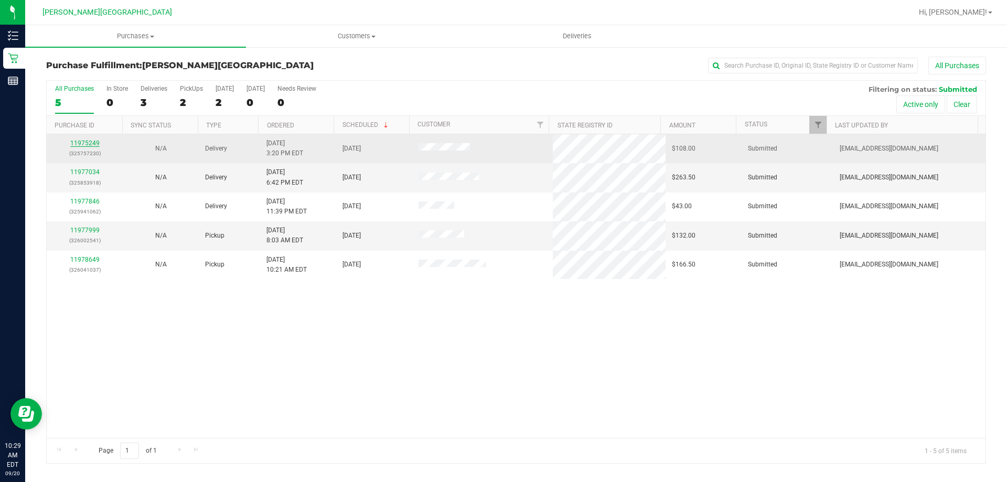
click at [83, 141] on link "11975249" at bounding box center [84, 143] width 29 height 7
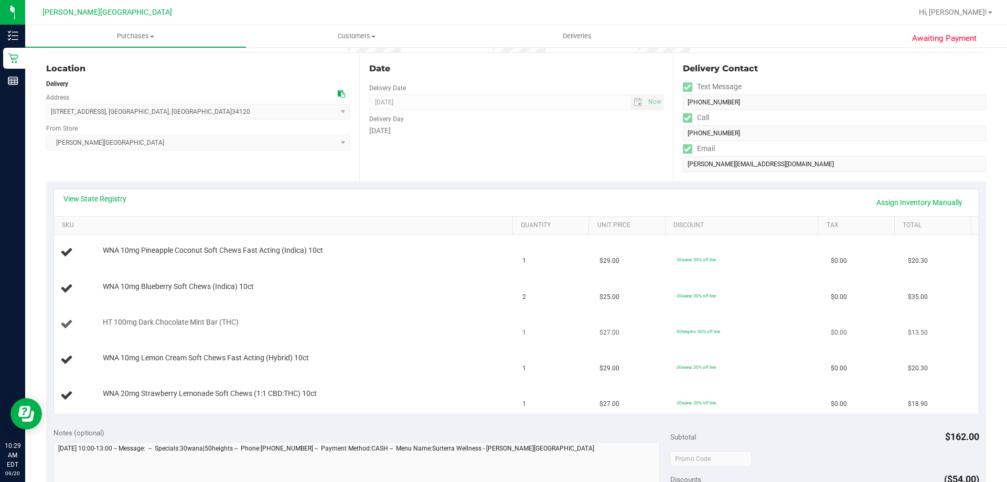
scroll to position [105, 0]
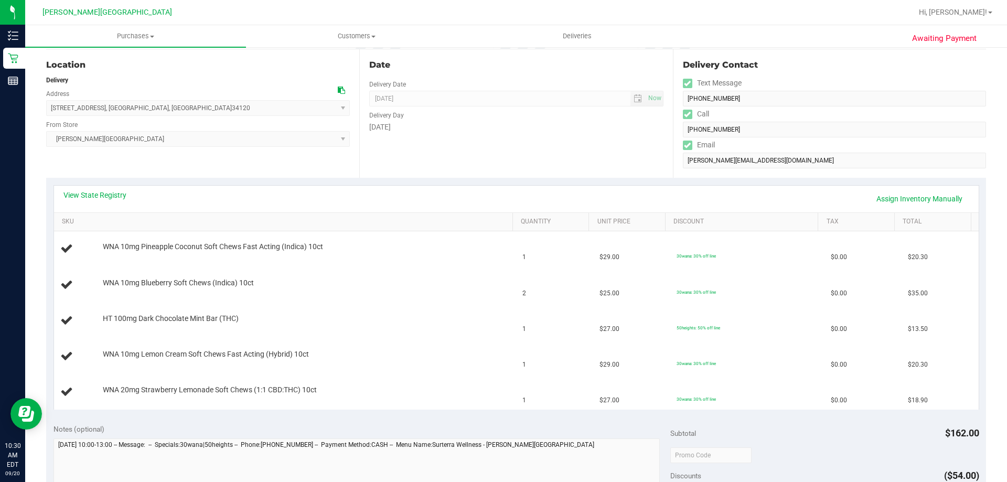
drag, startPoint x: 343, startPoint y: 423, endPoint x: 349, endPoint y: 414, distance: 11.2
click at [259, 181] on div "View State Registry Assign Inventory Manually SKU Quantity Unit Price Discount …" at bounding box center [516, 297] width 940 height 239
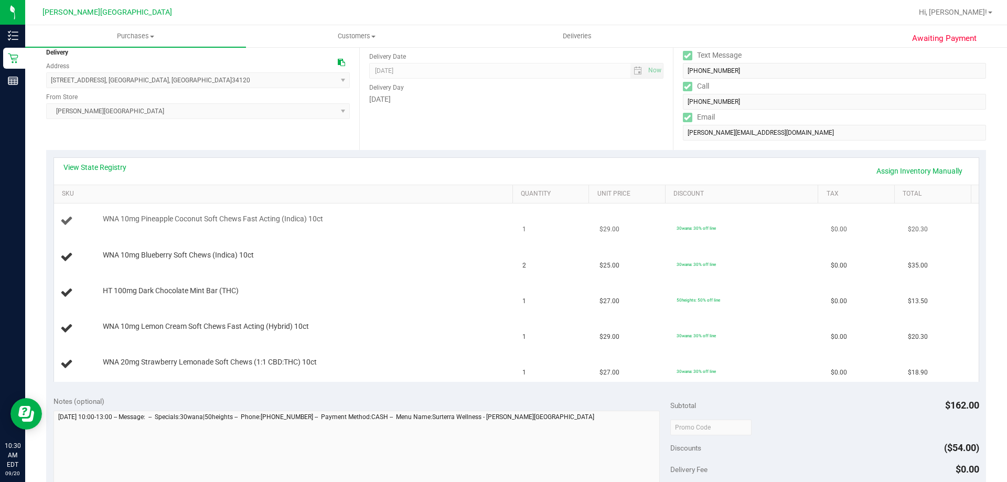
scroll to position [157, 0]
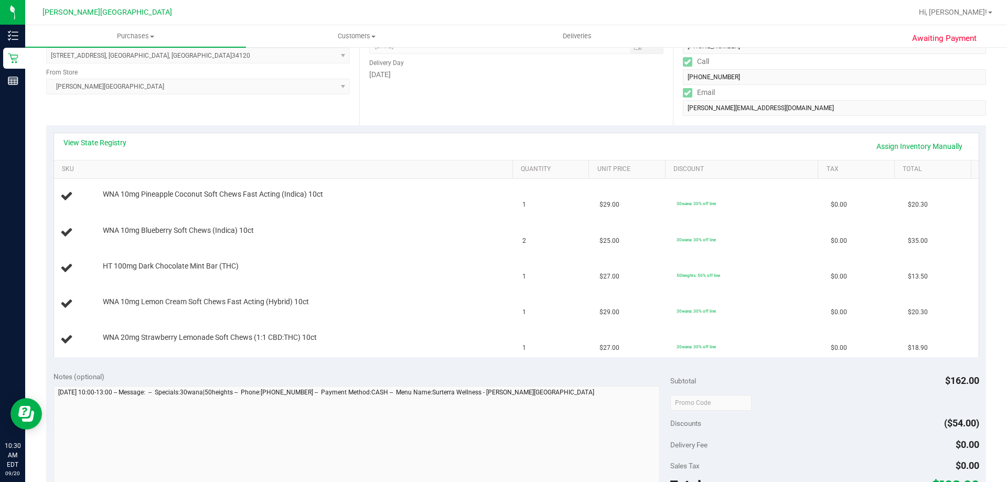
click at [297, 376] on div "Notes (optional)" at bounding box center [363, 376] width 618 height 10
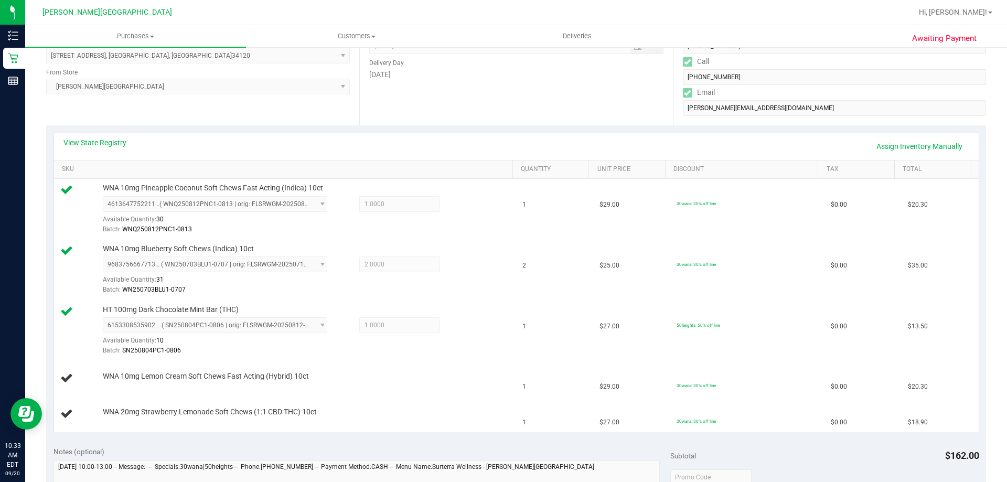
click at [455, 435] on div "View State Registry Assign Inventory Manually SKU Quantity Unit Price Discount …" at bounding box center [516, 282] width 940 height 314
drag, startPoint x: 326, startPoint y: 422, endPoint x: 319, endPoint y: 424, distance: 7.1
click at [321, 424] on td "WNA 20mg Strawberry Lemonade Soft Chews (1:1 CBD:THC) 10ct" at bounding box center [285, 414] width 463 height 35
click at [423, 438] on div "View State Registry Assign Inventory Manually SKU Quantity Unit Price Discount …" at bounding box center [516, 282] width 940 height 314
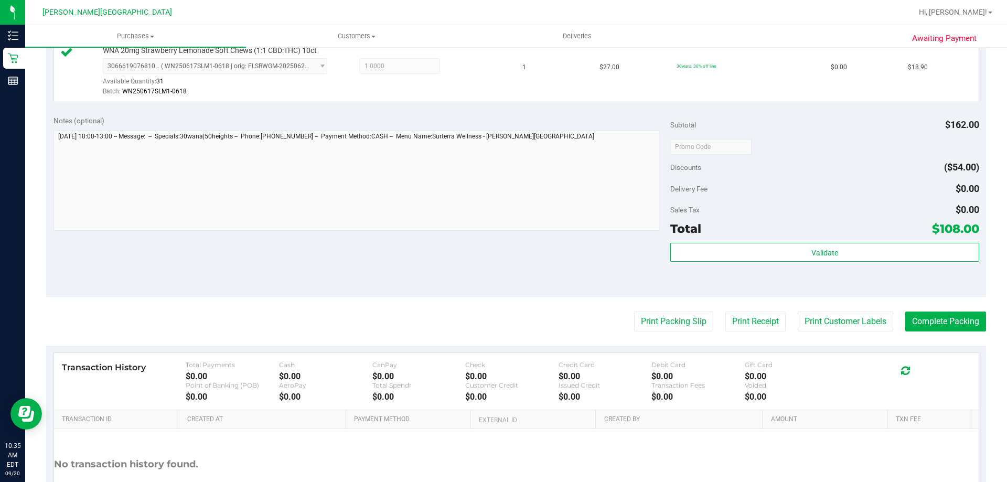
scroll to position [619, 0]
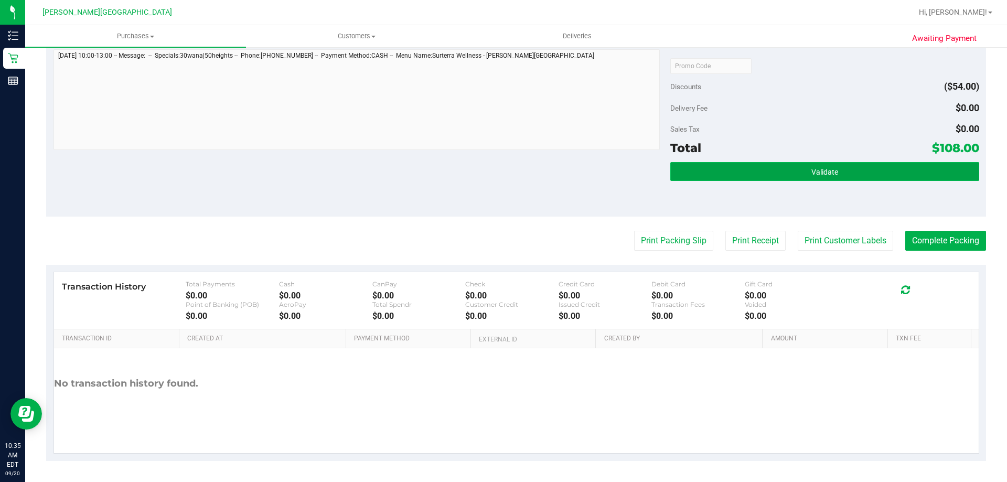
click at [487, 180] on button "Validate" at bounding box center [825, 171] width 309 height 19
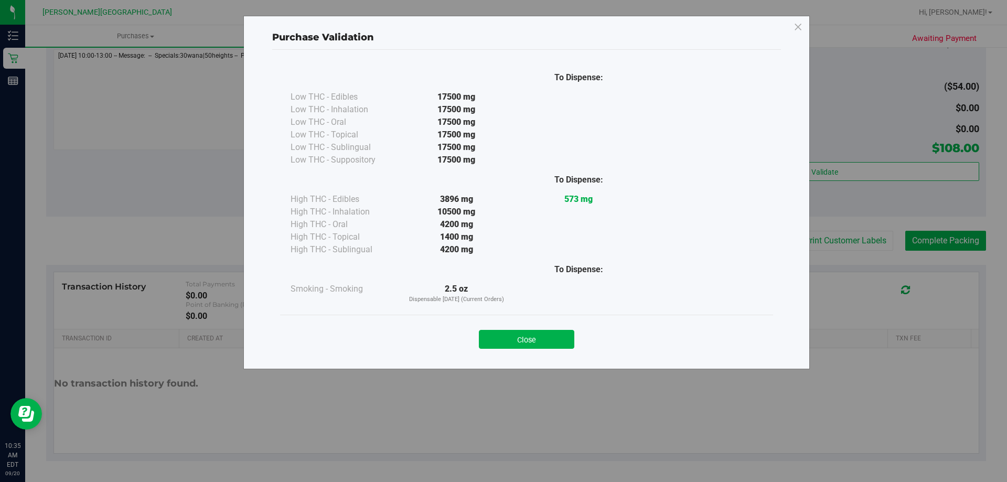
click at [487, 355] on div "Close" at bounding box center [526, 336] width 493 height 42
click at [487, 341] on button "Close" at bounding box center [526, 339] width 95 height 19
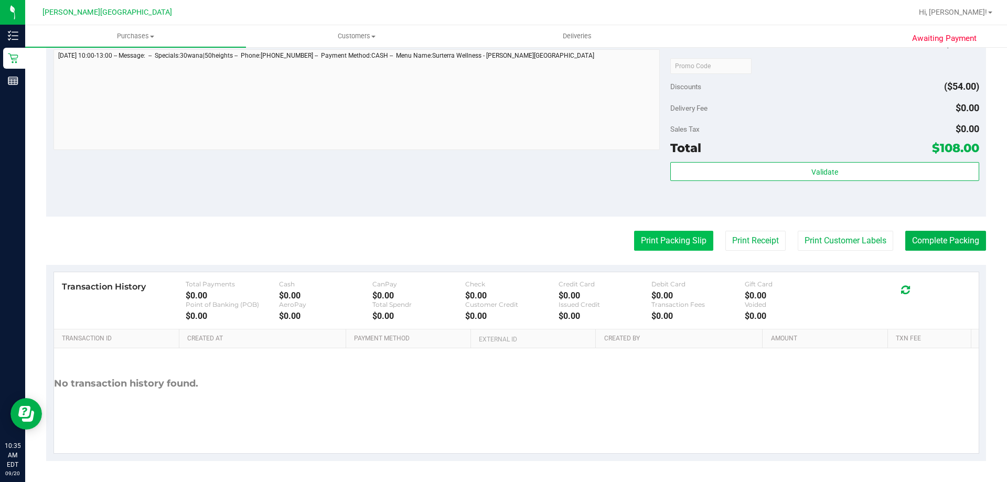
click at [487, 241] on button "Print Packing Slip" at bounding box center [673, 241] width 79 height 20
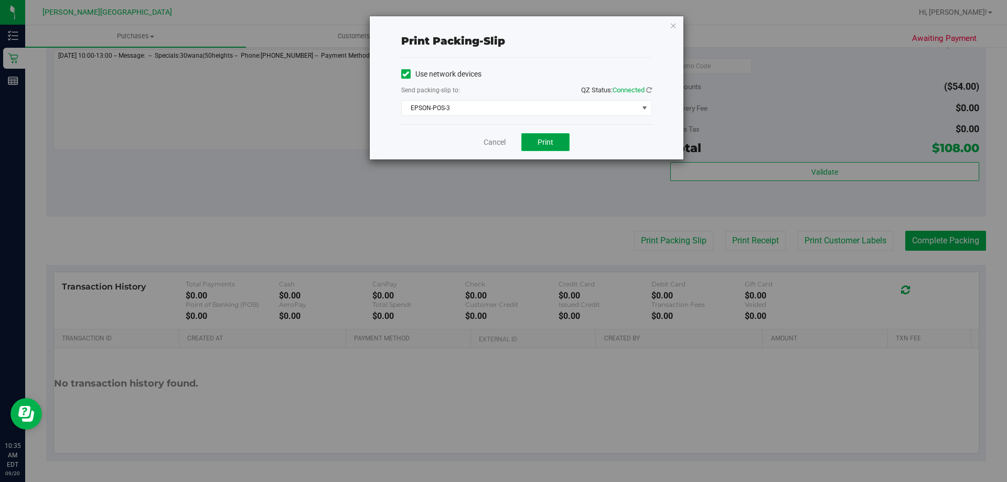
click at [487, 144] on button "Print" at bounding box center [546, 142] width 48 height 18
click at [487, 27] on icon "button" at bounding box center [673, 25] width 7 height 13
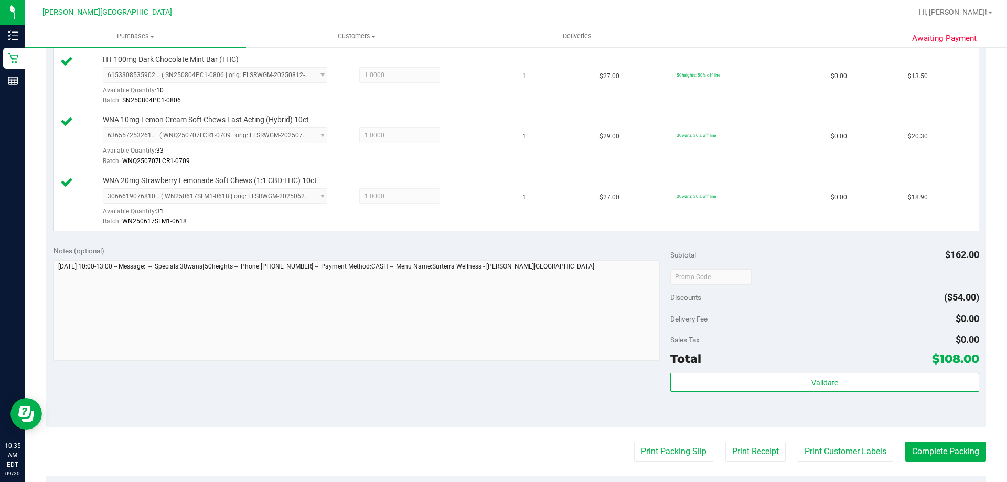
scroll to position [514, 0]
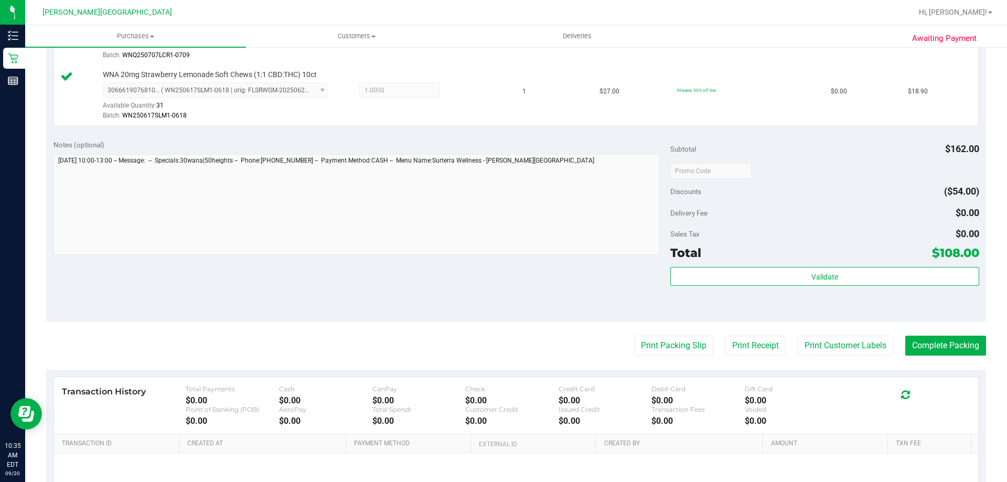
click at [487, 358] on purchase-details "Back Edit Purchase Cancel Purchase View Profile # 11975249 BioTrack ID: - Submi…" at bounding box center [516, 54] width 940 height 1023
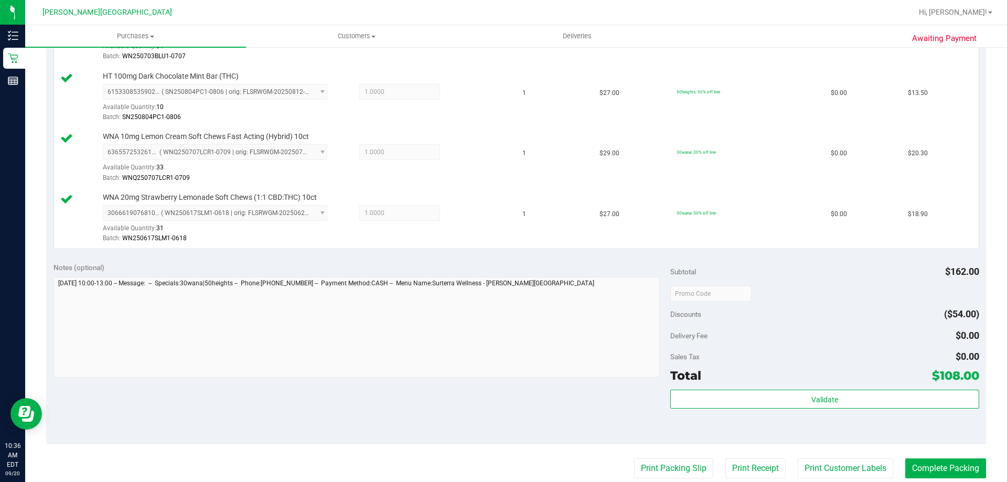
scroll to position [472, 0]
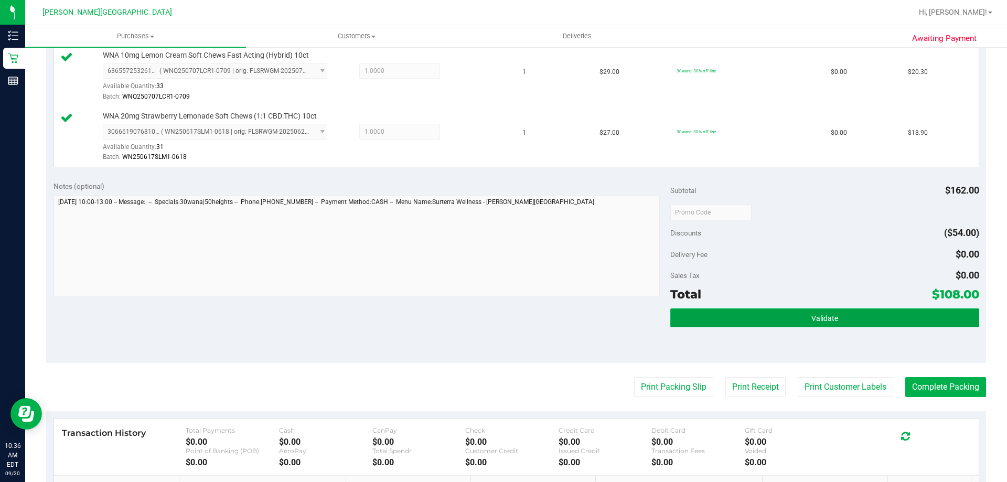
click at [487, 314] on button "Validate" at bounding box center [825, 318] width 309 height 19
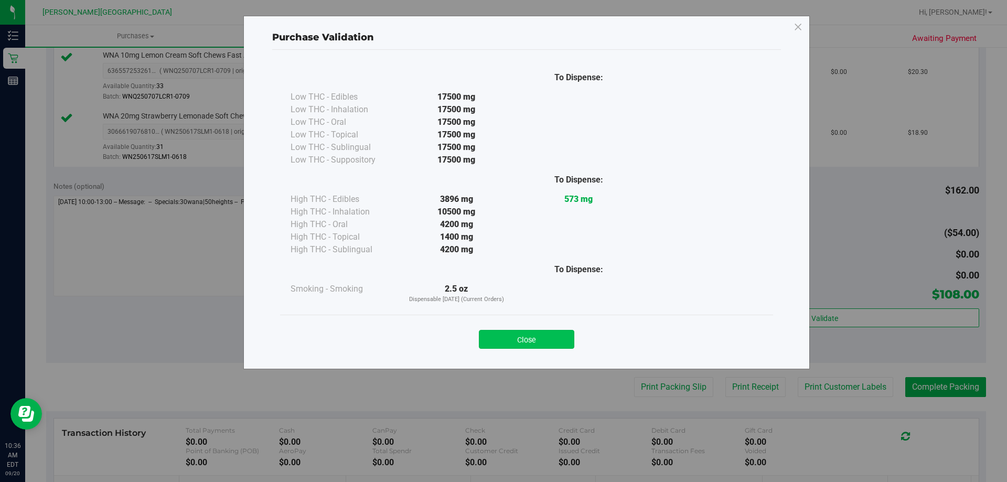
click at [487, 337] on button "Close" at bounding box center [526, 339] width 95 height 19
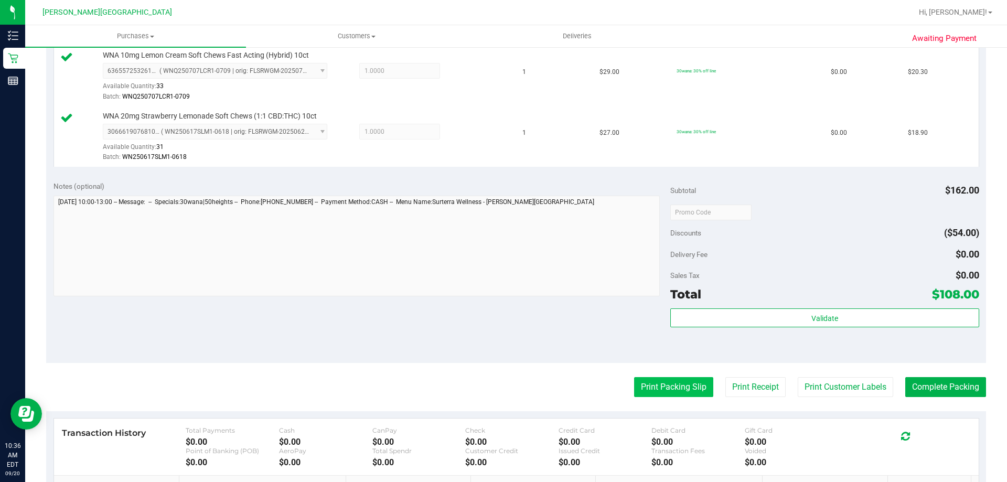
click at [487, 388] on button "Print Packing Slip" at bounding box center [673, 387] width 79 height 20
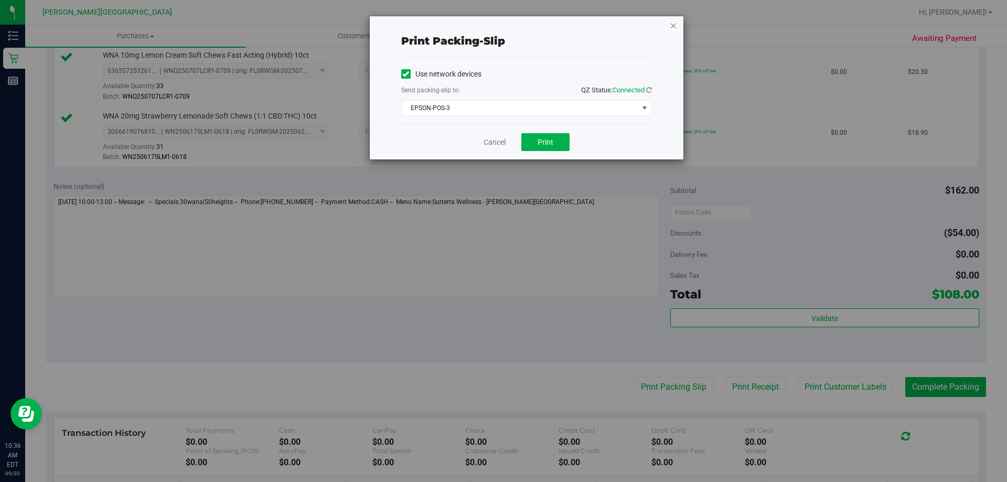
click at [487, 24] on icon "button" at bounding box center [673, 25] width 7 height 13
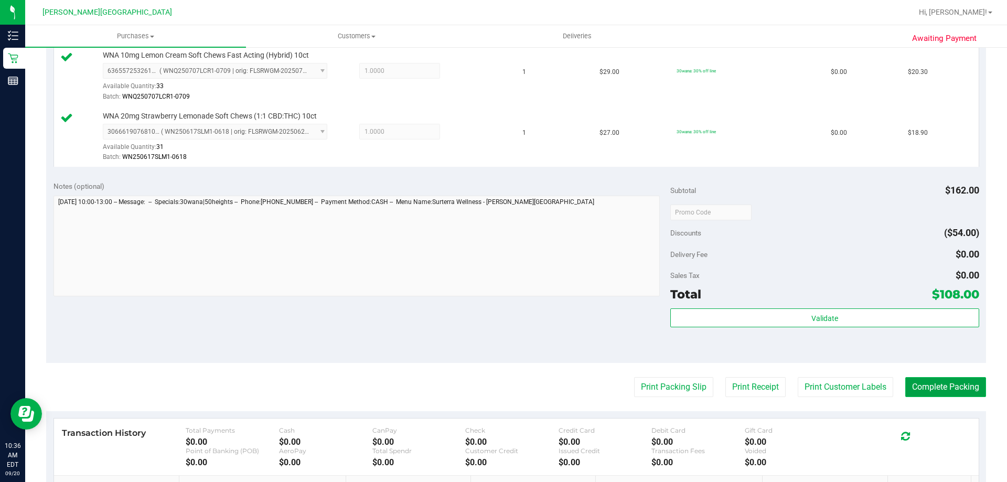
click at [487, 379] on button "Complete Packing" at bounding box center [946, 387] width 81 height 20
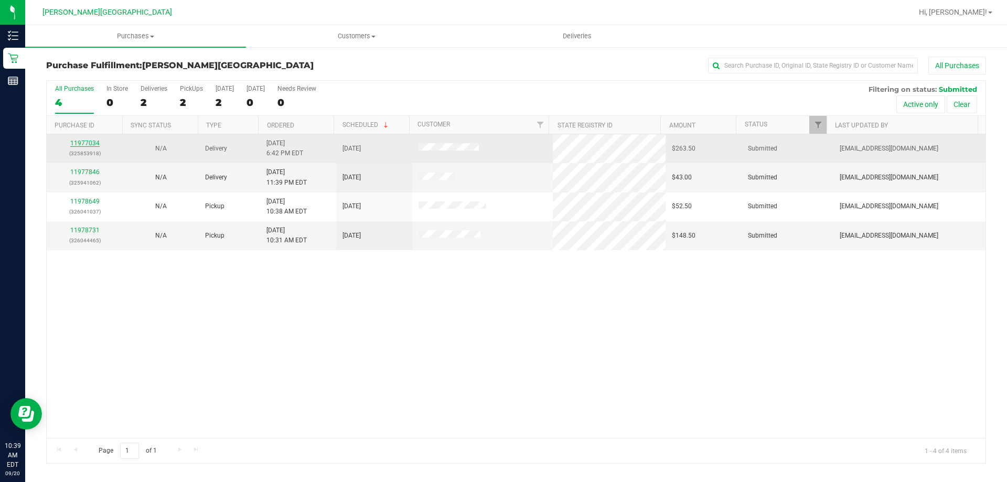
click at [89, 143] on link "11977034" at bounding box center [84, 143] width 29 height 7
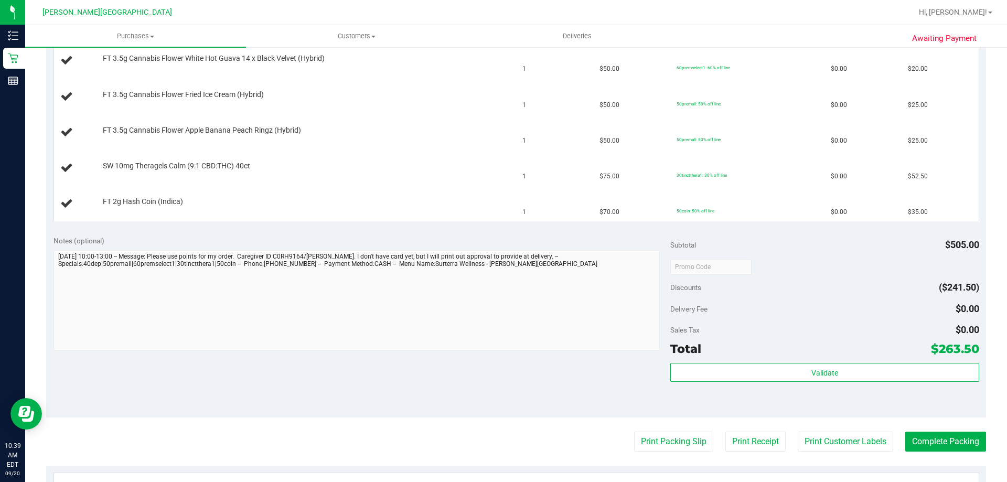
scroll to position [630, 0]
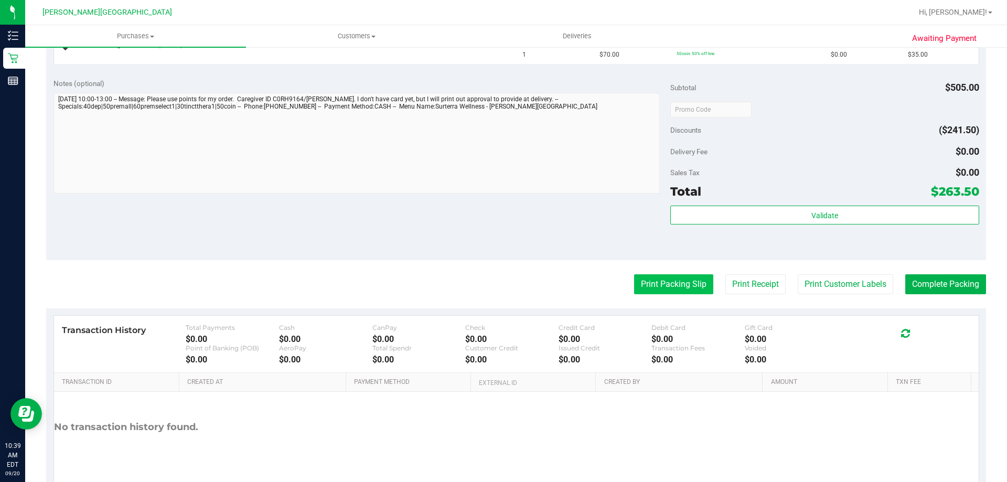
click at [487, 291] on button "Print Packing Slip" at bounding box center [673, 284] width 79 height 20
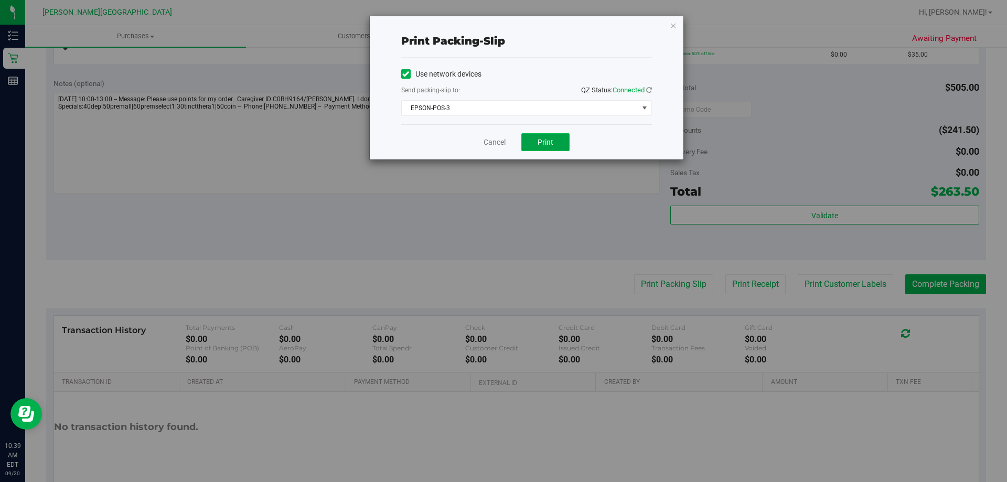
click at [487, 133] on button "Print" at bounding box center [546, 142] width 48 height 18
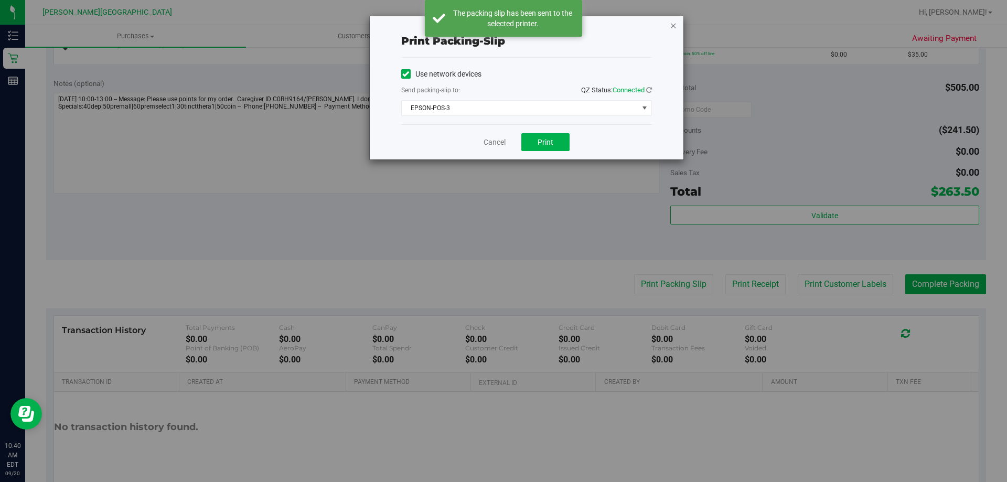
click at [487, 24] on icon "button" at bounding box center [673, 25] width 7 height 13
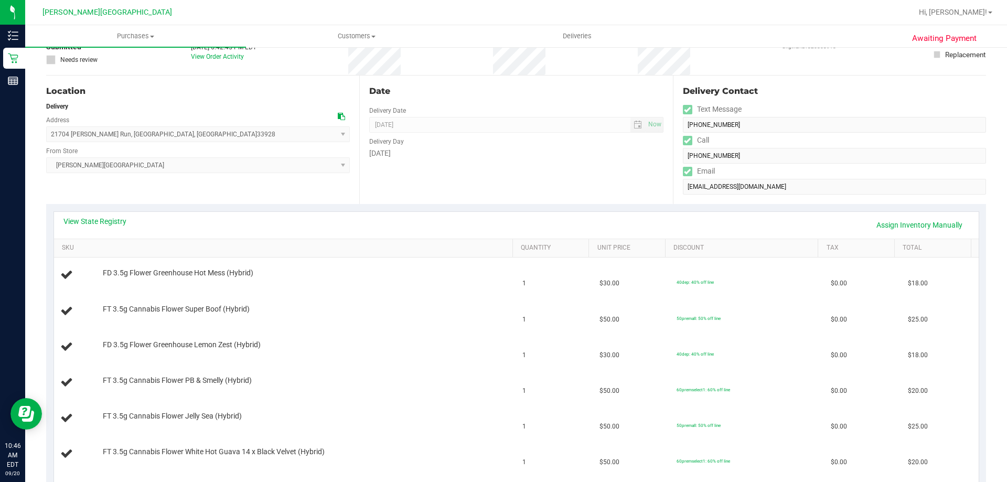
scroll to position [0, 0]
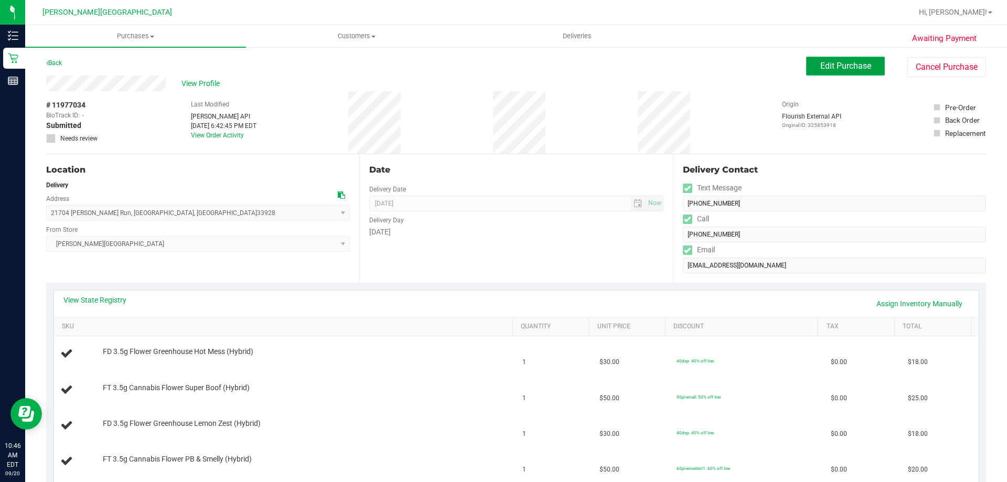
click at [487, 69] on button "Edit Purchase" at bounding box center [845, 66] width 79 height 19
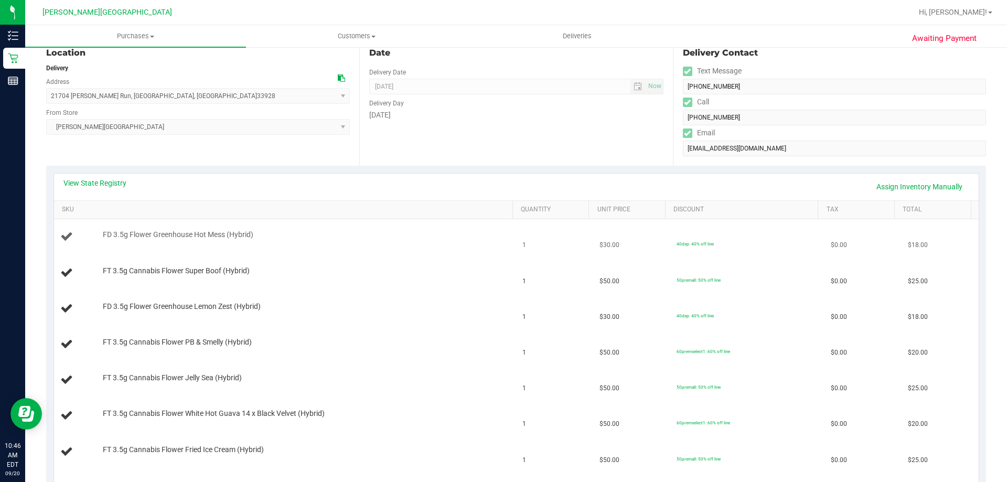
scroll to position [157, 0]
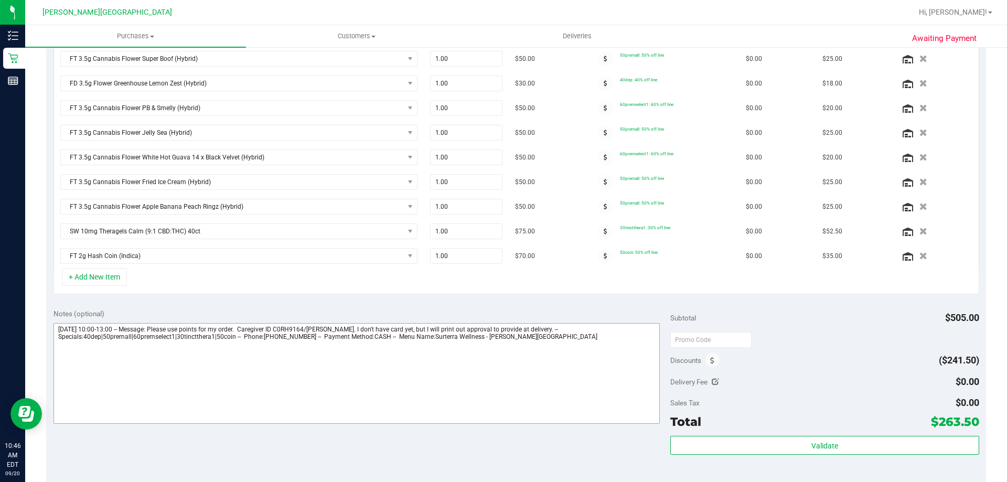
scroll to position [315, 0]
click at [487, 359] on textarea at bounding box center [357, 373] width 607 height 101
click at [264, 365] on textarea at bounding box center [357, 373] width 607 height 101
click at [146, 365] on textarea at bounding box center [357, 373] width 607 height 101
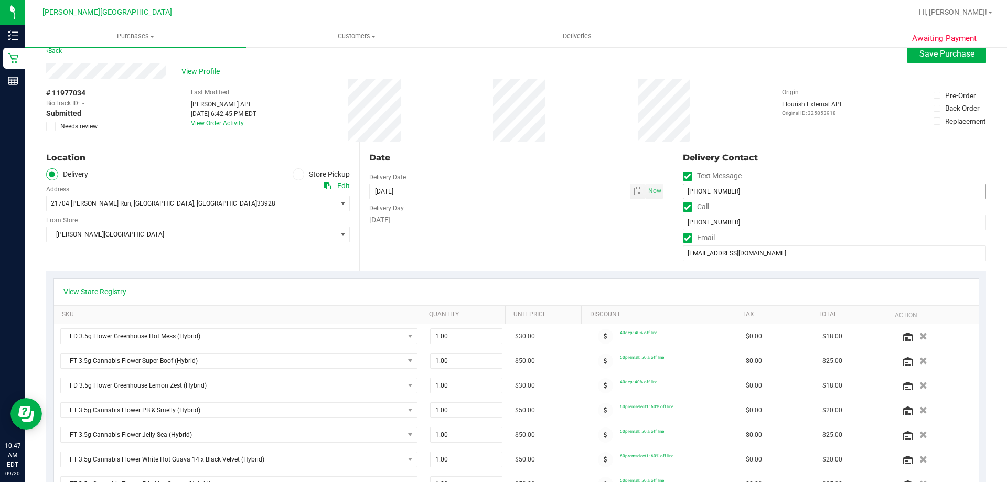
scroll to position [0, 0]
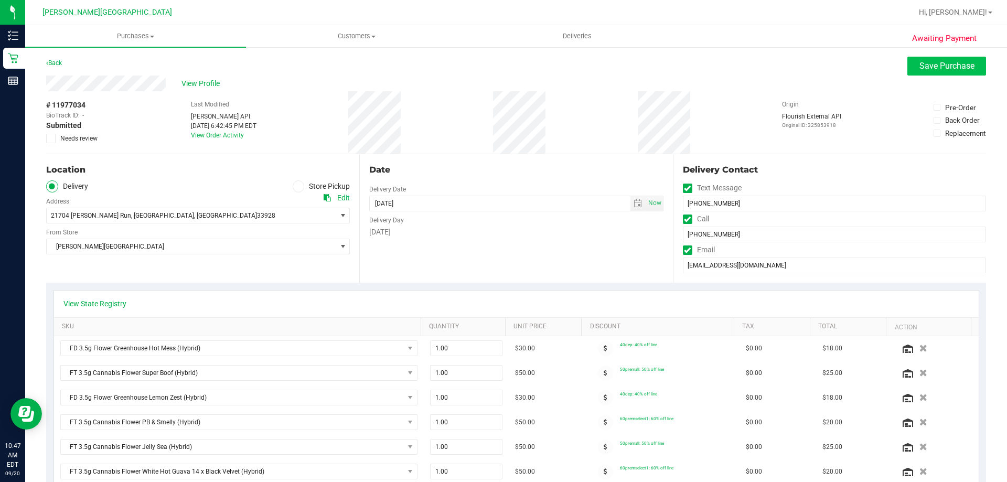
type textarea "[DATE] 10:00-13:00 -- Message: Please use points for my order. Caregiver ID C0R…"
click at [487, 74] on button "Save Purchase" at bounding box center [947, 66] width 79 height 19
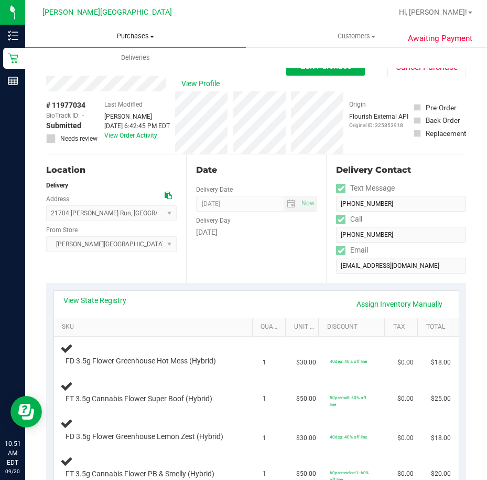
click at [124, 39] on span "Purchases" at bounding box center [135, 35] width 221 height 9
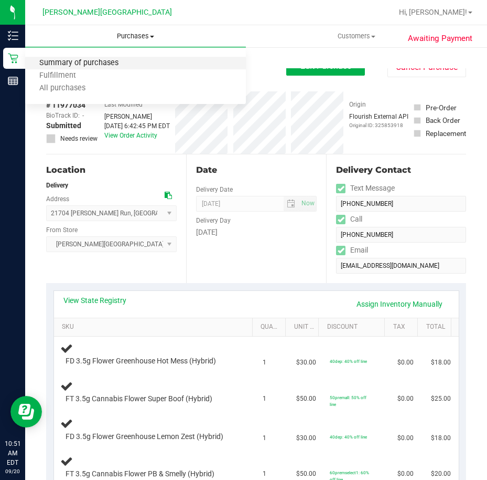
click at [116, 68] on span "Summary of purchases" at bounding box center [79, 63] width 108 height 9
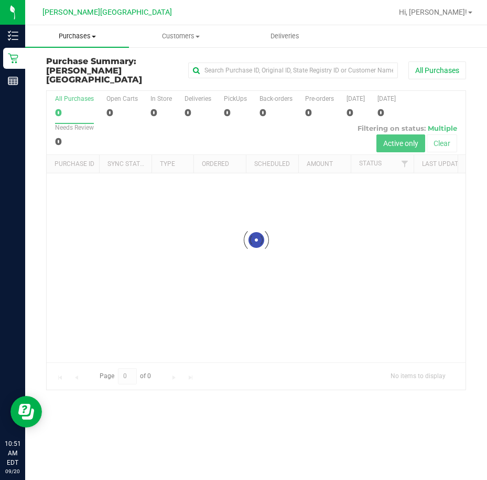
click at [89, 43] on uib-tab-heading "Purchases Summary of purchases Fulfillment All purchases" at bounding box center [77, 36] width 104 height 22
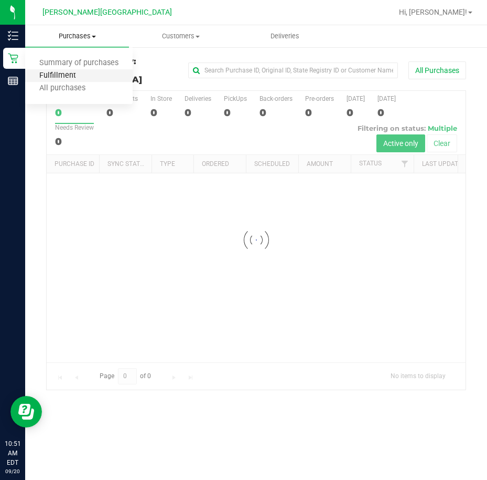
click at [75, 72] on span "Fulfillment" at bounding box center [57, 75] width 65 height 9
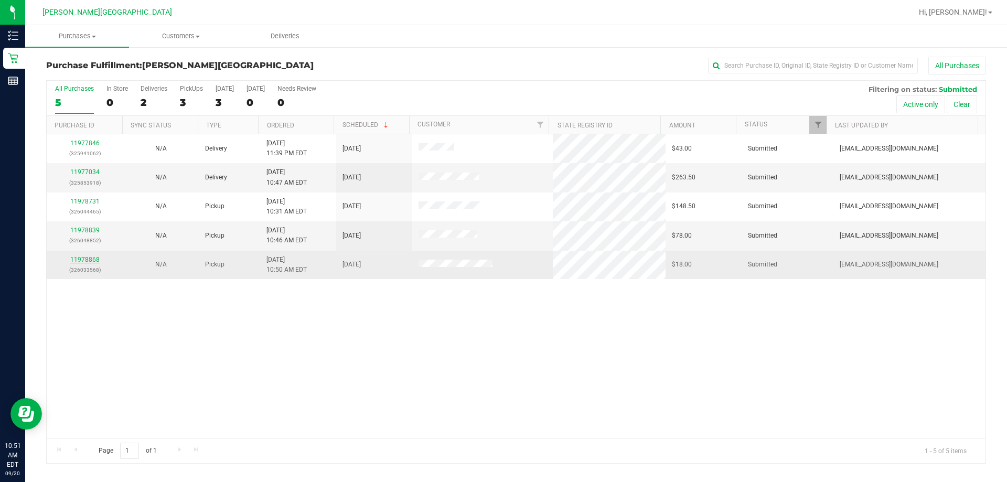
click at [91, 257] on link "11978868" at bounding box center [84, 259] width 29 height 7
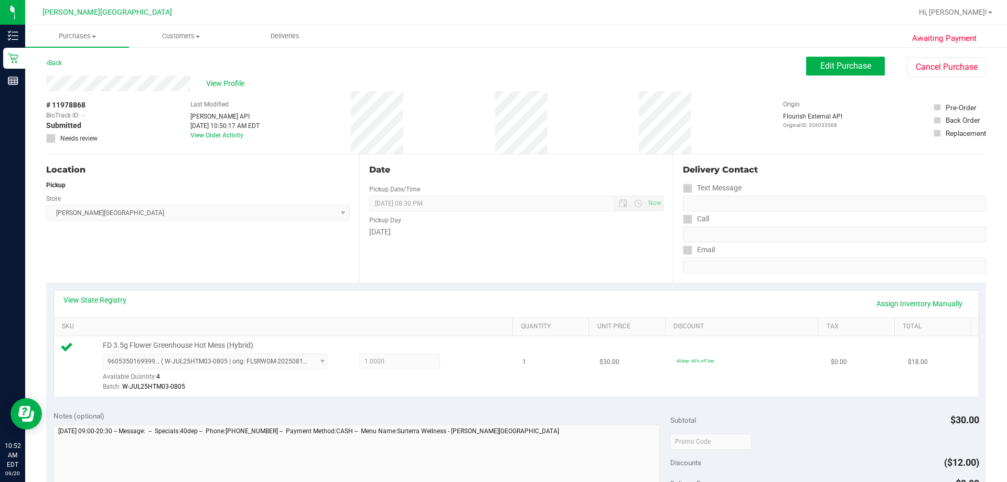
click at [480, 390] on div "Batch: W-JUL25HTM03-0805" at bounding box center [305, 387] width 405 height 10
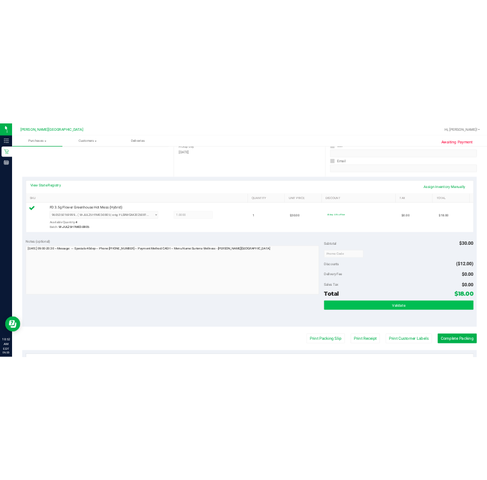
scroll to position [210, 0]
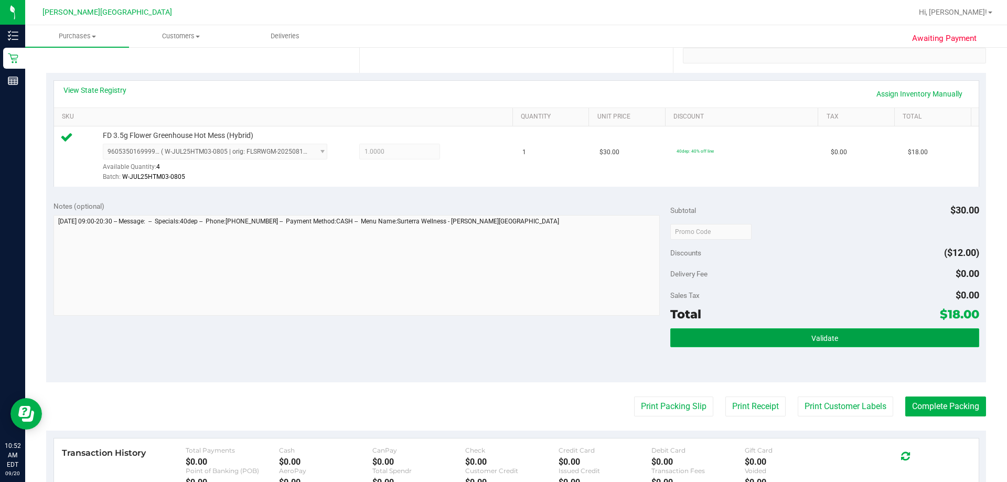
drag, startPoint x: 820, startPoint y: 337, endPoint x: 833, endPoint y: 344, distance: 14.8
click at [487, 343] on button "Validate" at bounding box center [825, 337] width 309 height 19
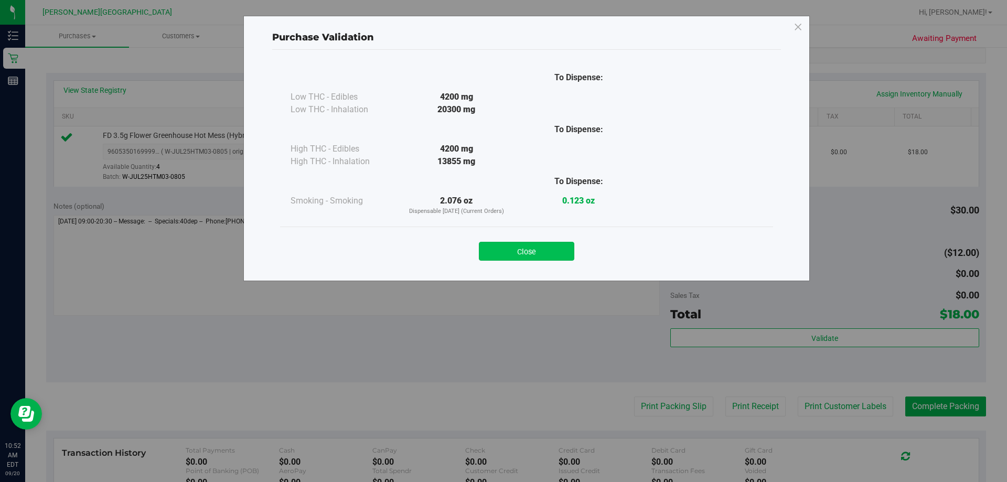
click at [487, 256] on button "Close" at bounding box center [526, 251] width 95 height 19
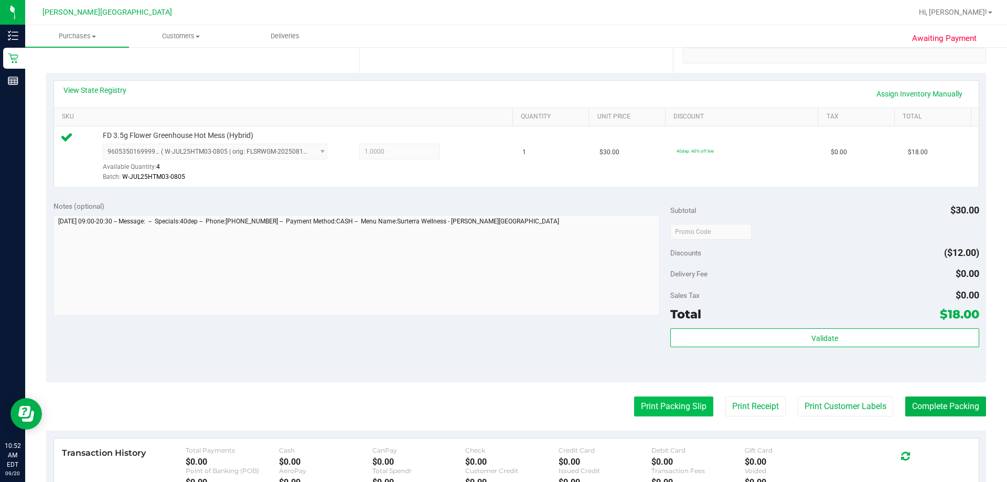
click at [487, 409] on button "Print Packing Slip" at bounding box center [673, 407] width 79 height 20
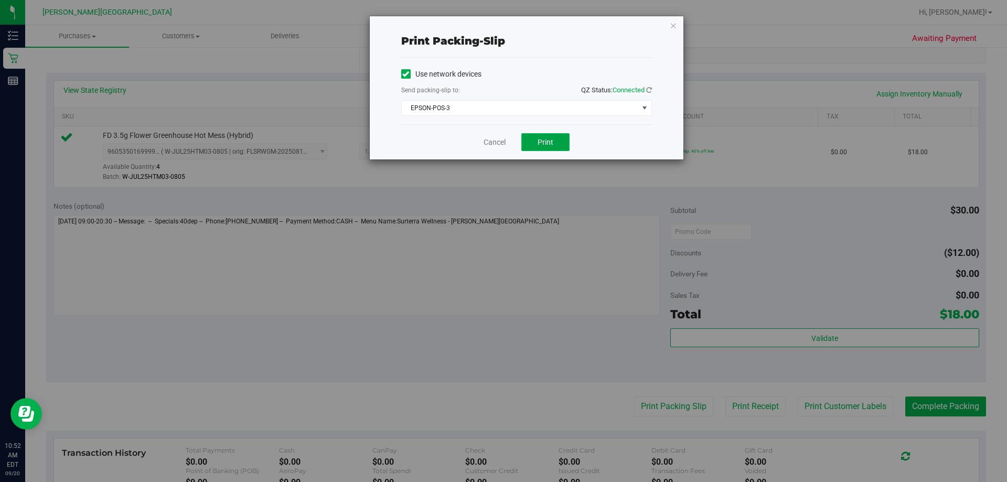
click at [487, 143] on span "Print" at bounding box center [546, 142] width 16 height 8
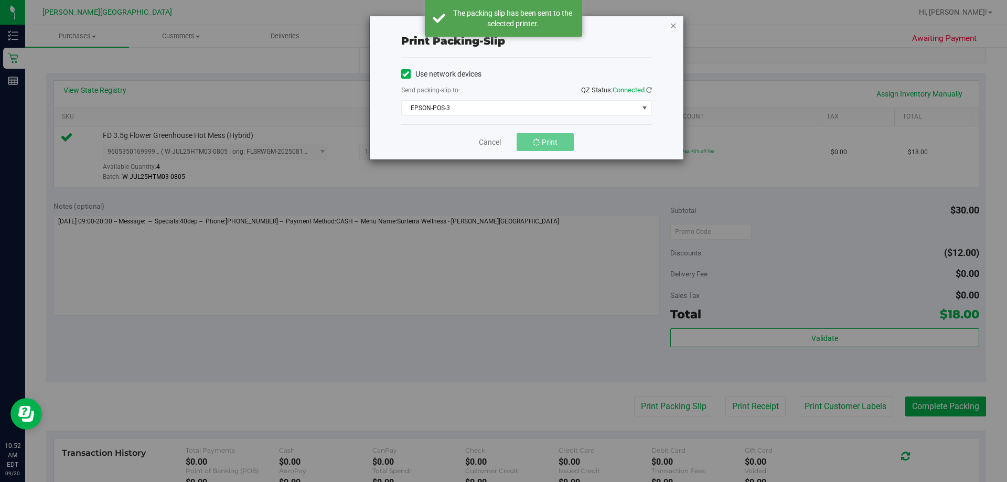
click at [487, 25] on icon "button" at bounding box center [673, 25] width 7 height 13
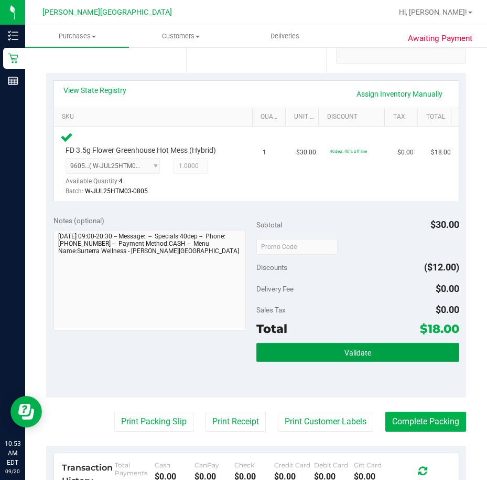
click at [345, 353] on span "Validate" at bounding box center [358, 352] width 27 height 8
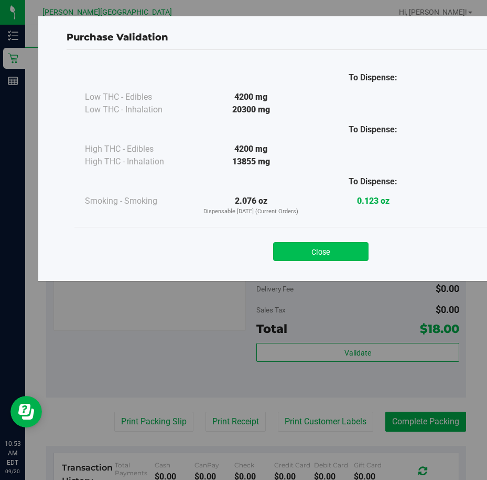
click at [319, 241] on div "Close" at bounding box center [320, 248] width 477 height 26
click at [318, 256] on button "Close" at bounding box center [320, 251] width 95 height 19
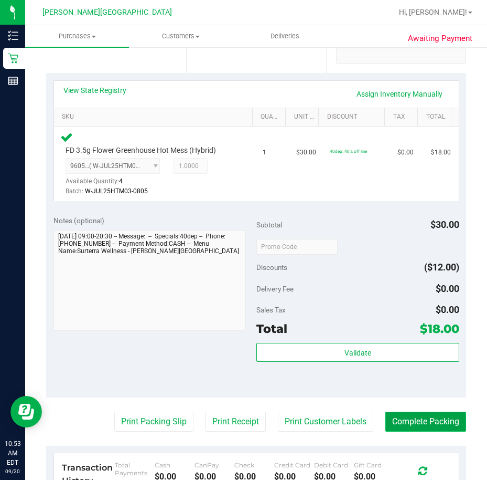
click at [416, 421] on button "Complete Packing" at bounding box center [426, 421] width 81 height 20
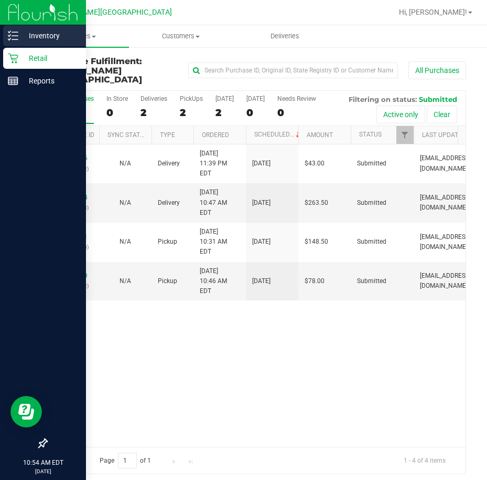
click at [17, 40] on icon at bounding box center [13, 35] width 10 height 10
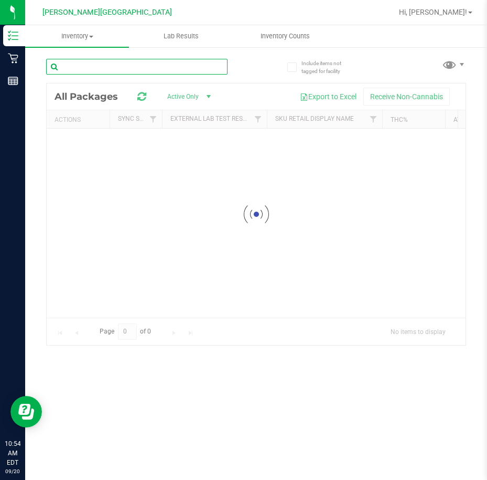
click at [169, 70] on input "text" at bounding box center [137, 67] width 182 height 16
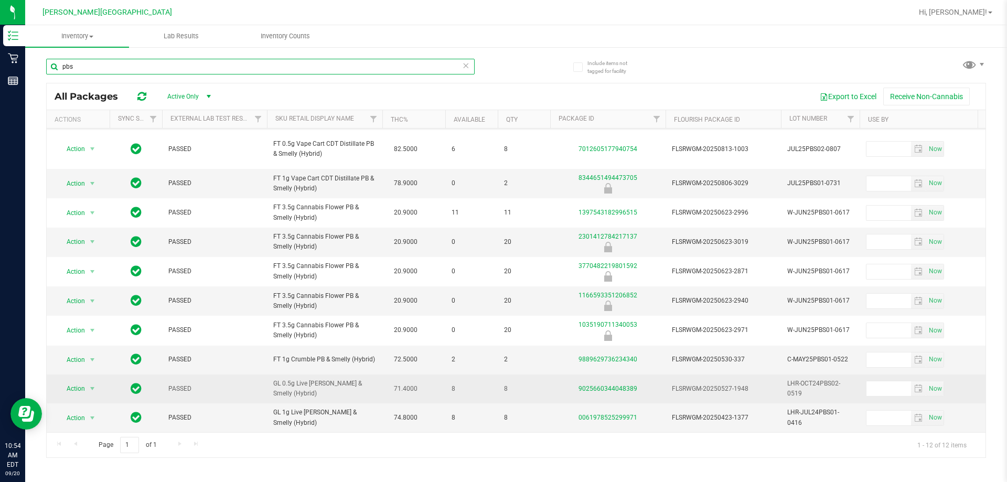
scroll to position [60, 0]
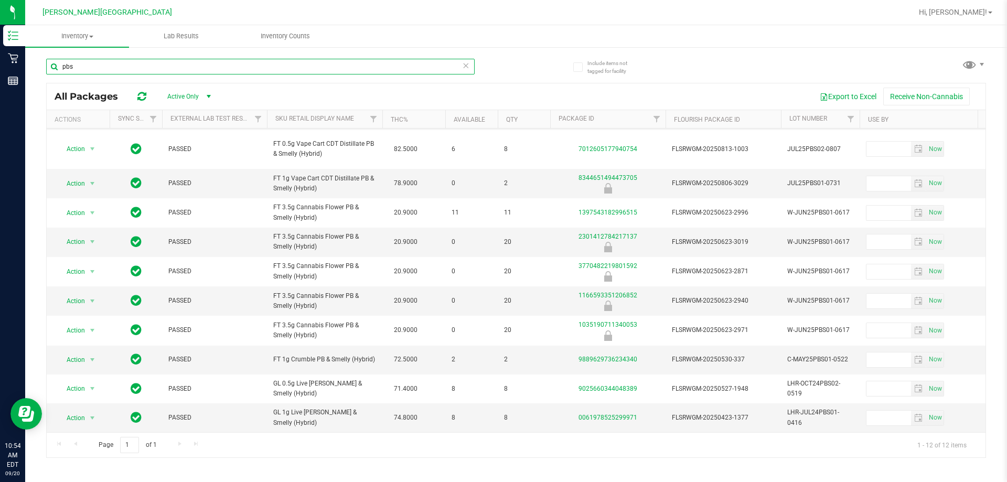
click at [144, 71] on input "pbs" at bounding box center [260, 67] width 429 height 16
type input "p"
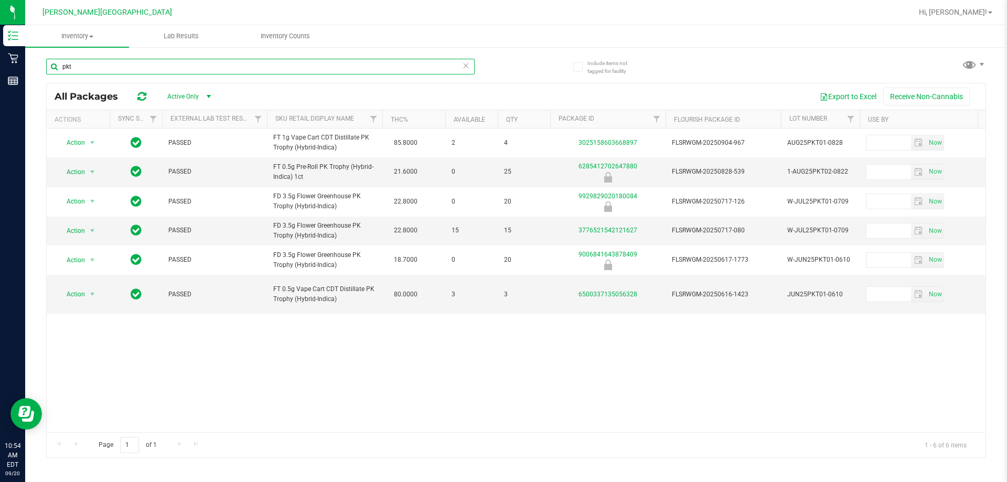
click at [225, 64] on input "pkt" at bounding box center [260, 67] width 429 height 16
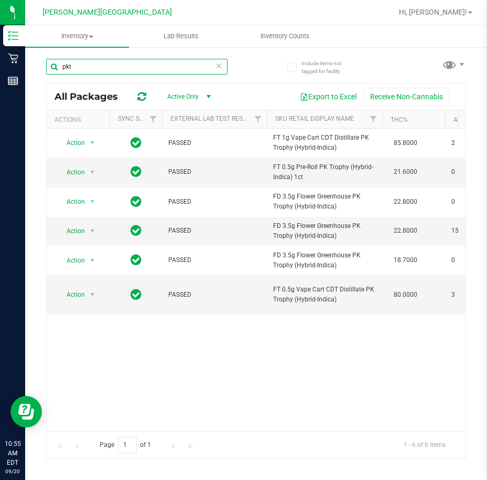
type input "pkt"
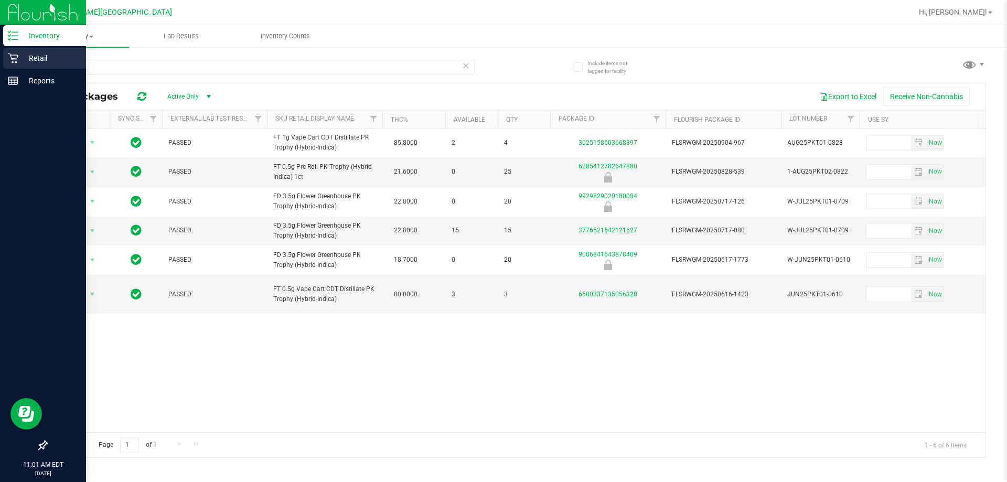
click at [20, 56] on p "Retail" at bounding box center [49, 58] width 63 height 13
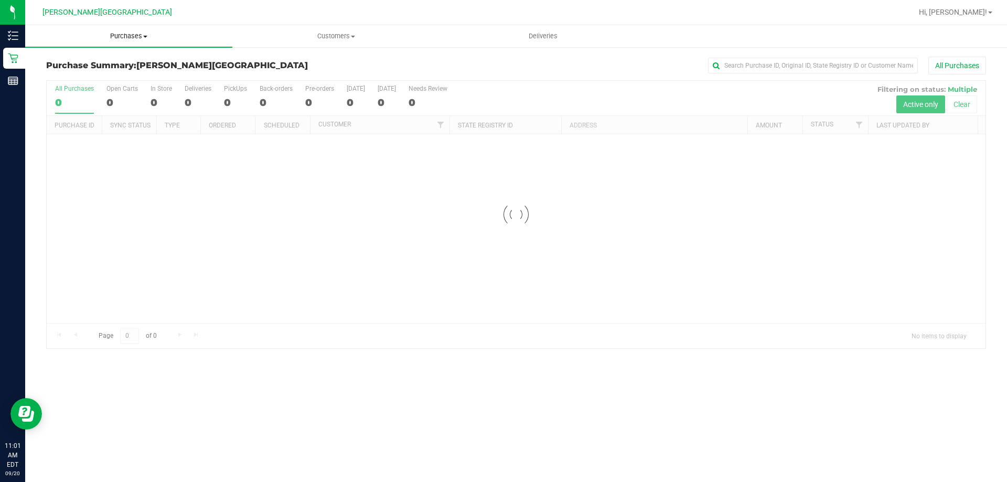
click at [138, 40] on span "Purchases" at bounding box center [128, 35] width 207 height 9
click at [96, 75] on li "Fulfillment" at bounding box center [128, 76] width 207 height 13
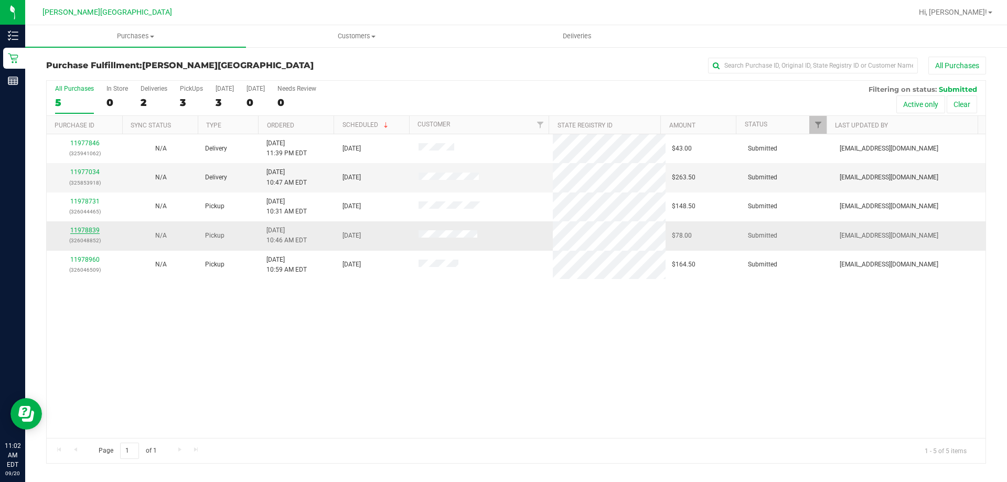
click at [80, 231] on link "11978839" at bounding box center [84, 230] width 29 height 7
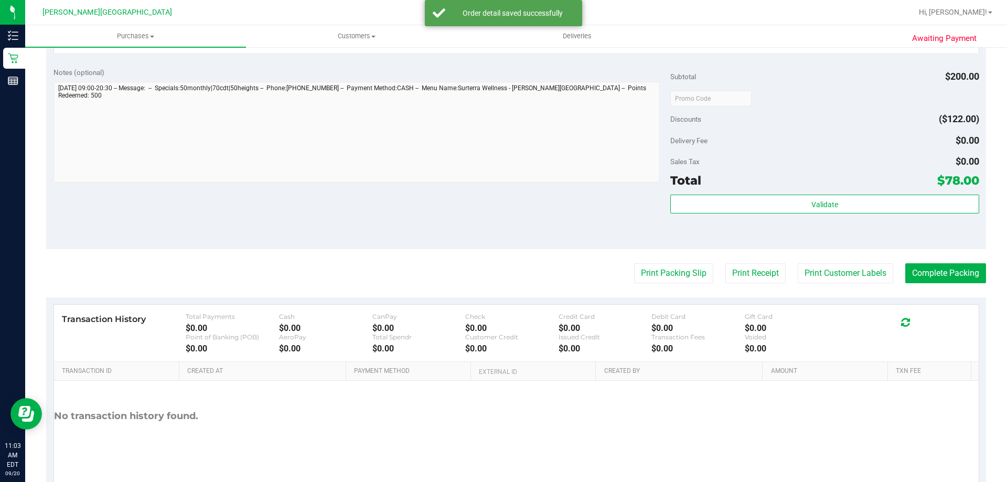
scroll to position [472, 0]
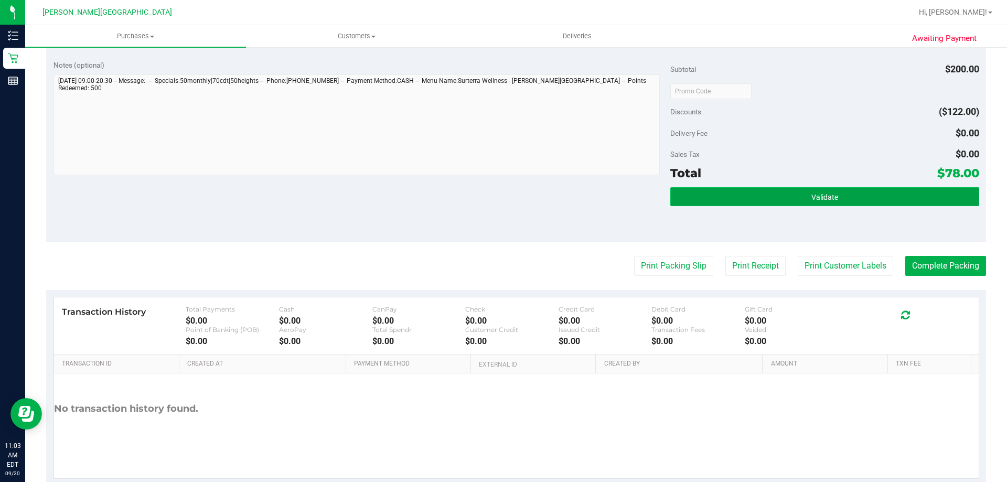
click at [487, 197] on span "Validate" at bounding box center [825, 197] width 27 height 8
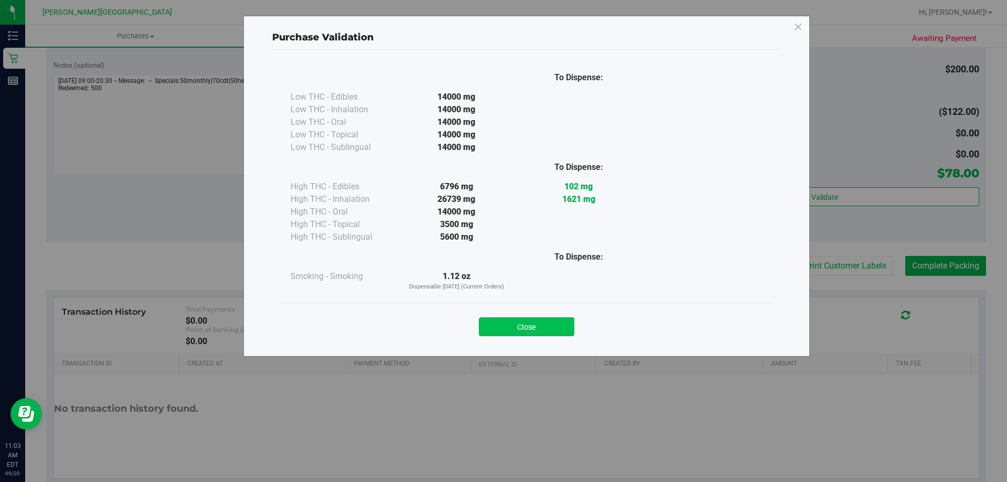
click at [487, 325] on button "Close" at bounding box center [526, 326] width 95 height 19
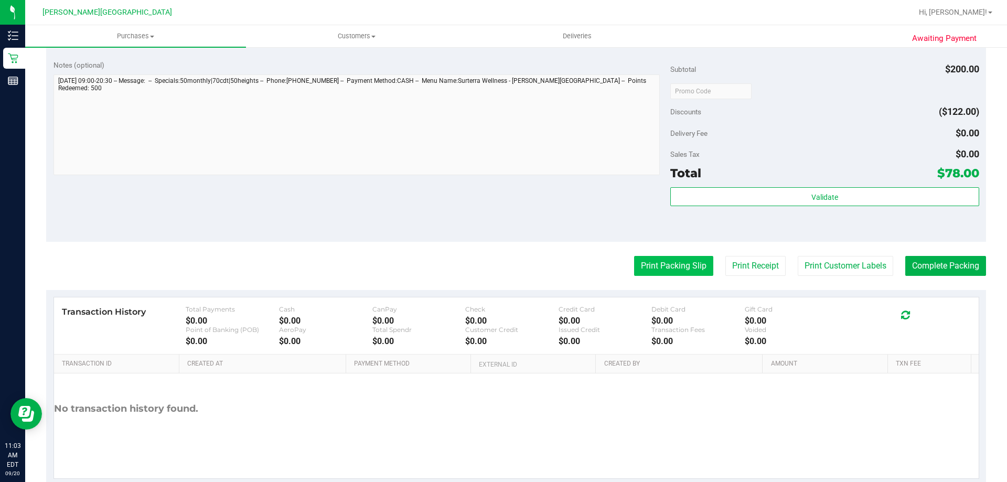
click at [487, 267] on button "Print Packing Slip" at bounding box center [673, 266] width 79 height 20
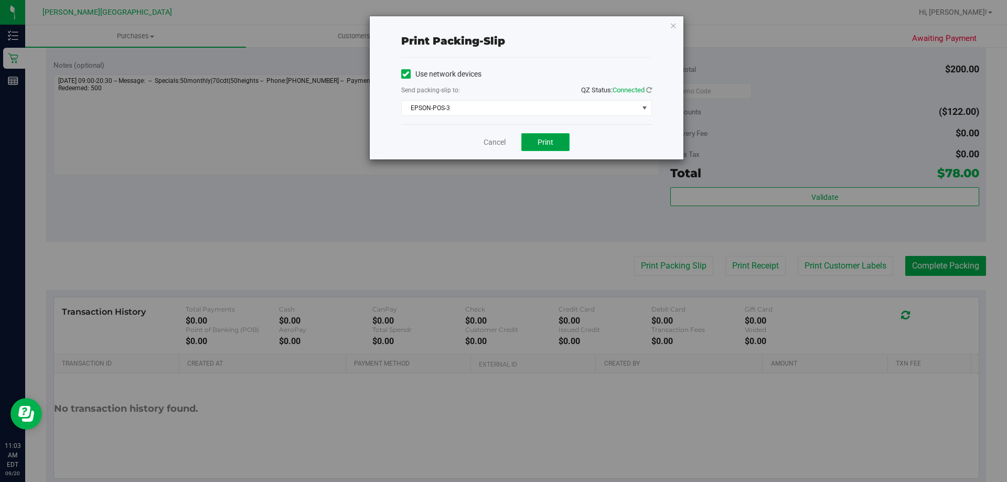
click at [487, 147] on button "Print" at bounding box center [546, 142] width 48 height 18
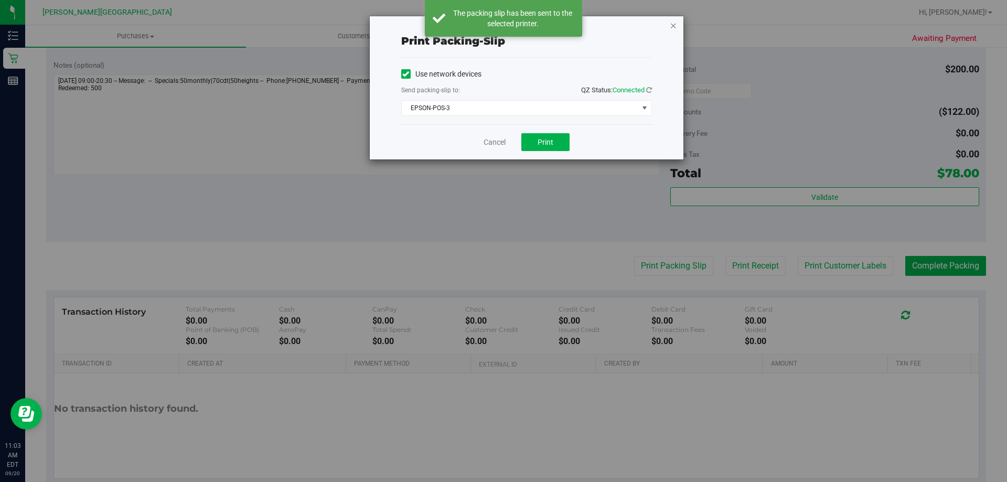
click at [487, 24] on icon "button" at bounding box center [673, 25] width 7 height 13
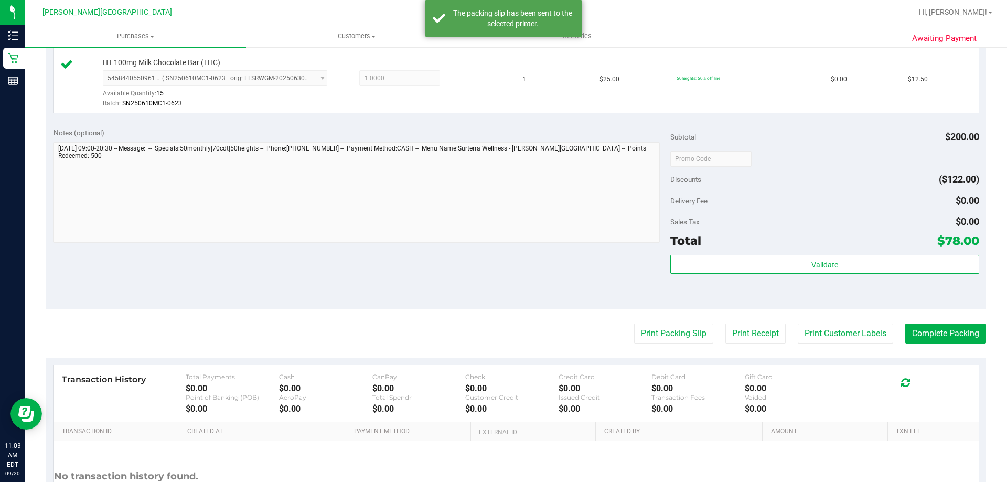
scroll to position [497, 0]
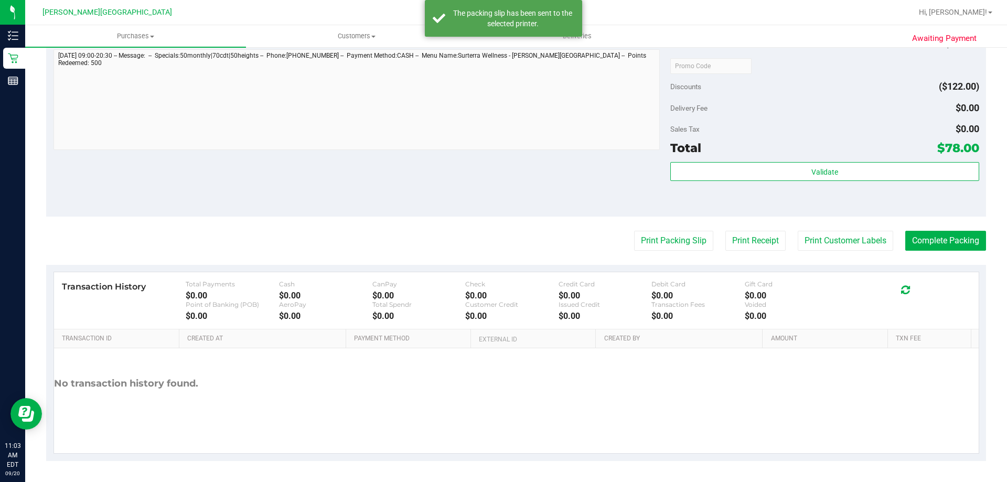
click at [487, 217] on purchase-details "Back Edit Purchase Cancel Purchase View Profile # 11978839 BioTrack ID: - Submi…" at bounding box center [516, 10] width 940 height 902
click at [487, 158] on div "Subtotal $200.00 Discounts ($122.00) Delivery Fee $0.00 Sales Tax $0.00 Total $…" at bounding box center [825, 122] width 309 height 175
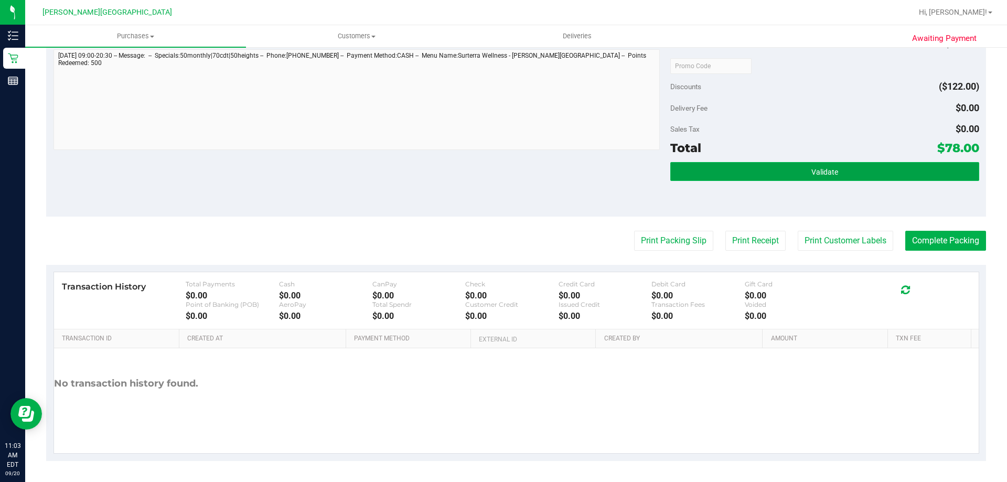
click at [487, 170] on button "Validate" at bounding box center [825, 171] width 309 height 19
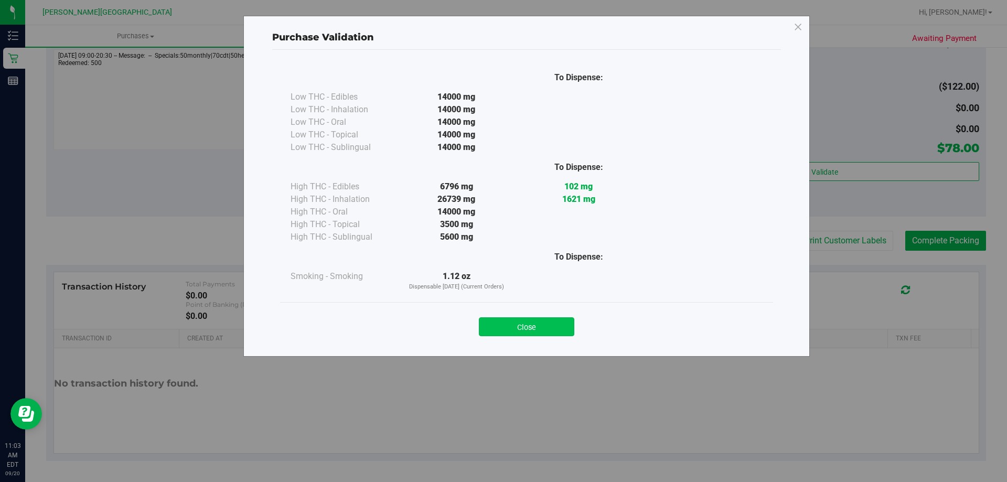
click at [487, 324] on button "Close" at bounding box center [526, 326] width 95 height 19
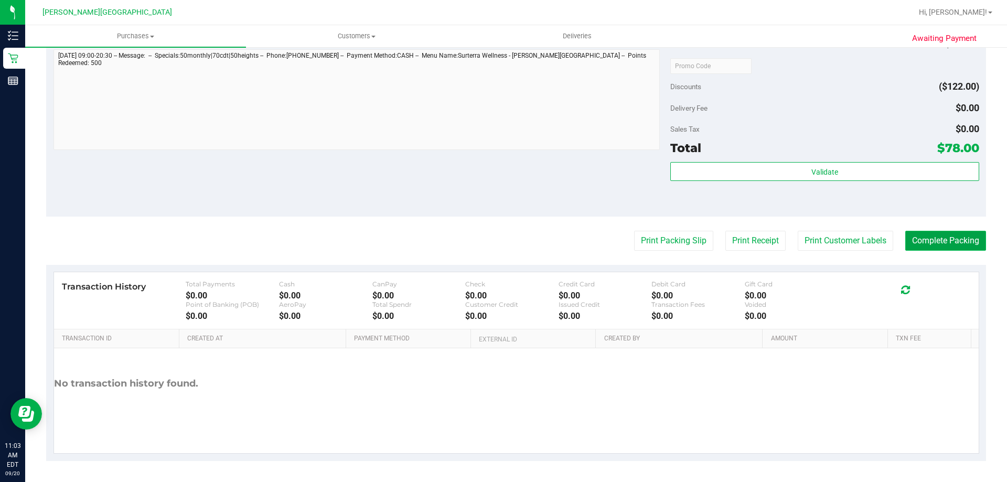
click at [487, 240] on button "Complete Packing" at bounding box center [946, 241] width 81 height 20
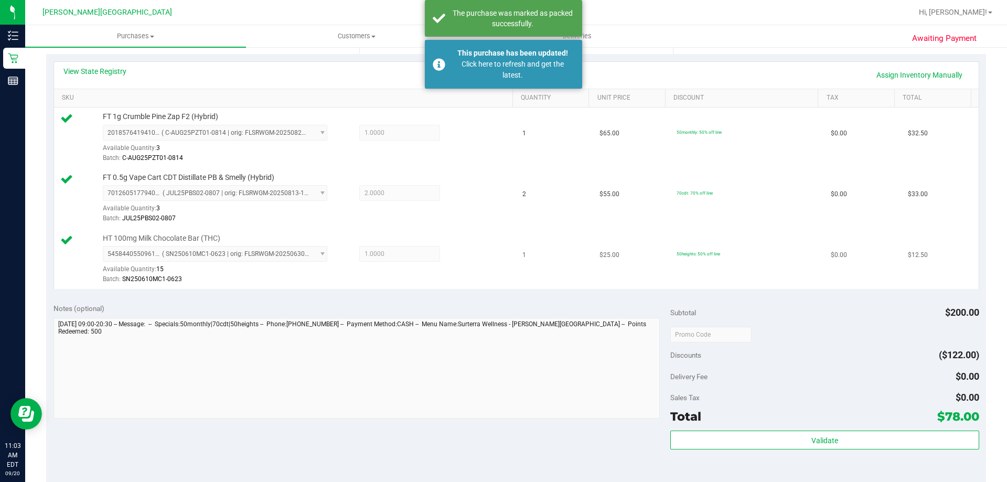
scroll to position [235, 0]
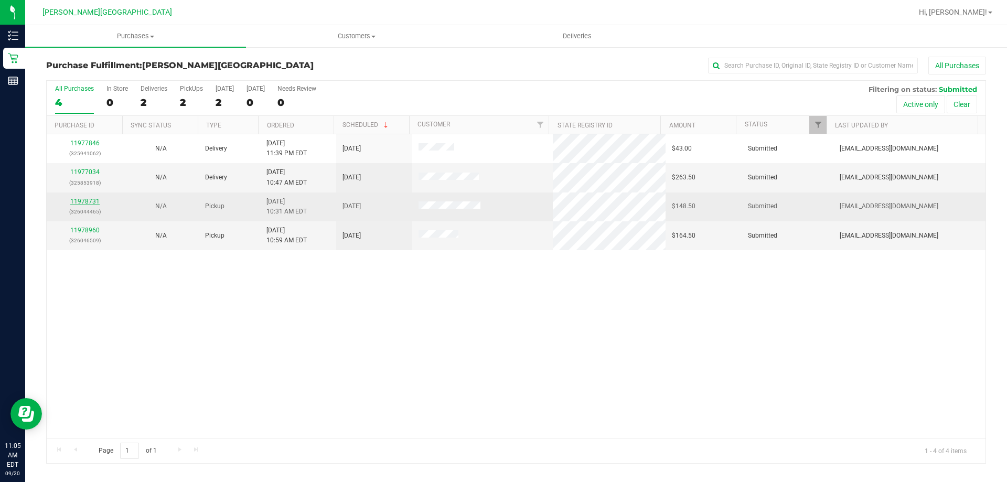
click at [90, 203] on link "11978731" at bounding box center [84, 201] width 29 height 7
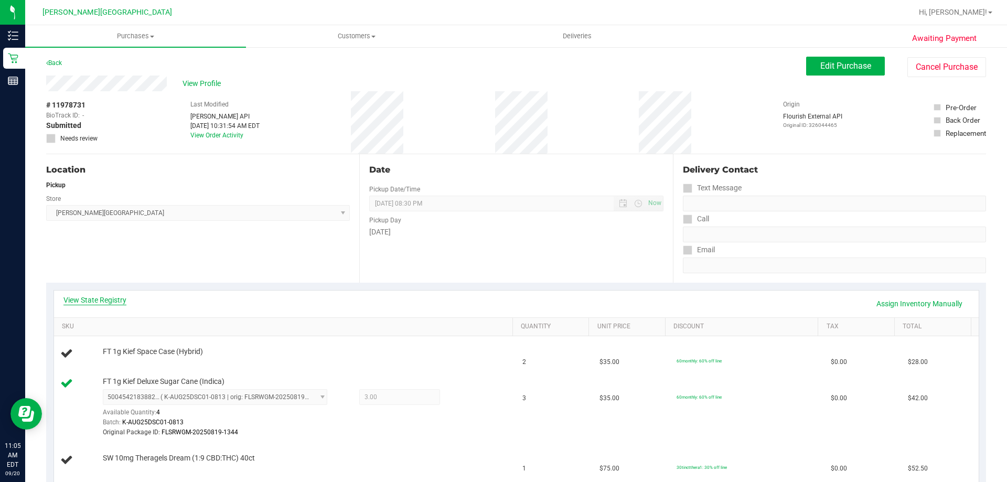
click at [113, 300] on link "View State Registry" at bounding box center [94, 300] width 63 height 10
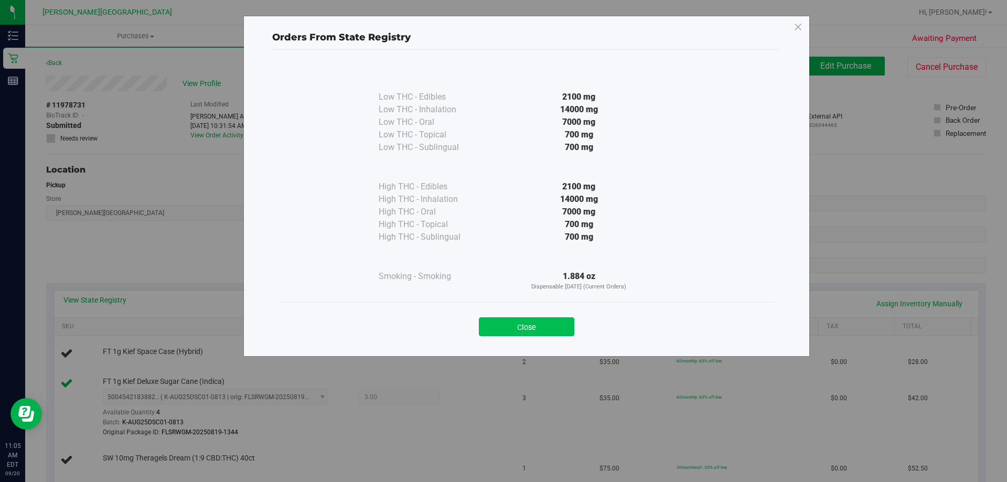
click at [487, 327] on button "Close" at bounding box center [526, 326] width 95 height 19
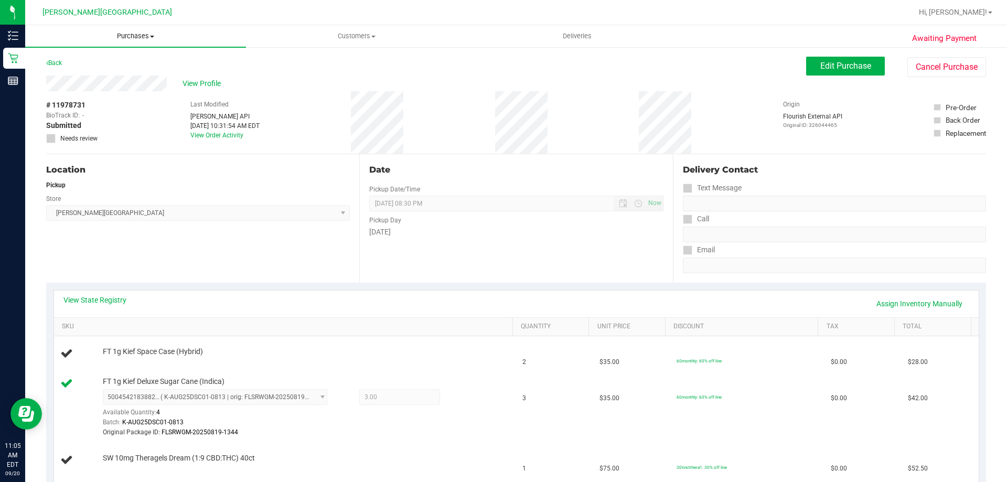
click at [147, 36] on span "Purchases" at bounding box center [135, 35] width 221 height 9
click at [127, 81] on li "Fulfillment" at bounding box center [135, 76] width 221 height 13
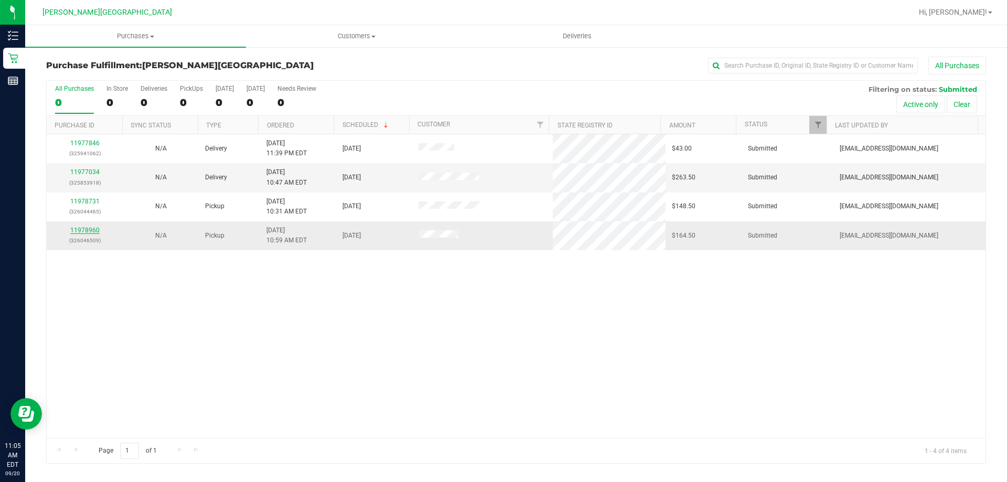
click at [90, 230] on link "11978960" at bounding box center [84, 230] width 29 height 7
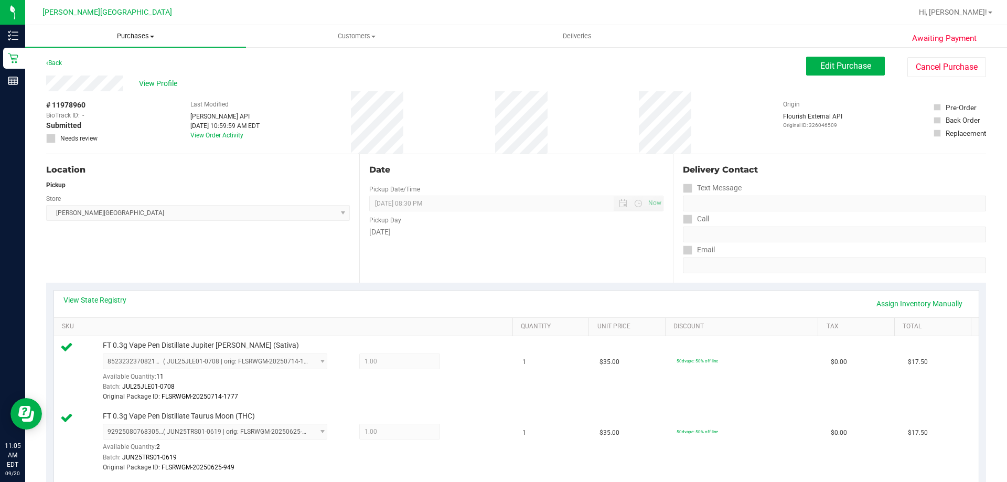
click at [142, 37] on span "Purchases" at bounding box center [135, 35] width 221 height 9
click at [111, 76] on li "Fulfillment" at bounding box center [135, 76] width 221 height 13
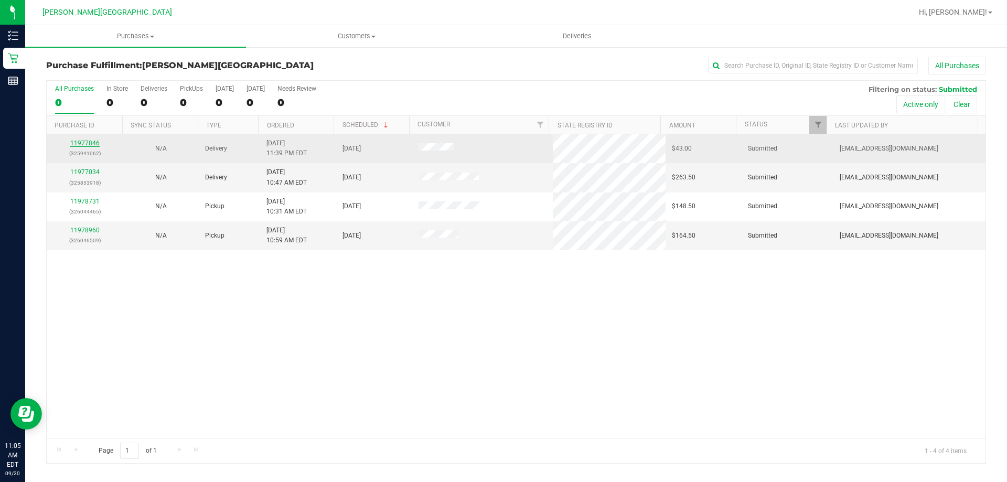
click at [85, 146] on link "11977846" at bounding box center [84, 143] width 29 height 7
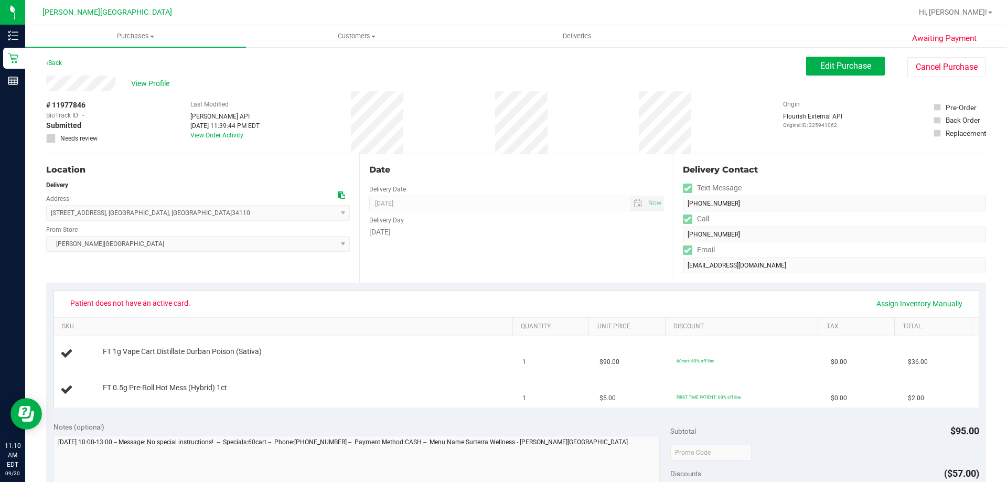
click at [286, 276] on div "Location Delivery Address [STREET_ADDRESS] , [GEOGRAPHIC_DATA] , [GEOGRAPHIC_DA…" at bounding box center [202, 218] width 313 height 129
click at [83, 89] on div "View Profile" at bounding box center [426, 84] width 760 height 16
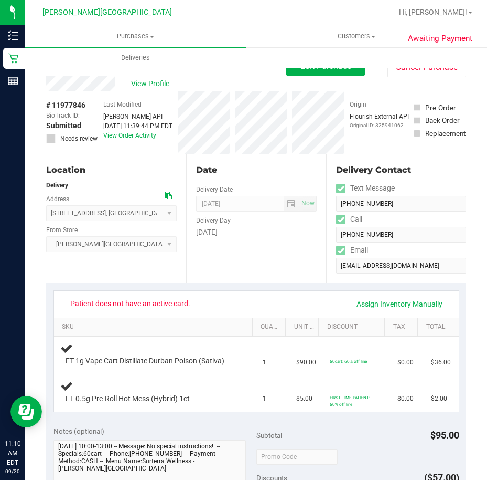
click at [142, 86] on span "View Profile" at bounding box center [152, 83] width 42 height 11
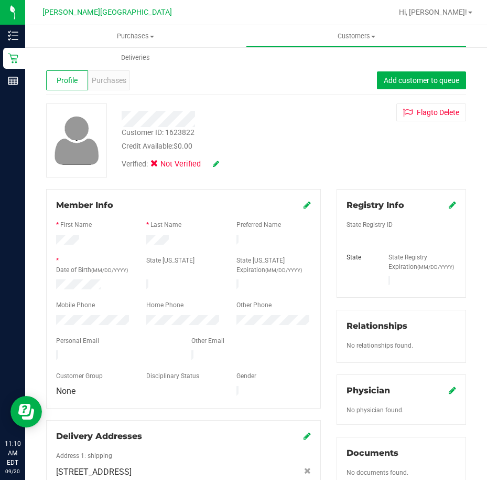
click at [271, 111] on div at bounding box center [223, 119] width 218 height 16
drag, startPoint x: 102, startPoint y: 293, endPoint x: 56, endPoint y: 291, distance: 46.2
click at [56, 291] on div at bounding box center [93, 285] width 90 height 13
click at [248, 163] on div "Verified: Not Verified" at bounding box center [223, 163] width 218 height 23
click at [125, 39] on span "Purchases" at bounding box center [135, 35] width 221 height 9
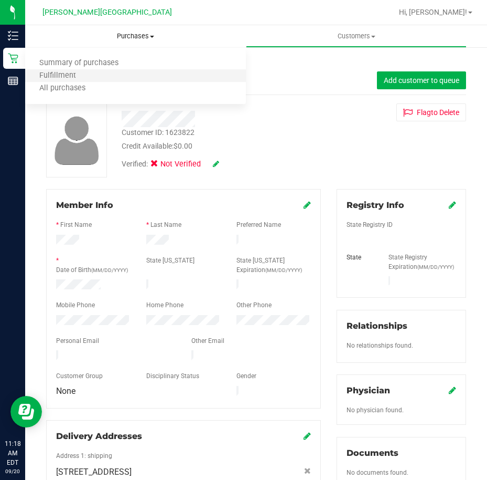
click at [105, 77] on li "Fulfillment" at bounding box center [135, 76] width 221 height 13
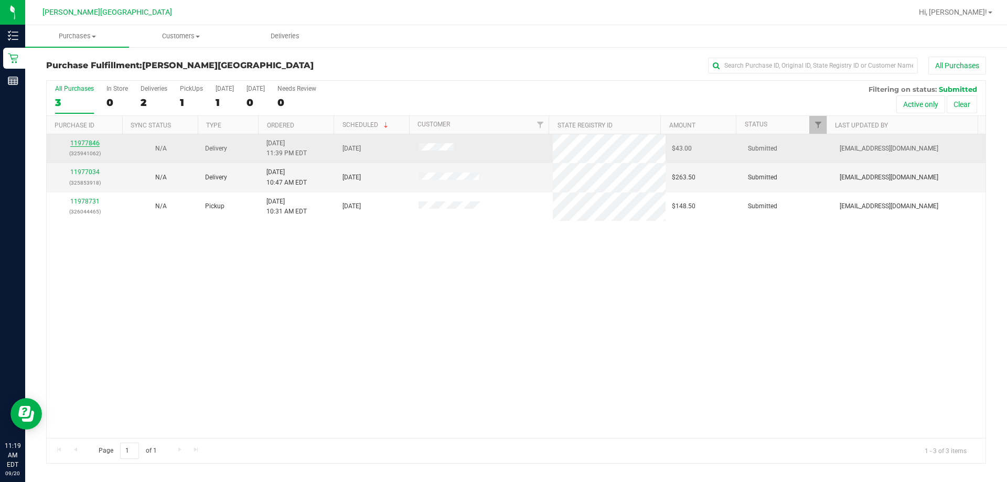
click at [80, 144] on link "11977846" at bounding box center [84, 143] width 29 height 7
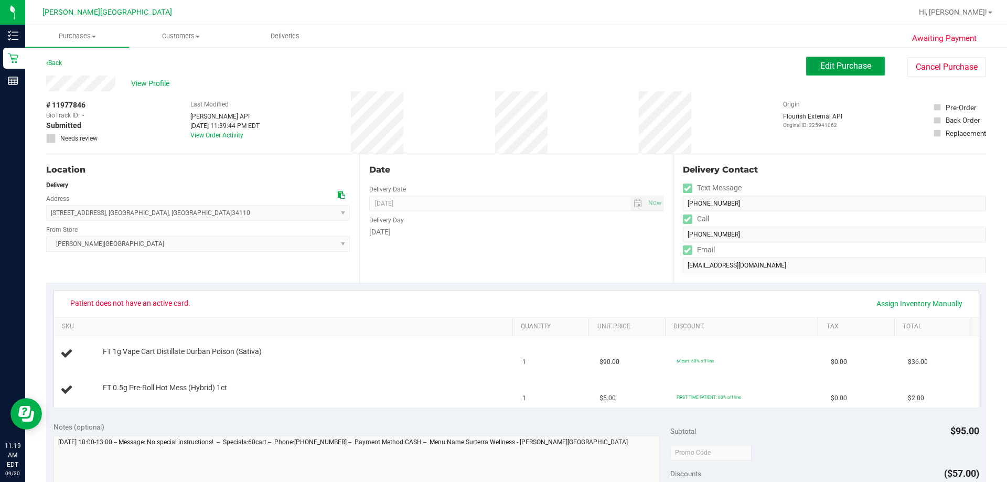
click at [487, 63] on span "Edit Purchase" at bounding box center [846, 66] width 51 height 10
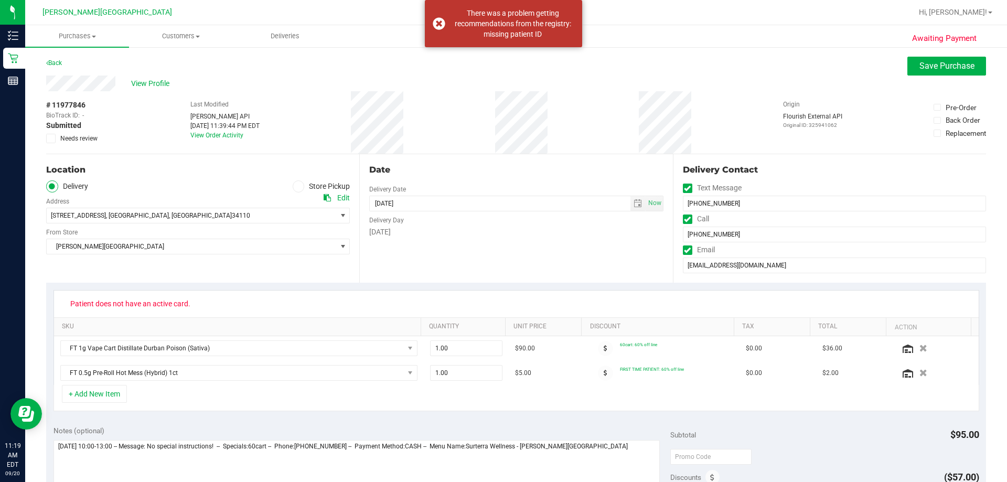
click at [67, 140] on span "Needs review" at bounding box center [78, 138] width 37 height 9
click at [0, 0] on input "Needs review" at bounding box center [0, 0] width 0 height 0
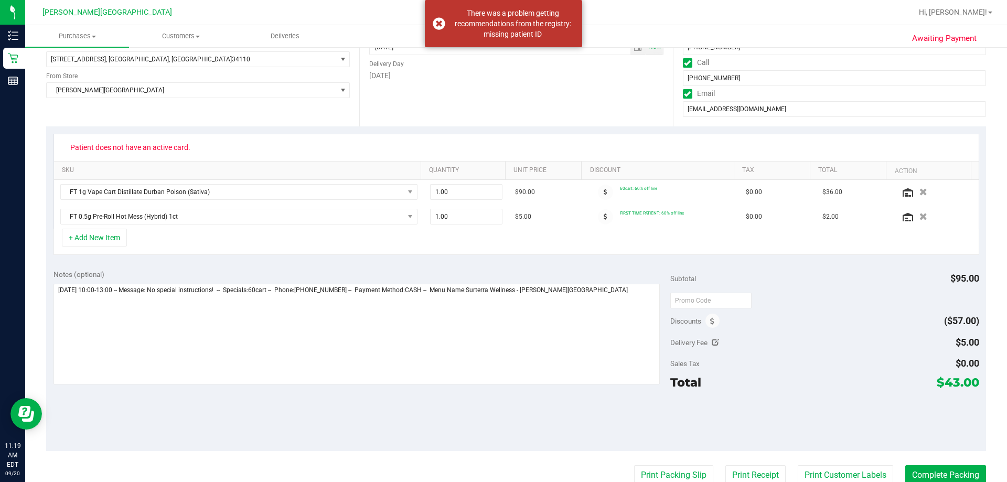
scroll to position [157, 0]
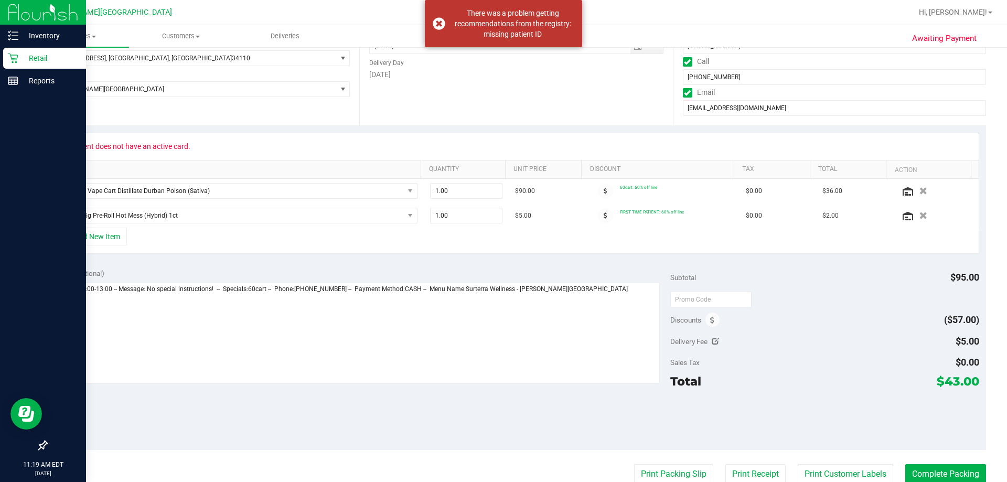
drag, startPoint x: 196, startPoint y: 151, endPoint x: 8, endPoint y: 135, distance: 189.0
click at [8, 135] on div "Inventory Retail Reports 11:19 AM EDT [DATE] 09/20 [PERSON_NAME][GEOGRAPHIC_DAT…" at bounding box center [503, 241] width 1007 height 482
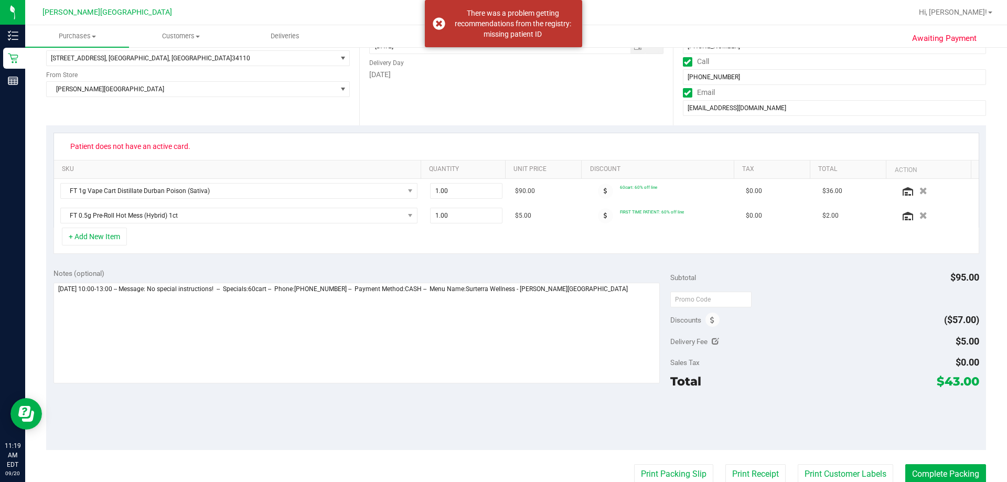
click at [196, 153] on span "Patient does not have an active card." at bounding box center [130, 146] width 134 height 17
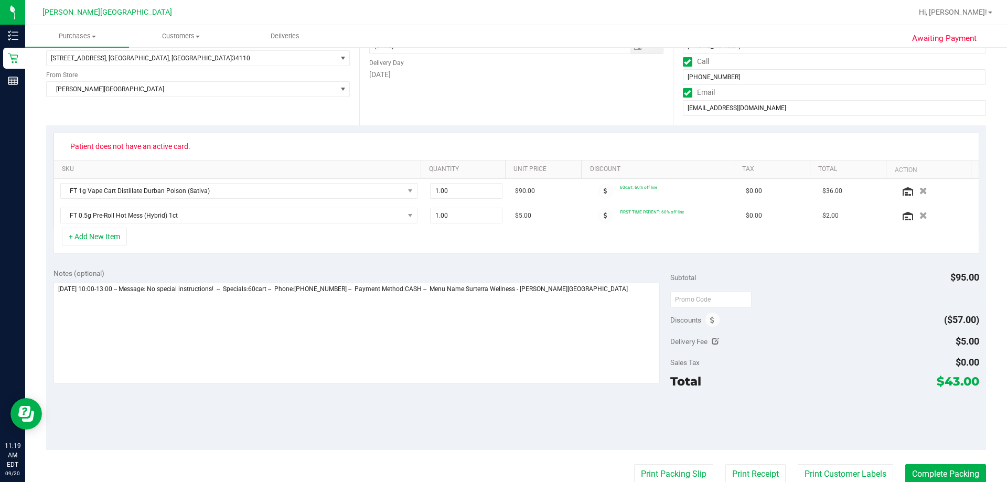
drag, startPoint x: 133, startPoint y: 151, endPoint x: 65, endPoint y: 154, distance: 68.3
click at [65, 154] on span "Patient does not have an active card." at bounding box center [130, 146] width 134 height 17
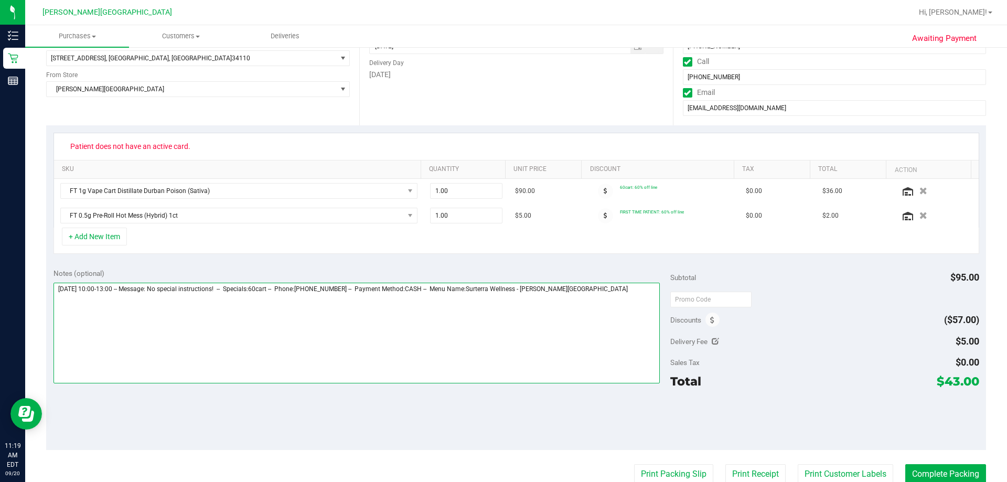
click at [487, 306] on textarea at bounding box center [357, 333] width 607 height 101
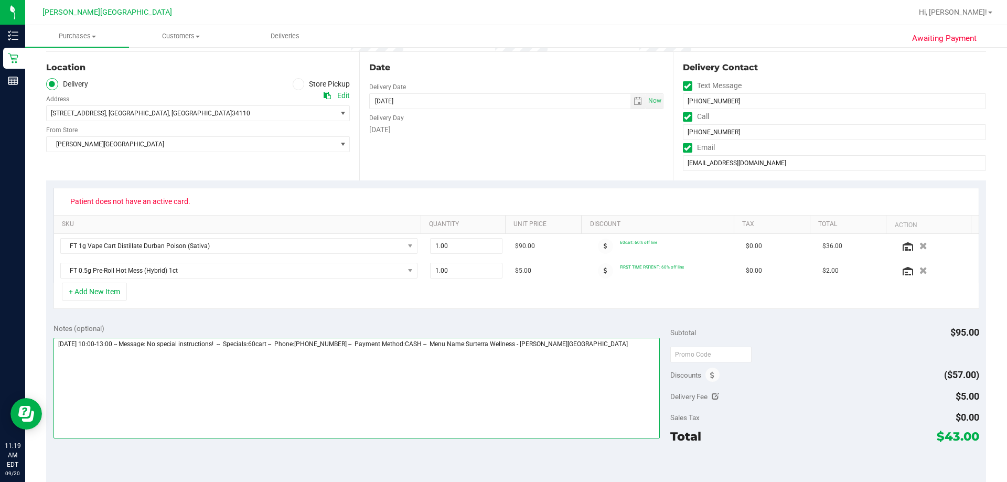
scroll to position [105, 0]
paste textarea "Patient does not have an active card."
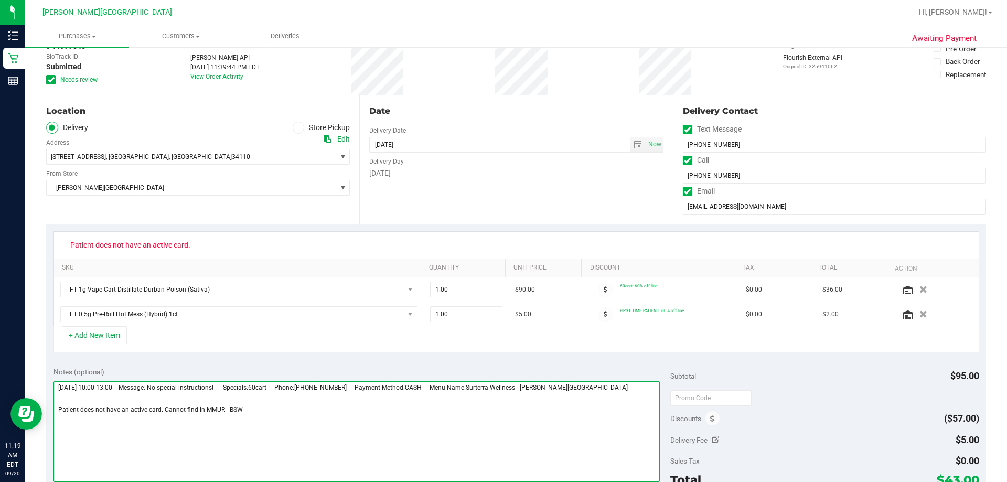
scroll to position [0, 0]
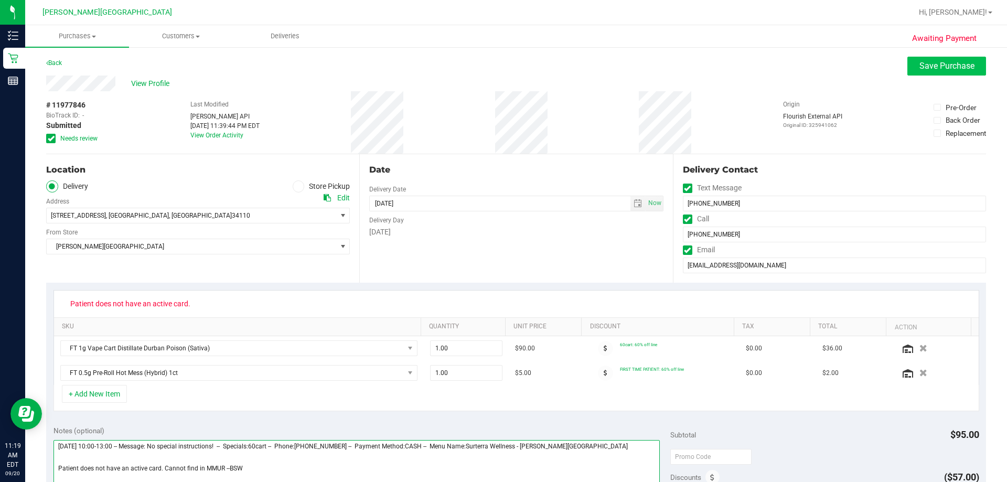
type textarea "[DATE] 10:00-13:00 -- Message: No special instructions! -- Specials:60cart -- P…"
click at [487, 71] on button "Save Purchase" at bounding box center [947, 66] width 79 height 19
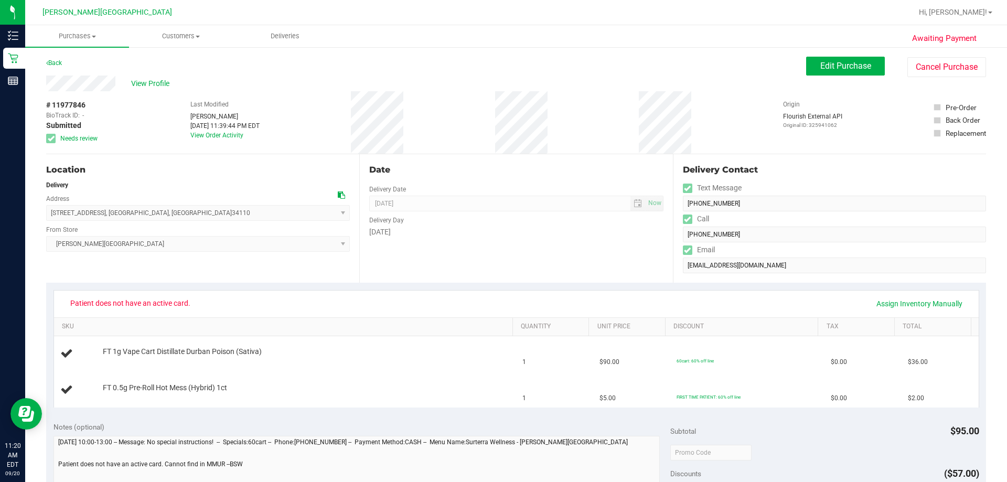
click at [168, 173] on div "Location" at bounding box center [198, 170] width 304 height 13
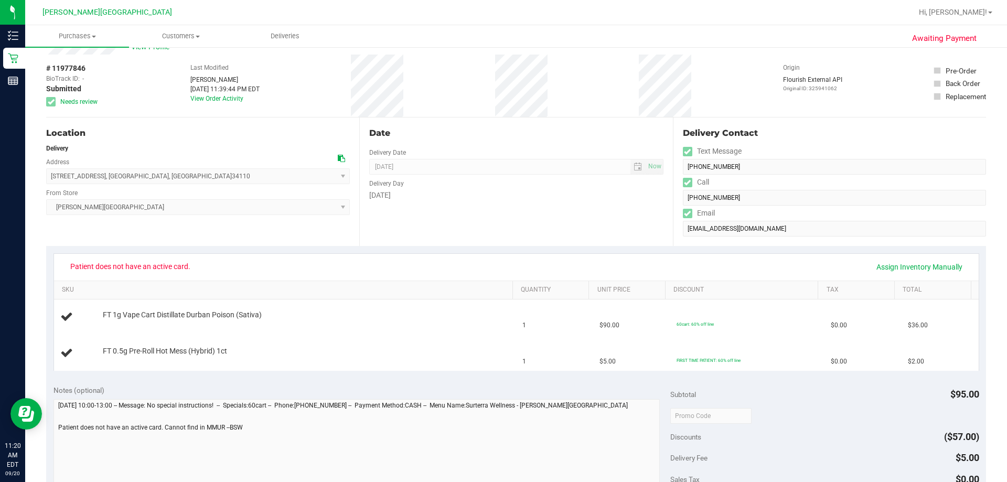
scroll to position [52, 0]
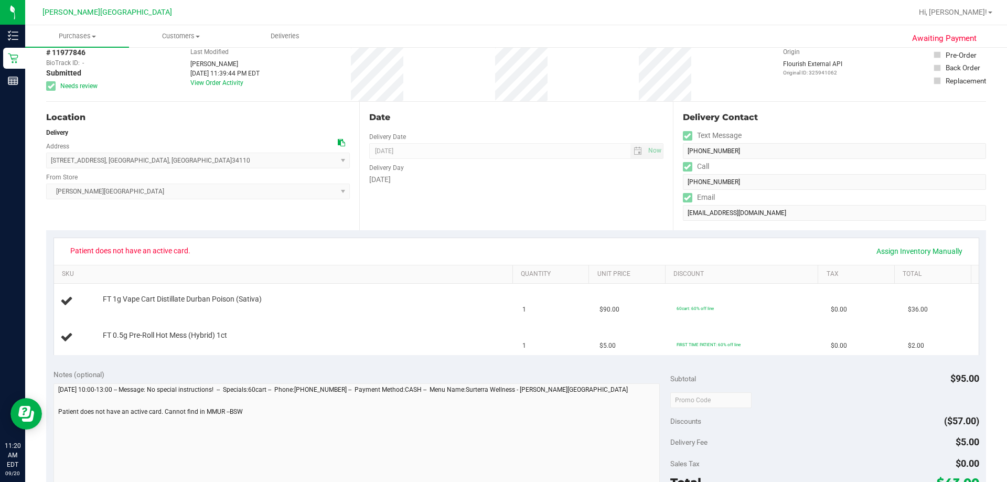
click at [227, 376] on div "Notes (optional)" at bounding box center [363, 374] width 618 height 10
click at [245, 376] on div "Notes (optional)" at bounding box center [363, 374] width 618 height 10
click at [271, 371] on div "Notes (optional)" at bounding box center [363, 374] width 618 height 10
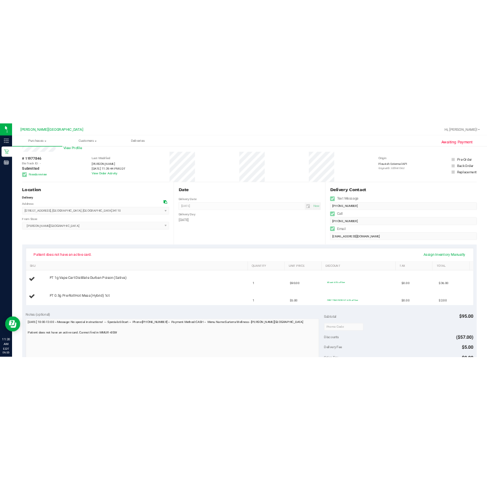
scroll to position [0, 0]
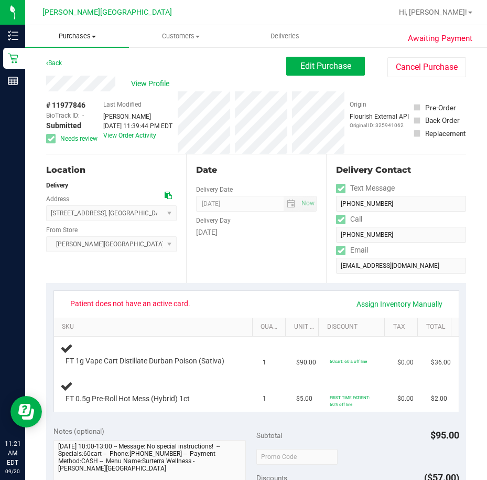
click at [85, 39] on span "Purchases" at bounding box center [77, 35] width 104 height 9
click at [75, 73] on span "Fulfillment" at bounding box center [57, 75] width 65 height 9
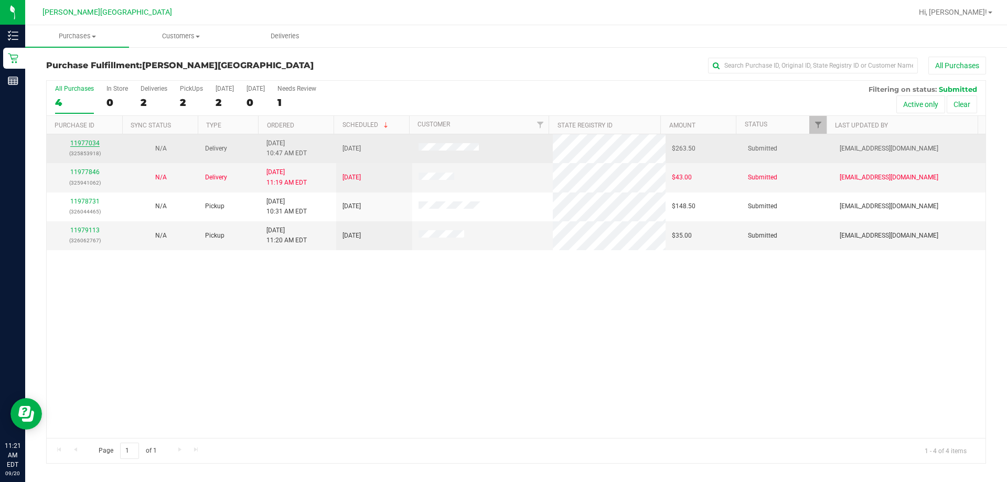
click at [89, 144] on link "11977034" at bounding box center [84, 143] width 29 height 7
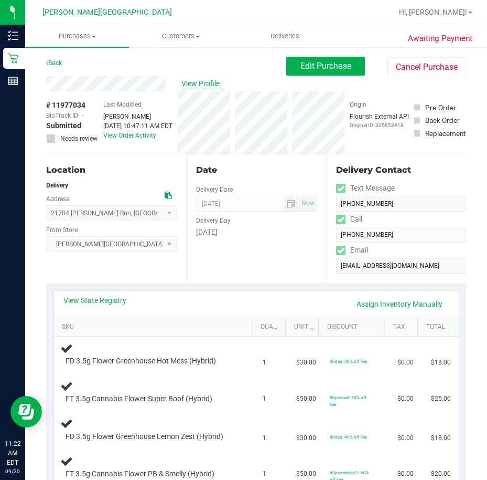
click at [196, 80] on span "View Profile" at bounding box center [203, 83] width 42 height 11
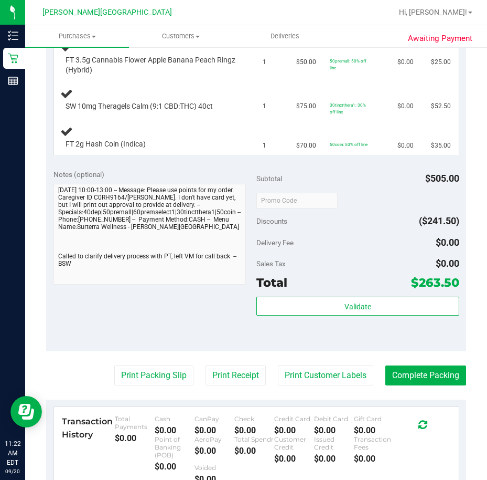
scroll to position [630, 0]
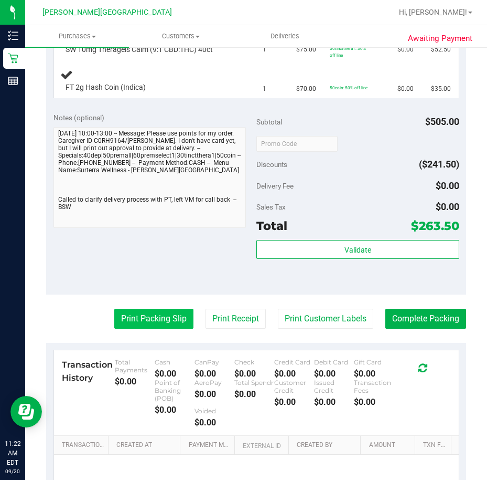
click at [143, 318] on button "Print Packing Slip" at bounding box center [153, 319] width 79 height 20
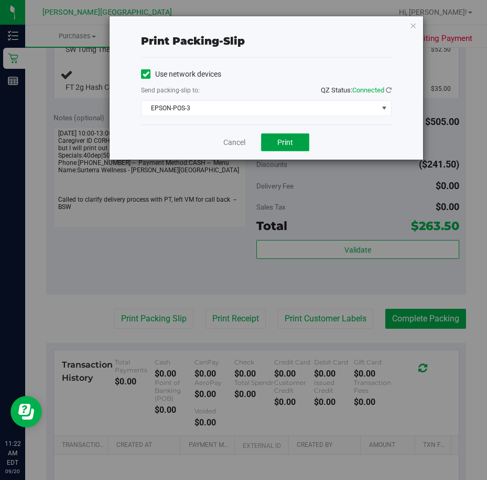
click at [275, 142] on button "Print" at bounding box center [285, 142] width 48 height 18
click at [412, 26] on icon "button" at bounding box center [413, 25] width 7 height 13
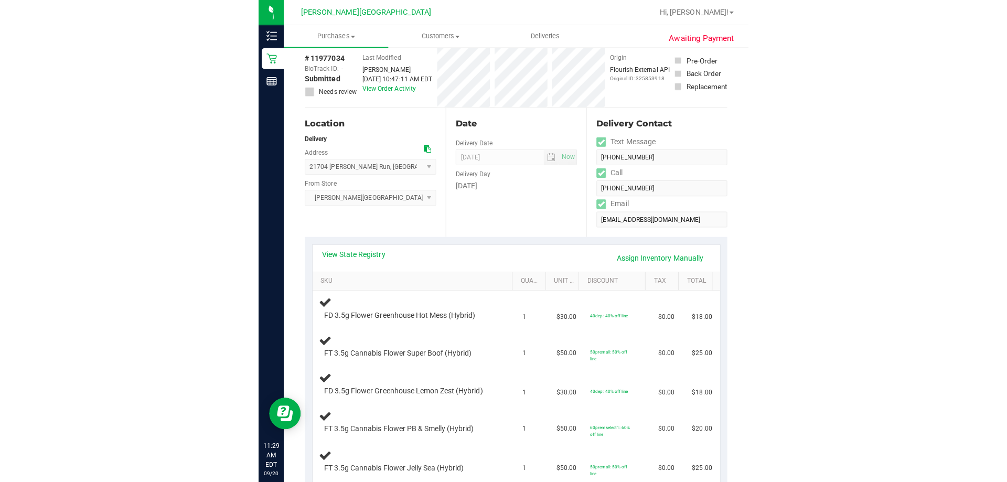
scroll to position [0, 0]
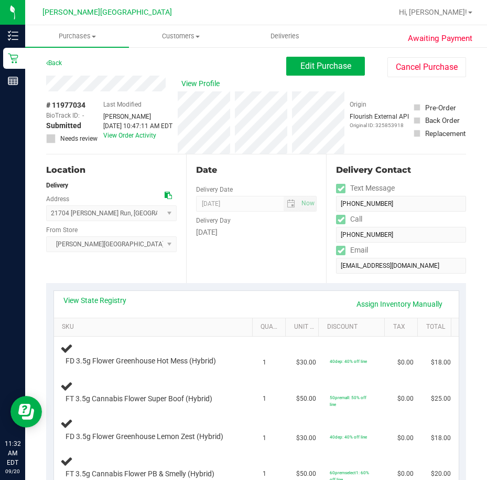
click at [263, 154] on div "View Profile # 11977034 BioTrack ID: - Submitted Needs review Last Modified [PE…" at bounding box center [256, 115] width 420 height 79
click at [273, 154] on div "View Profile # 11977034 BioTrack ID: - Submitted Needs review Last Modified [PE…" at bounding box center [256, 115] width 420 height 79
click at [194, 41] on uib-tab-heading "Customers All customers Add a new customer All physicians" at bounding box center [181, 36] width 103 height 21
click at [186, 63] on span "All customers" at bounding box center [167, 63] width 76 height 9
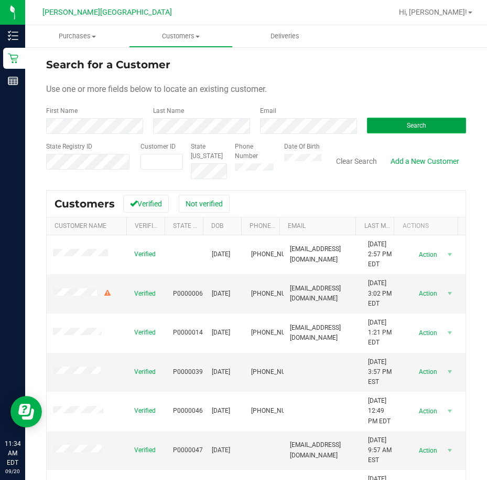
click at [421, 124] on button "Search" at bounding box center [416, 126] width 99 height 16
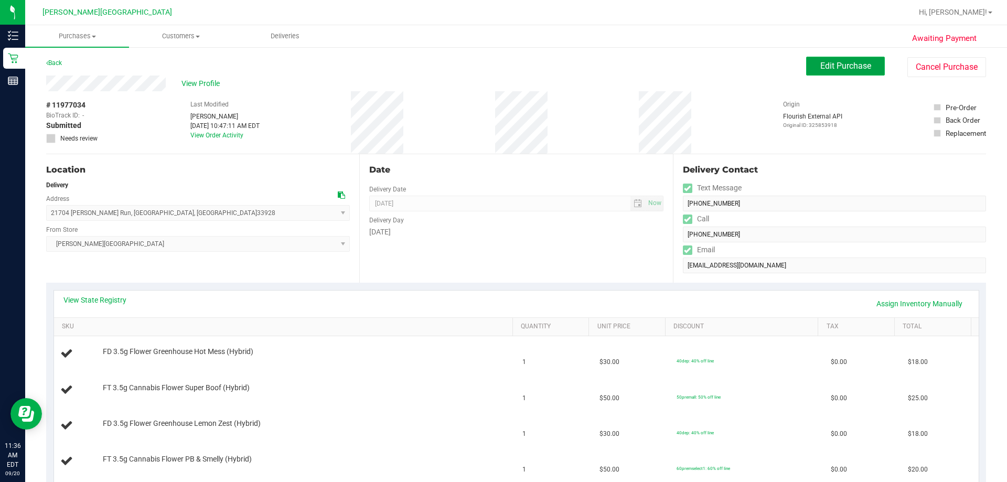
click at [487, 70] on span "Edit Purchase" at bounding box center [846, 66] width 51 height 10
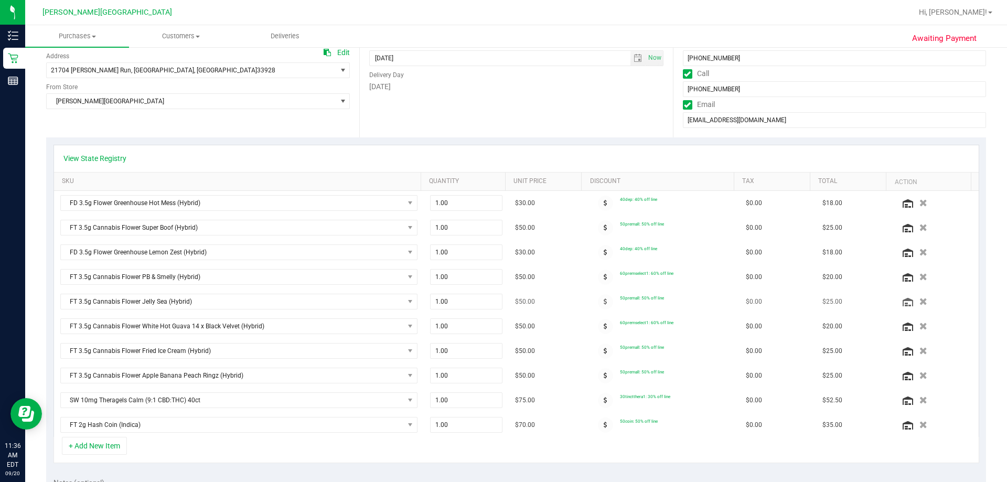
scroll to position [262, 0]
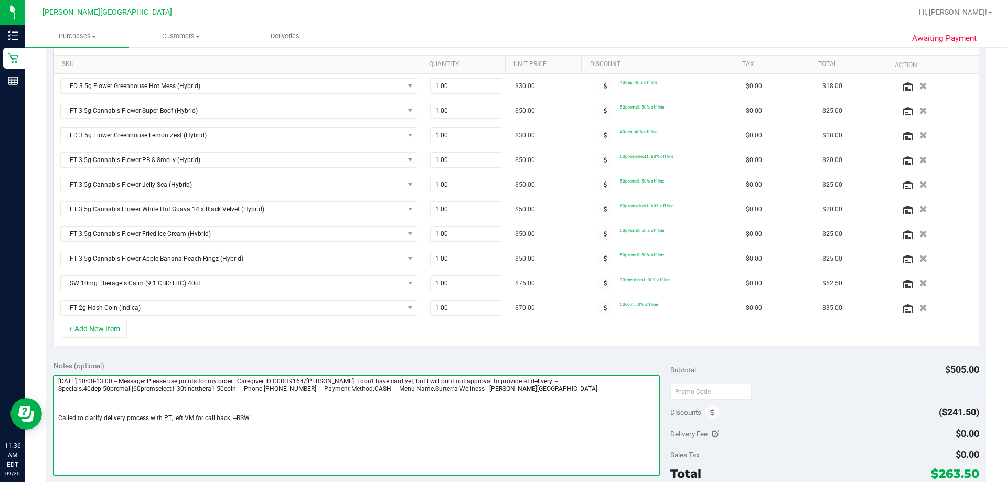
click at [272, 423] on textarea at bounding box center [357, 425] width 607 height 101
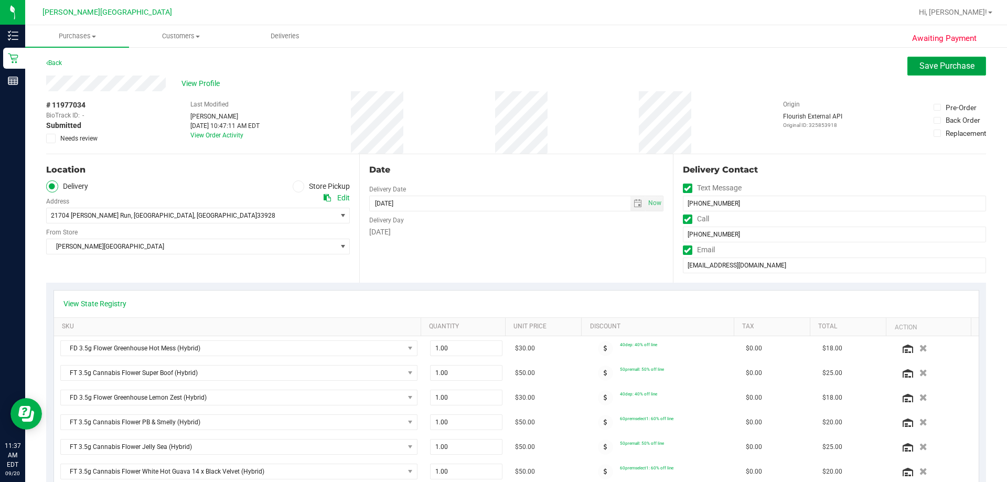
click at [487, 67] on button "Save Purchase" at bounding box center [947, 66] width 79 height 19
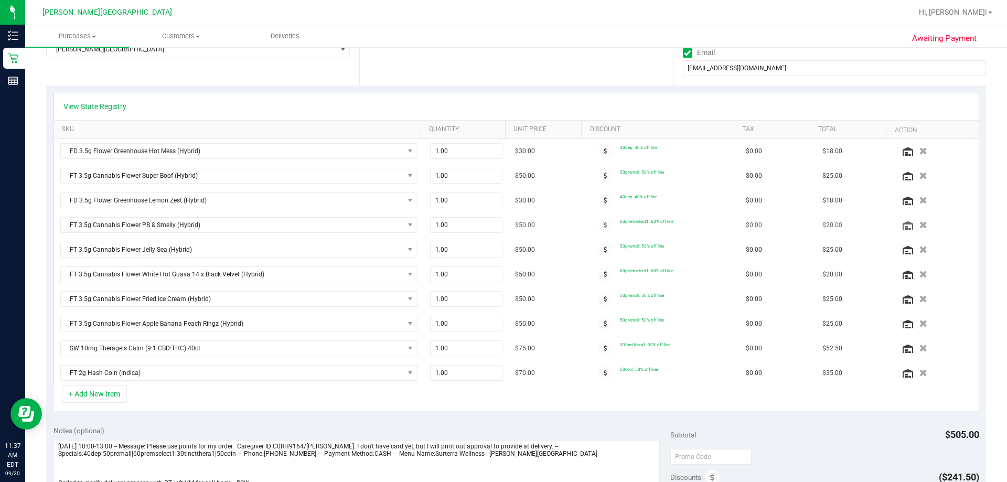
scroll to position [210, 0]
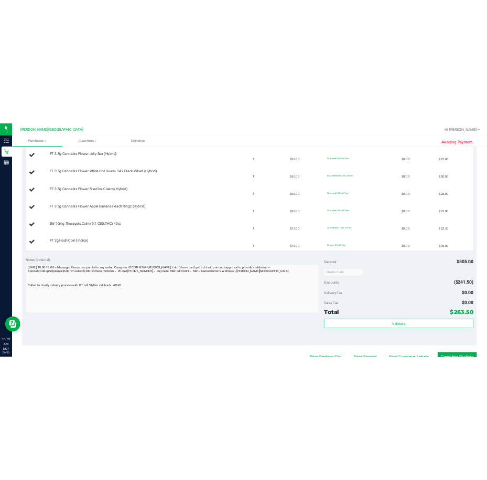
scroll to position [525, 0]
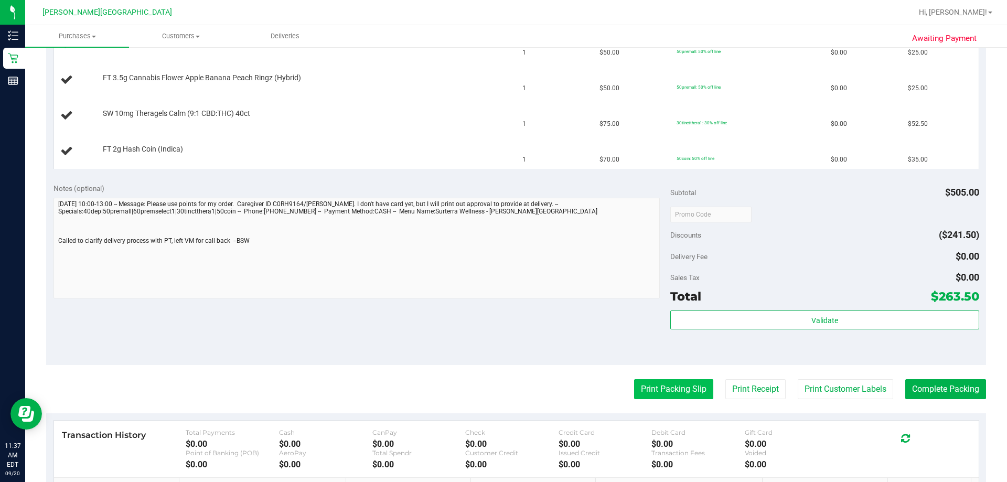
click at [487, 386] on button "Print Packing Slip" at bounding box center [673, 389] width 79 height 20
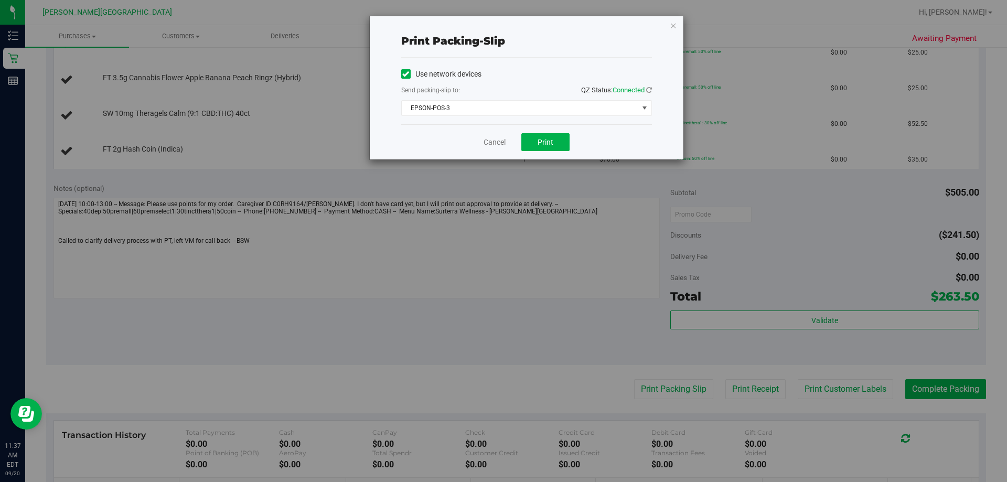
click at [487, 152] on div "Cancel Print" at bounding box center [526, 141] width 251 height 35
click at [487, 147] on button "Print" at bounding box center [546, 142] width 48 height 18
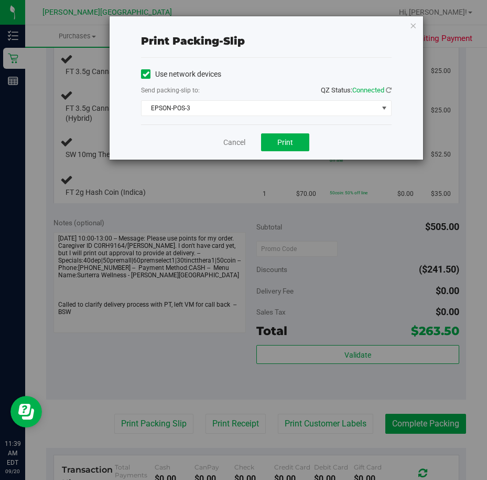
click at [415, 27] on icon "button" at bounding box center [413, 25] width 7 height 13
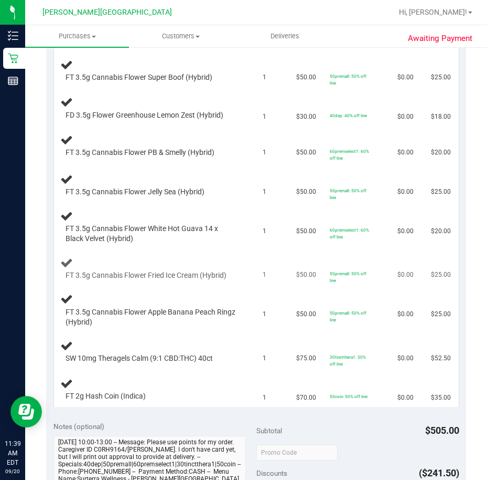
scroll to position [315, 0]
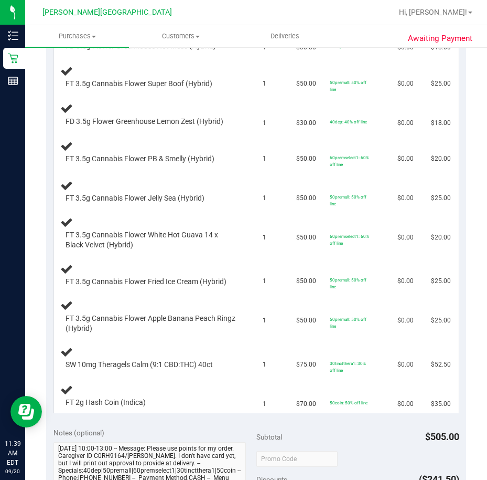
click at [329, 442] on div "Subtotal $505.00" at bounding box center [358, 436] width 203 height 19
click at [326, 436] on div "Subtotal $505.00" at bounding box center [358, 436] width 203 height 19
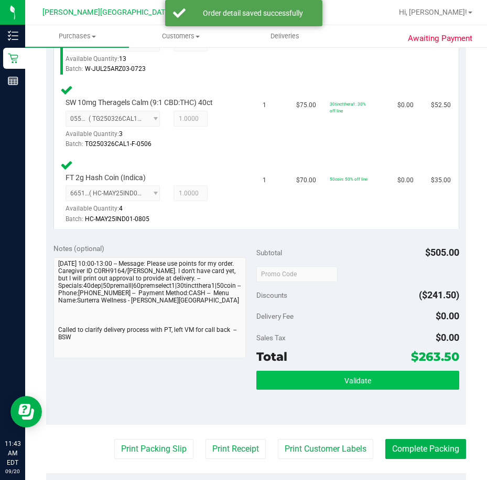
scroll to position [1049, 0]
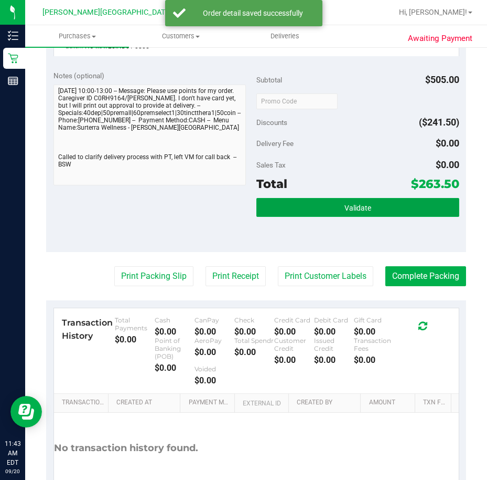
drag, startPoint x: 380, startPoint y: 207, endPoint x: 371, endPoint y: 230, distance: 24.6
click at [379, 207] on button "Validate" at bounding box center [358, 207] width 203 height 19
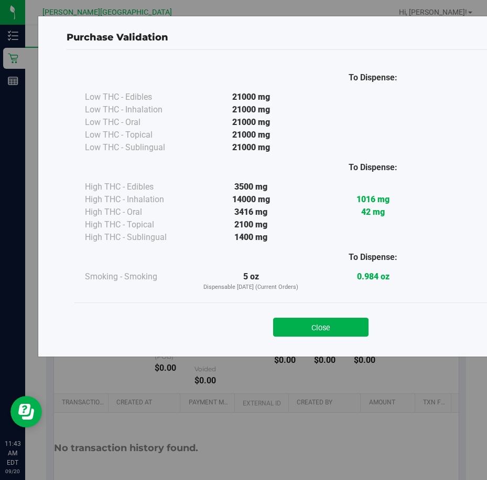
click at [316, 331] on button "Close" at bounding box center [320, 326] width 95 height 19
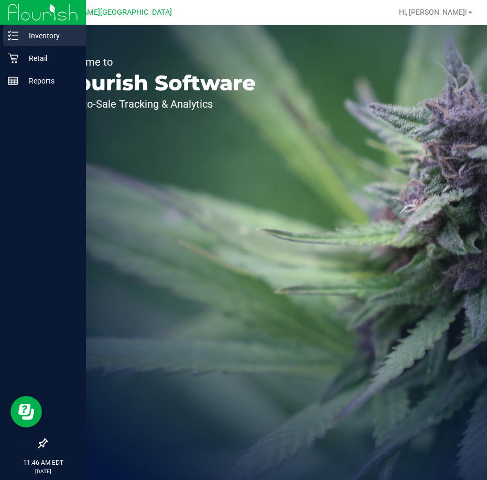
click at [53, 39] on p "Inventory" at bounding box center [49, 35] width 63 height 13
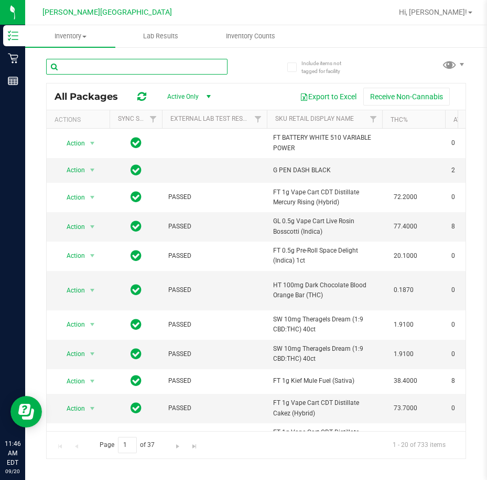
click at [144, 74] on input "text" at bounding box center [137, 67] width 182 height 16
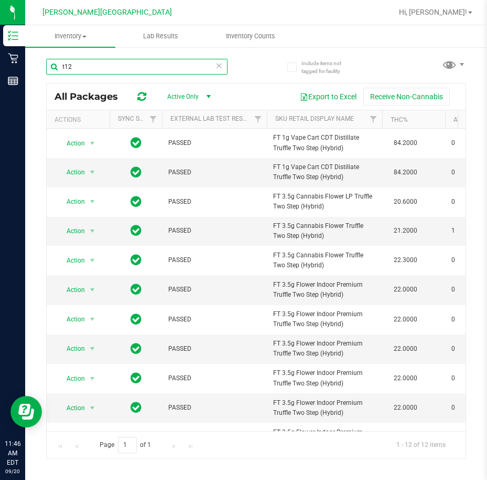
type input "t12"
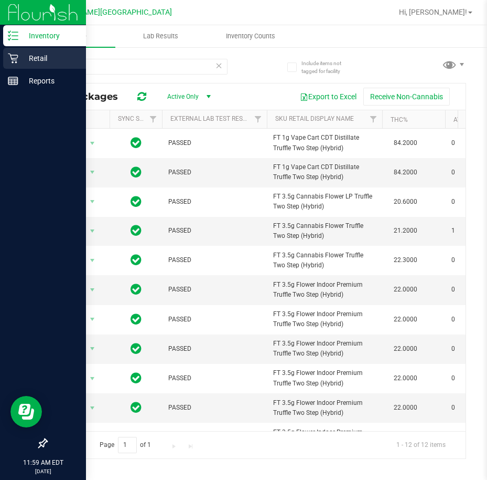
click at [18, 56] on icon at bounding box center [13, 59] width 10 height 10
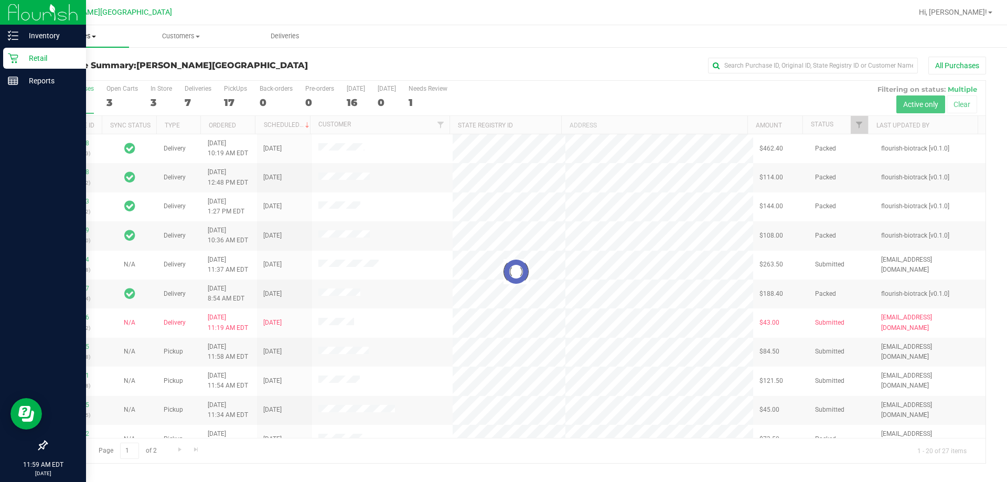
click at [94, 36] on span at bounding box center [94, 37] width 4 height 2
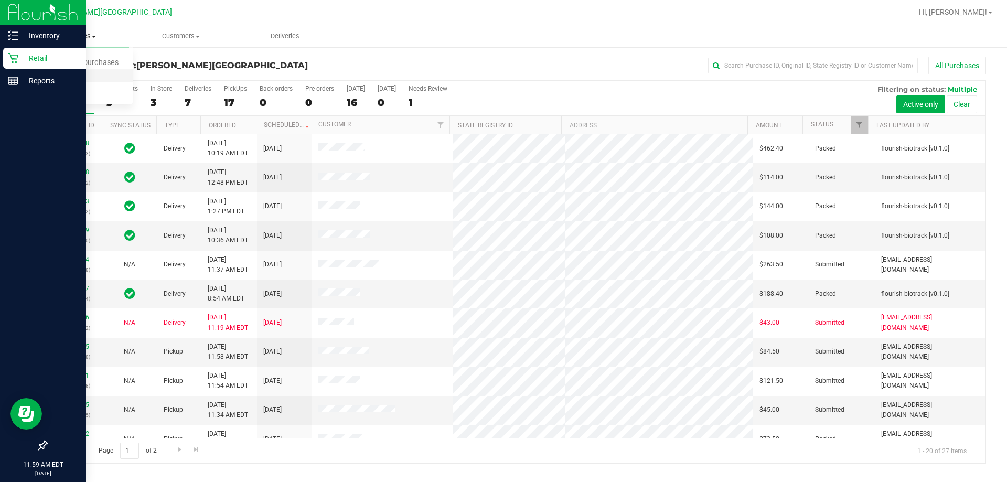
click at [72, 78] on span "Fulfillment" at bounding box center [57, 75] width 65 height 9
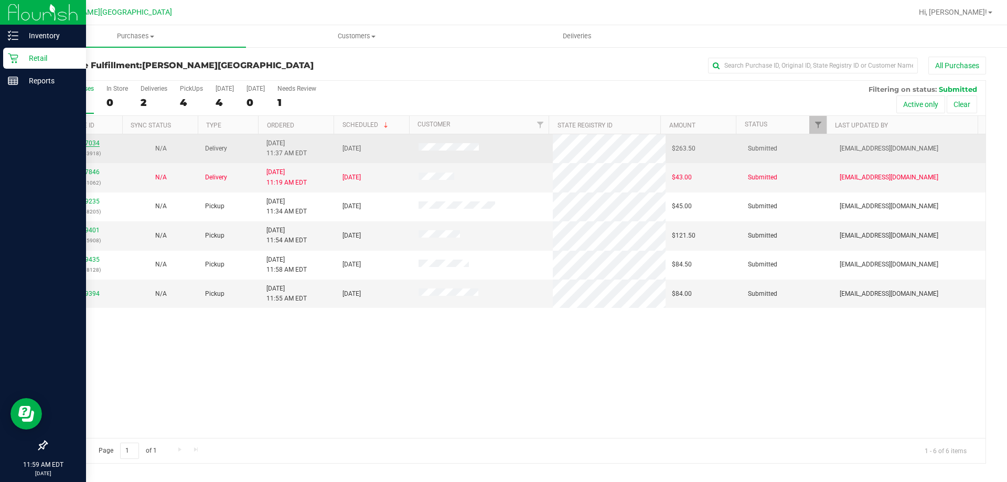
click at [86, 142] on link "11977034" at bounding box center [84, 143] width 29 height 7
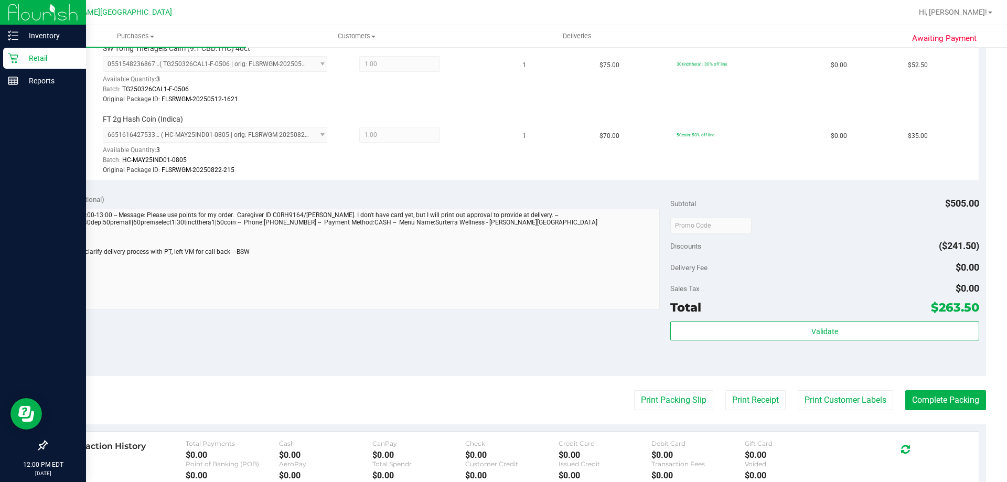
scroll to position [997, 0]
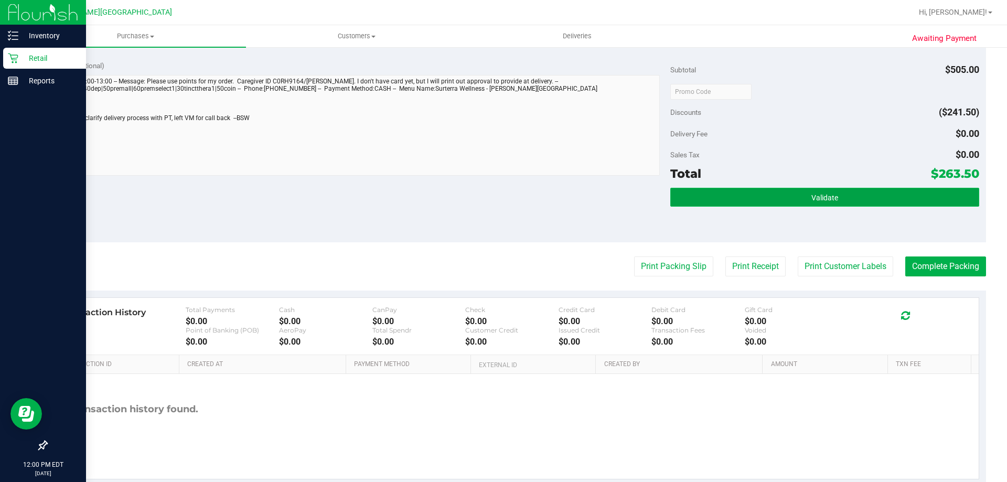
click at [487, 200] on span "Validate" at bounding box center [825, 198] width 27 height 8
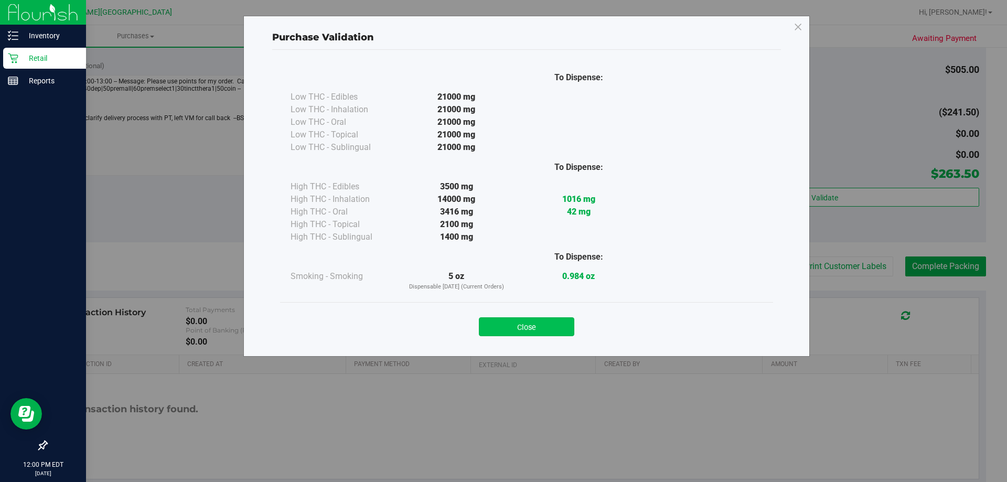
click at [487, 322] on button "Close" at bounding box center [526, 326] width 95 height 19
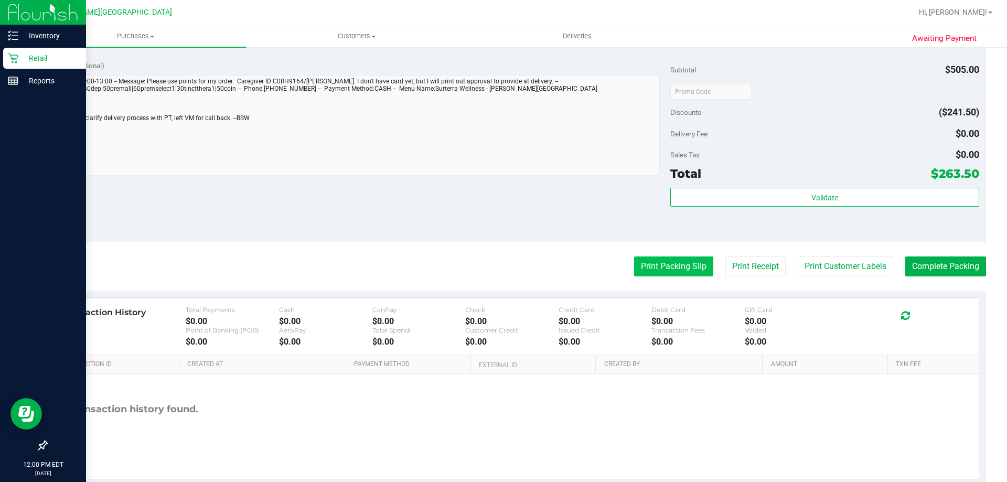
click at [487, 265] on button "Print Packing Slip" at bounding box center [673, 267] width 79 height 20
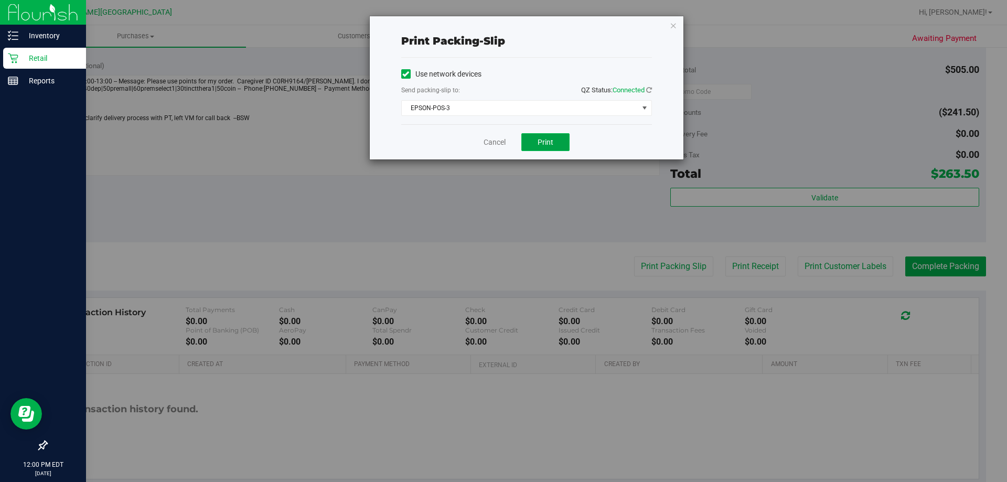
click at [487, 140] on button "Print" at bounding box center [546, 142] width 48 height 18
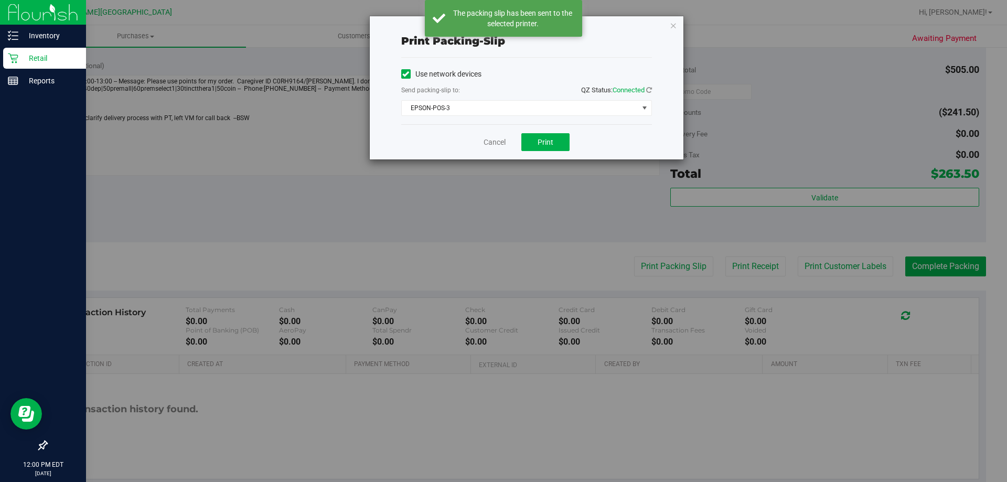
click at [487, 26] on div "Print packing-slip Use network devices Send packing-slip to: QZ Status: Connect…" at bounding box center [527, 87] width 314 height 143
click at [487, 23] on icon "button" at bounding box center [673, 25] width 7 height 13
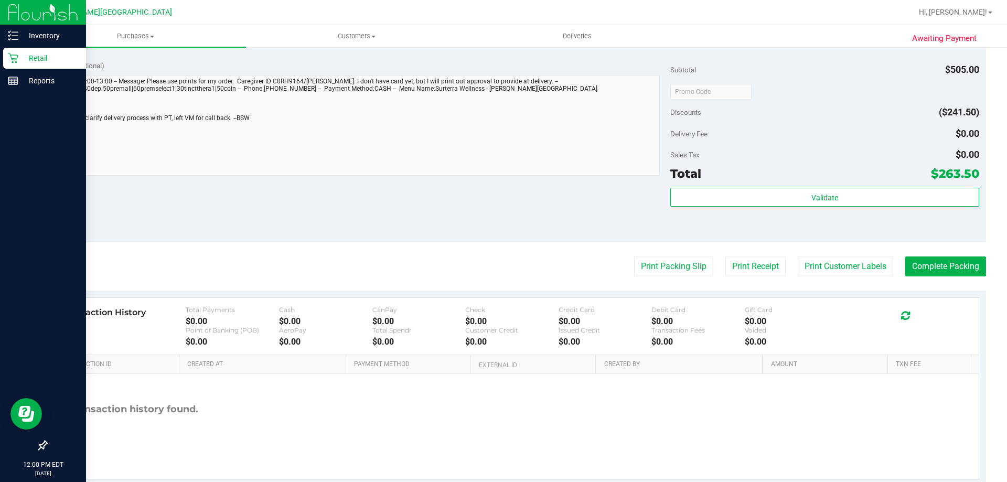
click at [487, 271] on button "Print Receipt" at bounding box center [756, 267] width 60 height 20
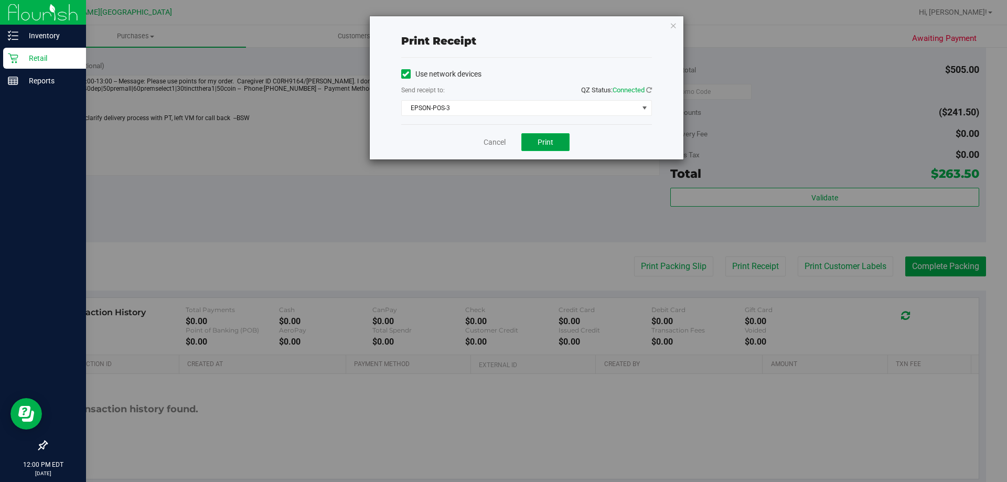
click at [487, 137] on button "Print" at bounding box center [546, 142] width 48 height 18
click at [487, 147] on button "Print" at bounding box center [546, 142] width 48 height 18
click at [487, 27] on icon "button" at bounding box center [673, 25] width 7 height 13
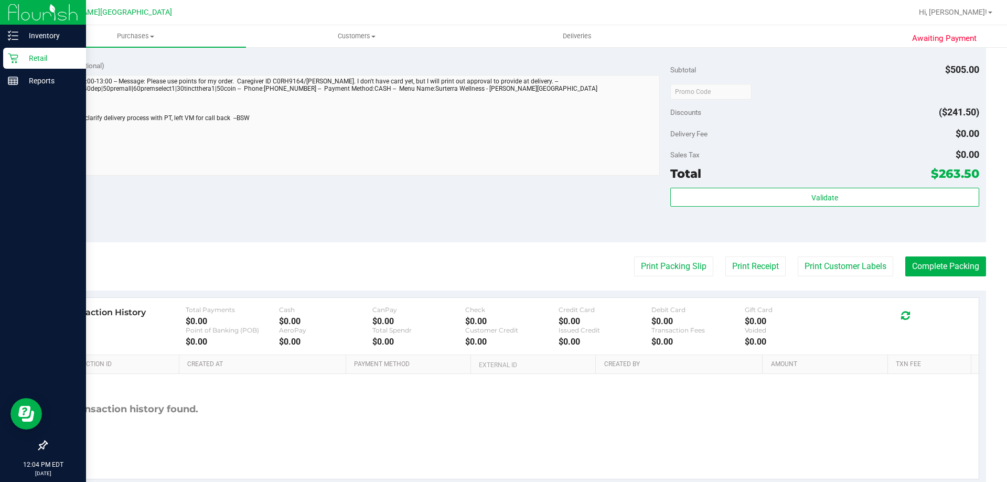
click at [389, 233] on div "Notes (optional) Subtotal $505.00 Discounts ($241.50) Delivery Fee $0.00 Sales …" at bounding box center [516, 148] width 940 height 189
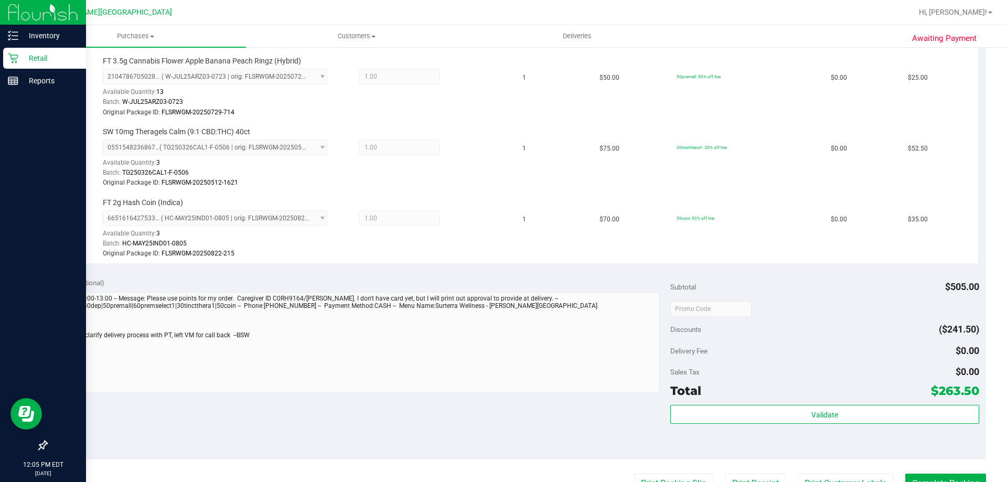
scroll to position [892, 0]
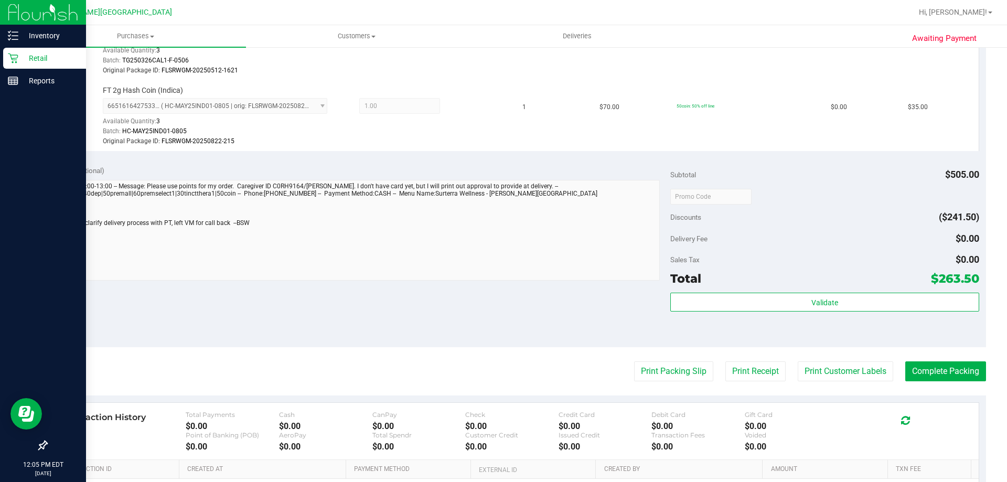
click at [487, 338] on div "Notes (optional) Subtotal $505.00 Discounts ($241.50) Delivery Fee $0.00 Sales …" at bounding box center [516, 252] width 940 height 189
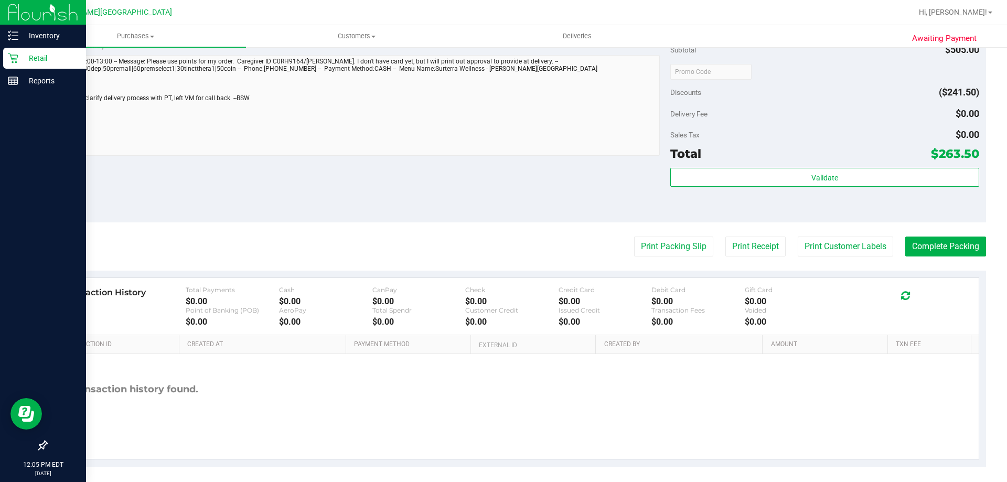
scroll to position [1023, 0]
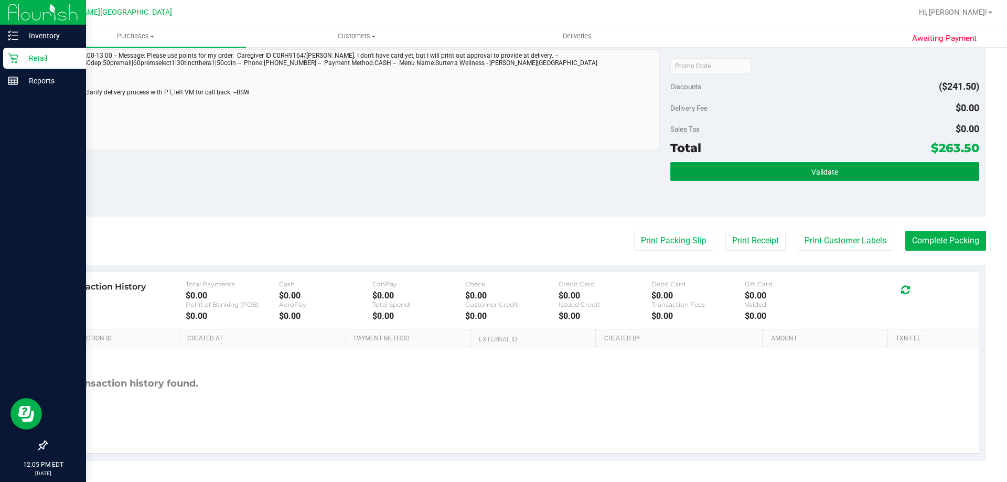
click at [487, 173] on button "Validate" at bounding box center [825, 171] width 309 height 19
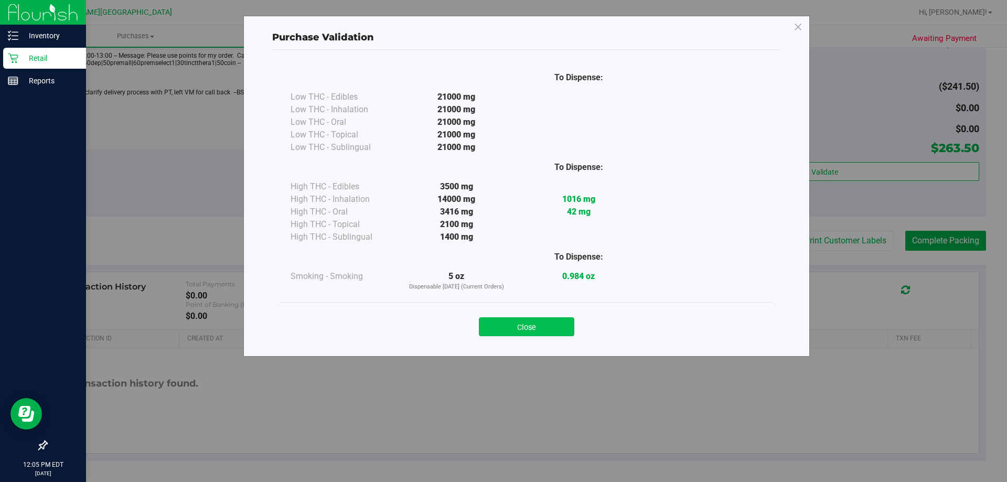
click at [487, 332] on button "Close" at bounding box center [526, 326] width 95 height 19
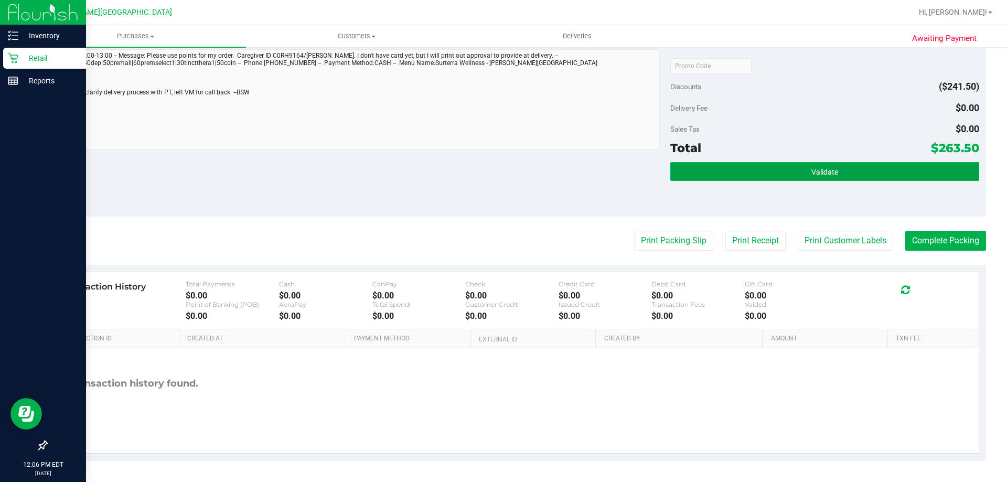
click at [487, 177] on button "Validate" at bounding box center [825, 171] width 309 height 19
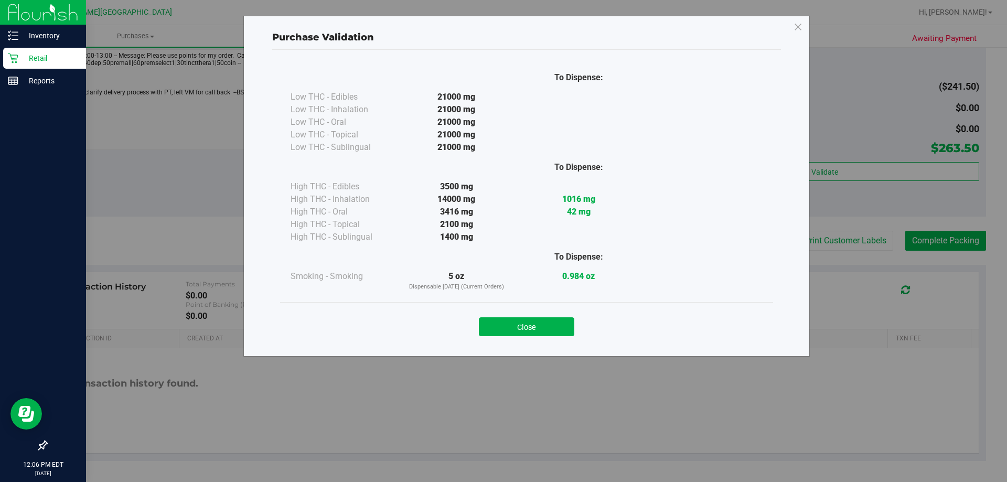
drag, startPoint x: 538, startPoint y: 322, endPoint x: 745, endPoint y: 287, distance: 210.1
click at [487, 322] on button "Close" at bounding box center [526, 326] width 95 height 19
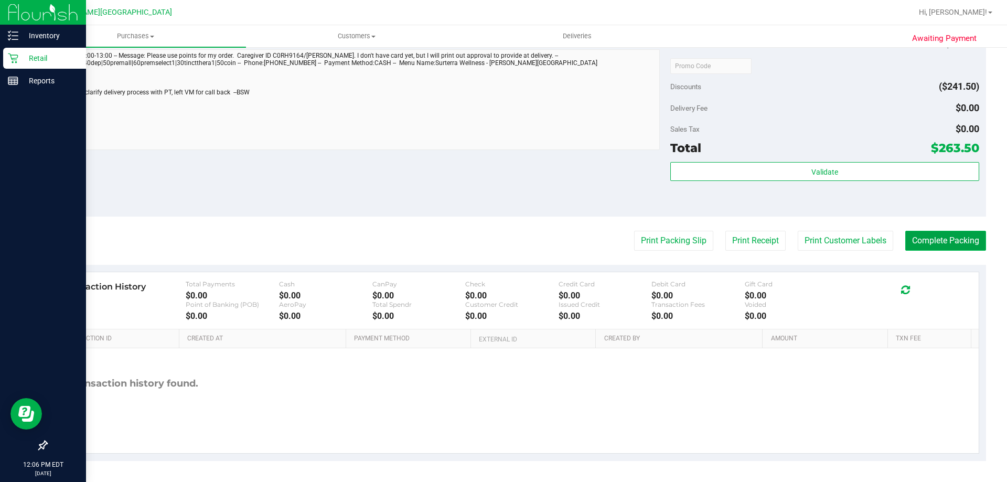
click at [487, 244] on button "Complete Packing" at bounding box center [946, 241] width 81 height 20
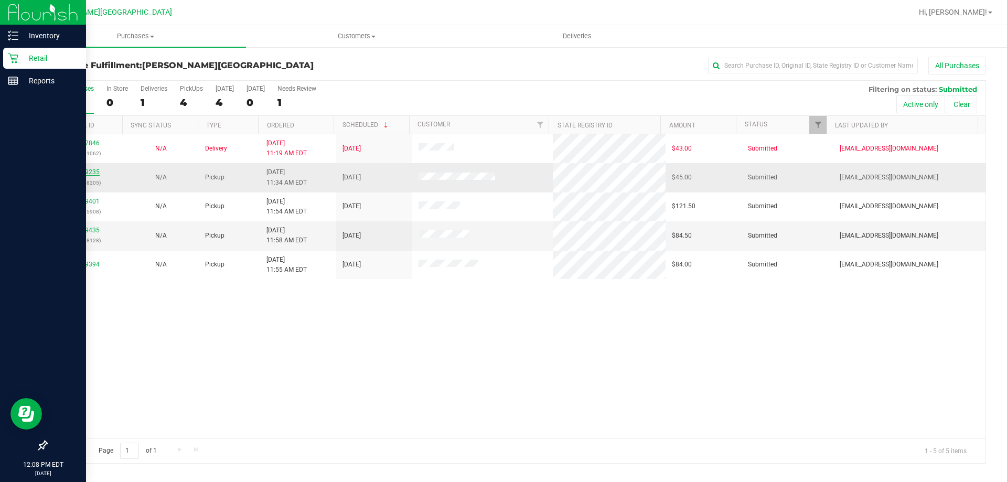
click at [86, 172] on link "11979235" at bounding box center [84, 171] width 29 height 7
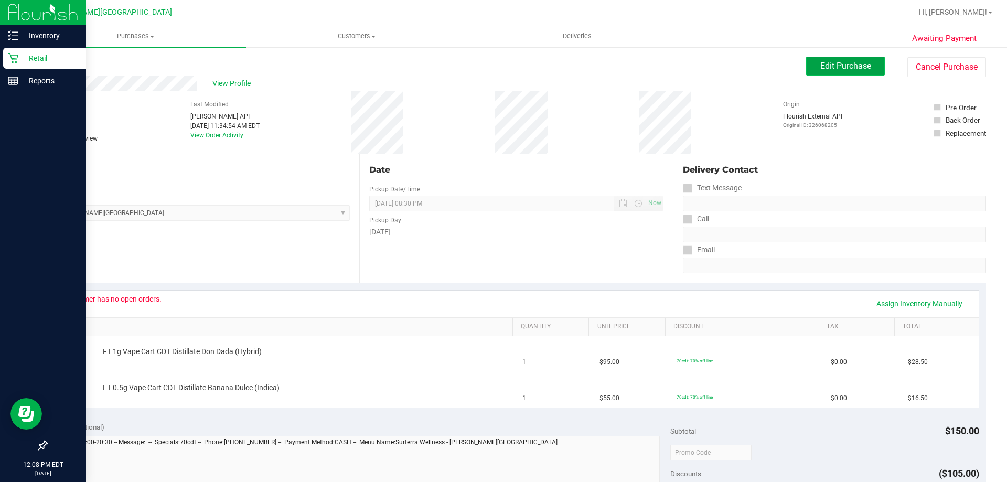
click at [487, 67] on span "Edit Purchase" at bounding box center [846, 66] width 51 height 10
